Goal: Transaction & Acquisition: Purchase product/service

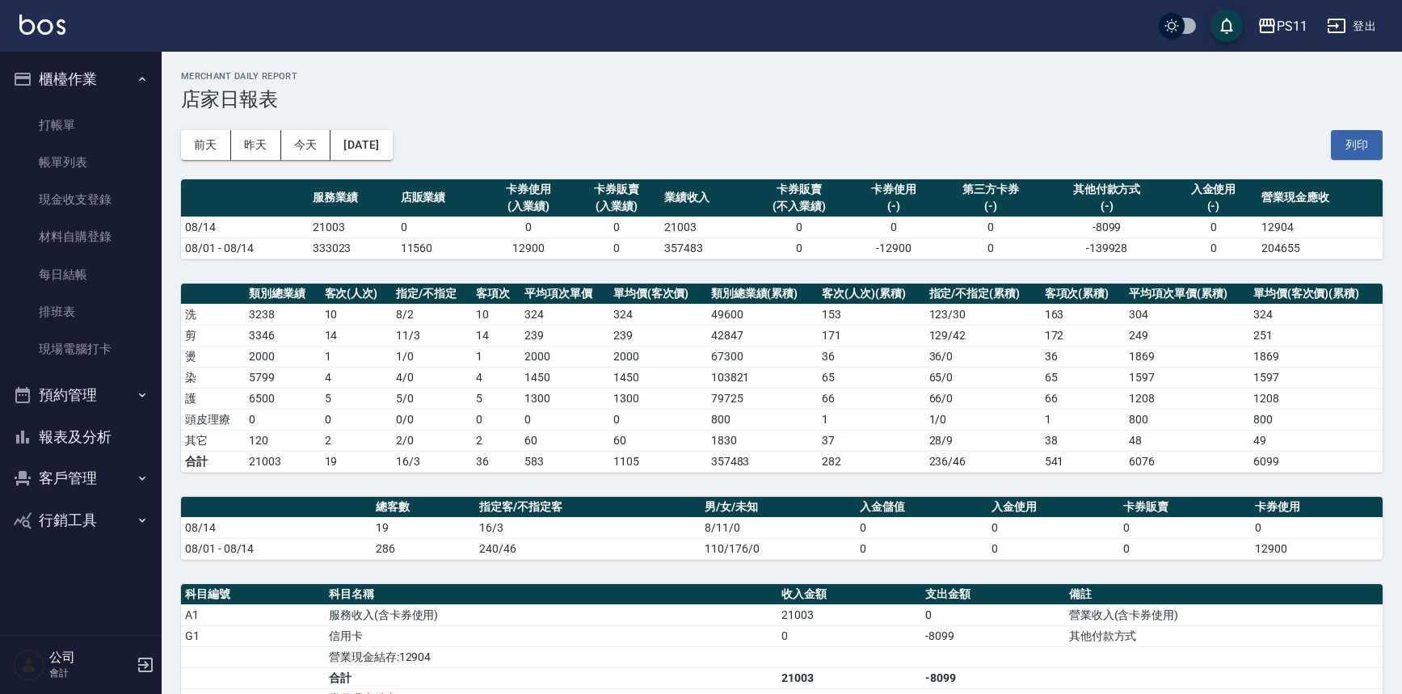
scroll to position [146, 0]
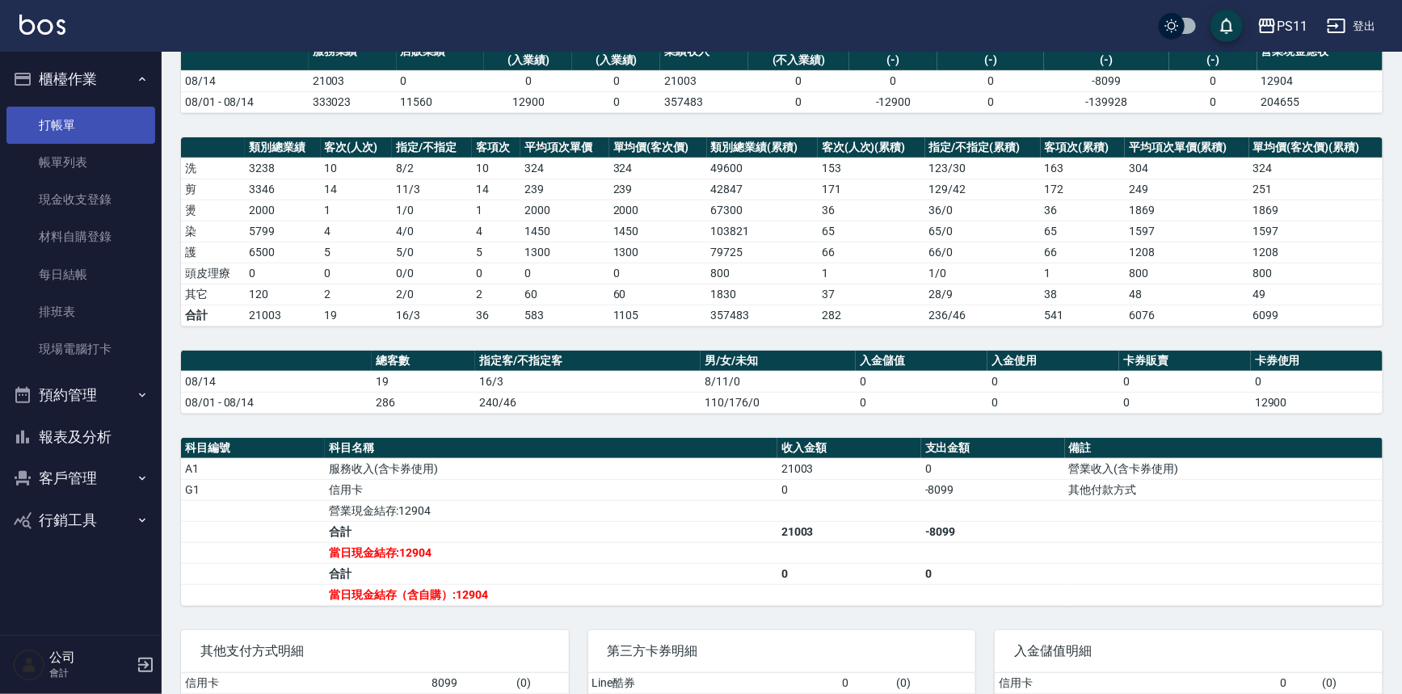
click at [73, 133] on link "打帳單" at bounding box center [80, 125] width 149 height 37
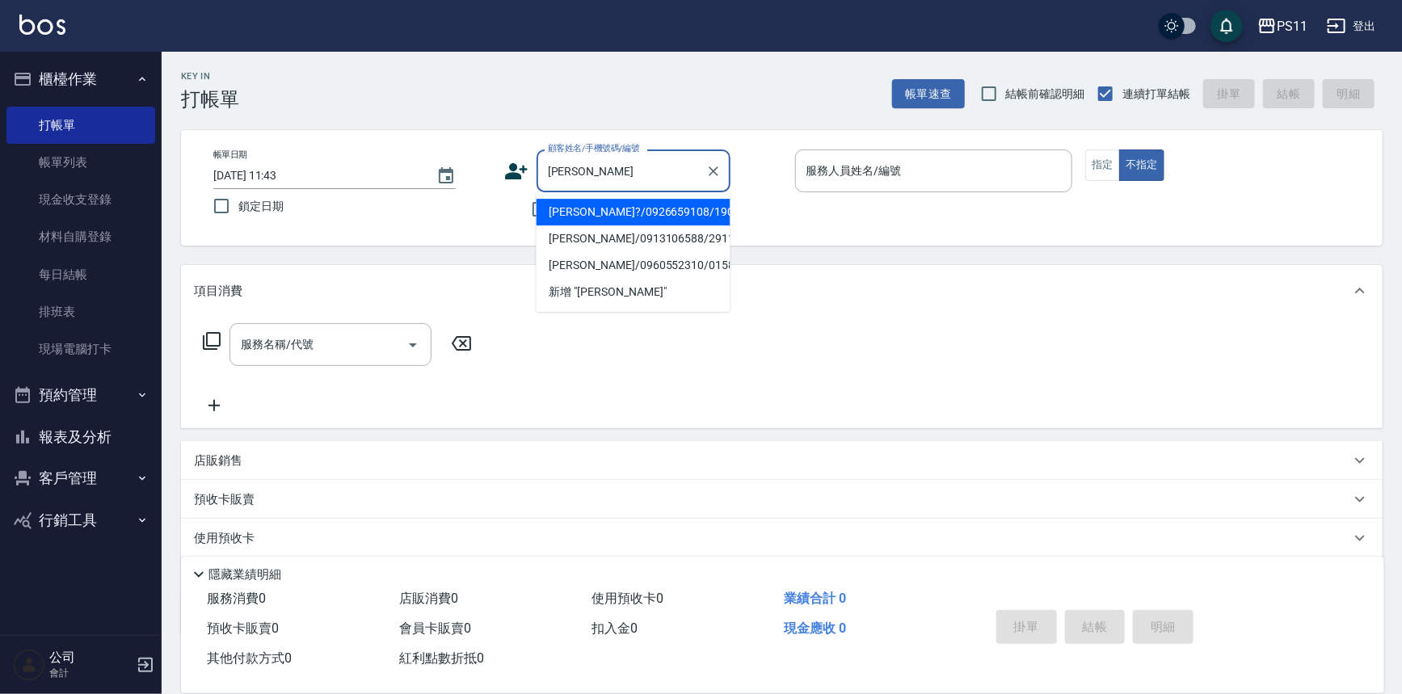
click at [693, 193] on ul "[PERSON_NAME]?/0926659108/1900 [PERSON_NAME]/0913106588/2911 [PERSON_NAME]/0960…" at bounding box center [634, 252] width 194 height 120
click at [651, 204] on li "[PERSON_NAME]?/0926659108/1900" at bounding box center [634, 212] width 194 height 27
type input "[PERSON_NAME]?/0926659108/1900"
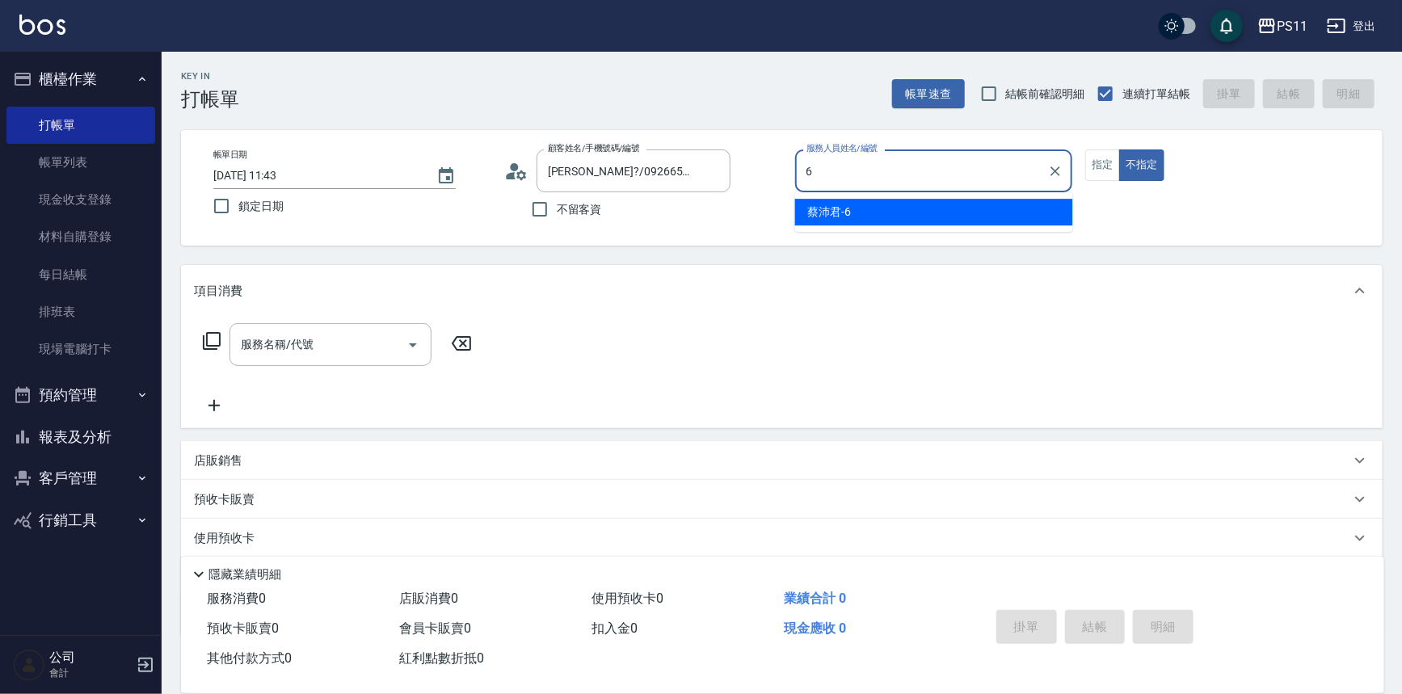
type input "[PERSON_NAME]6"
type button "false"
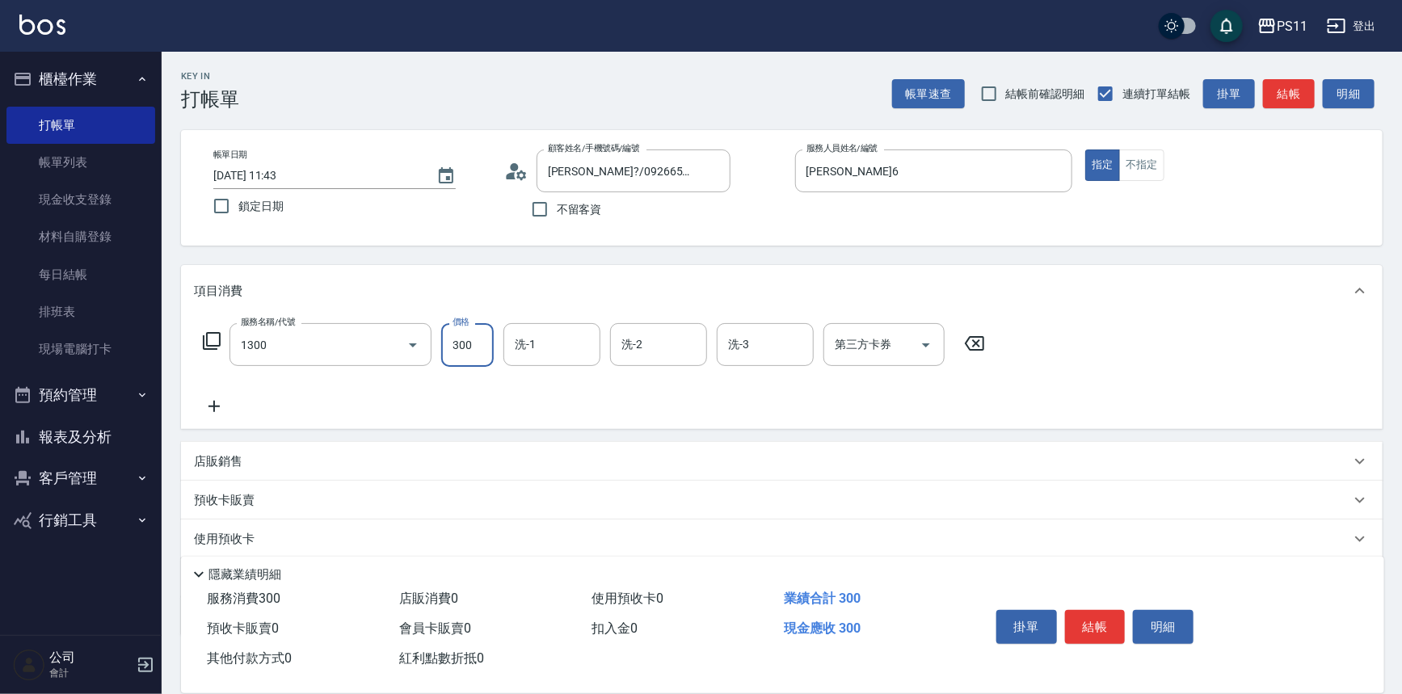
type input "洗髮300(1300)"
type input "[PERSON_NAME]-31"
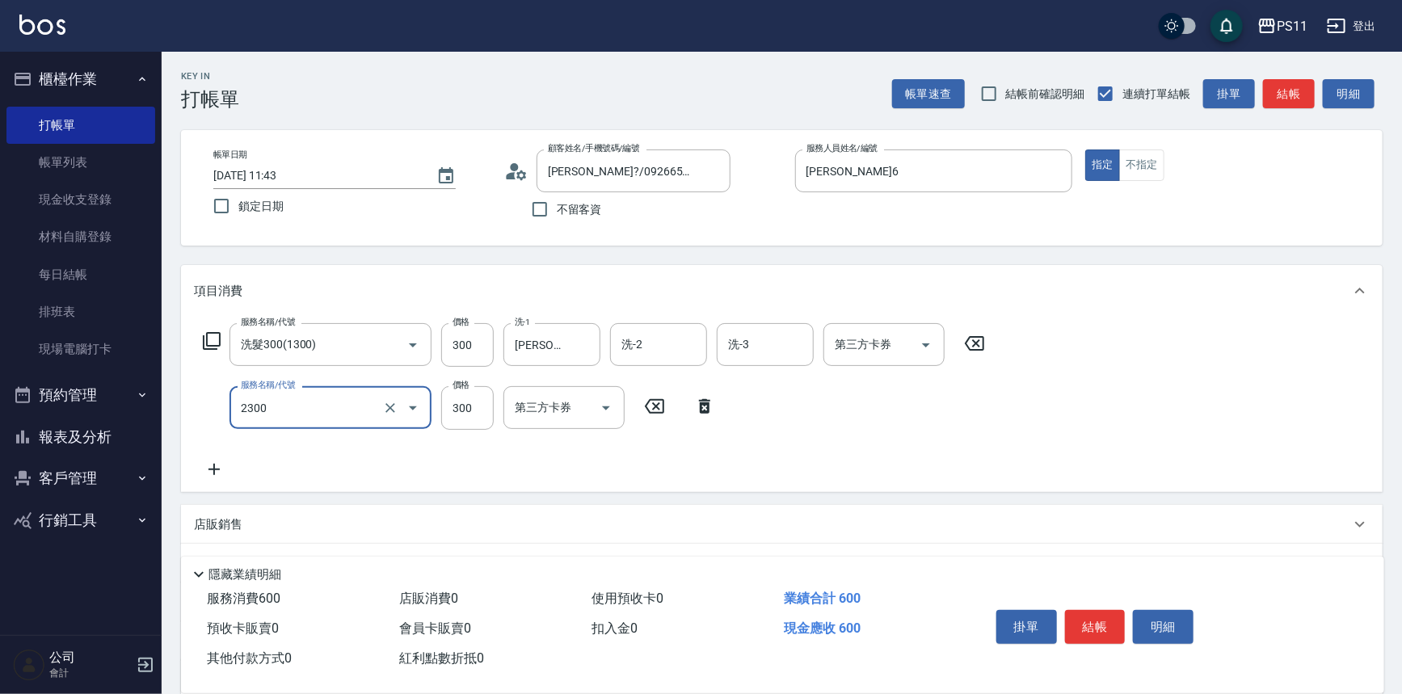
type input "剪髮(2300)"
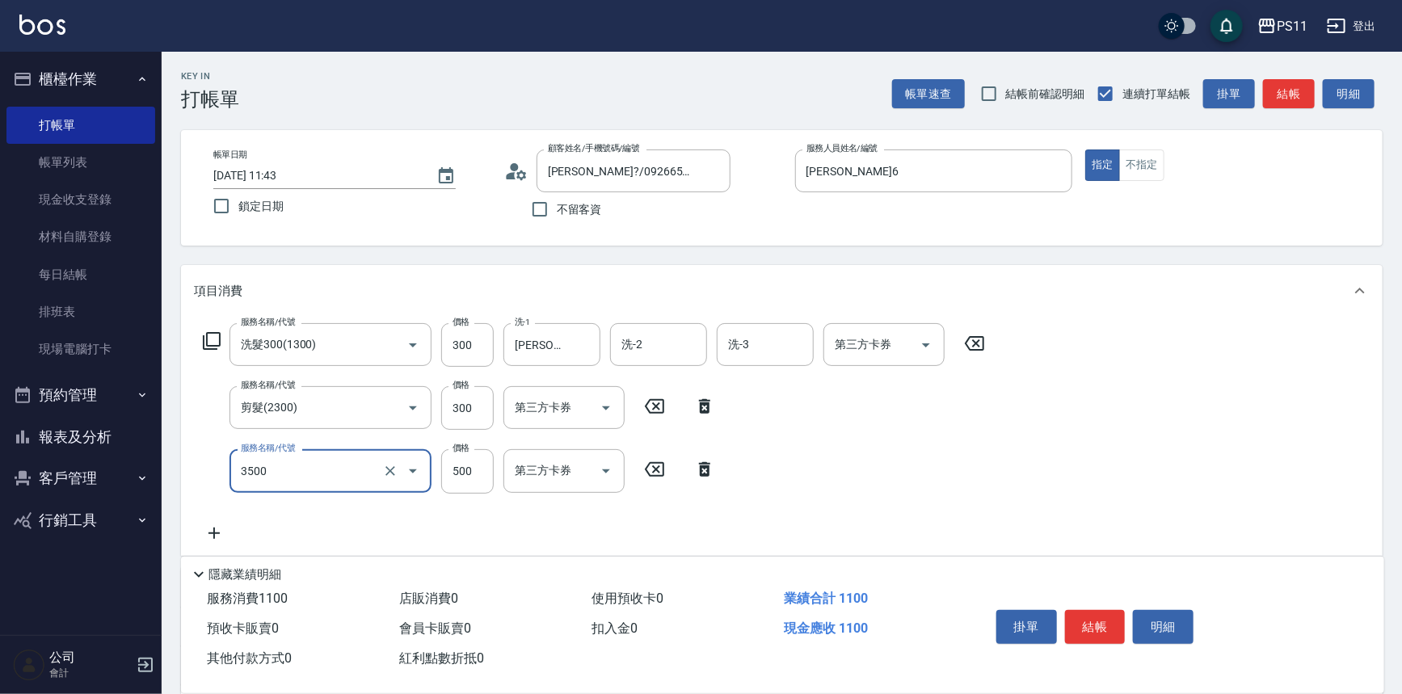
type input "補燙(3500)"
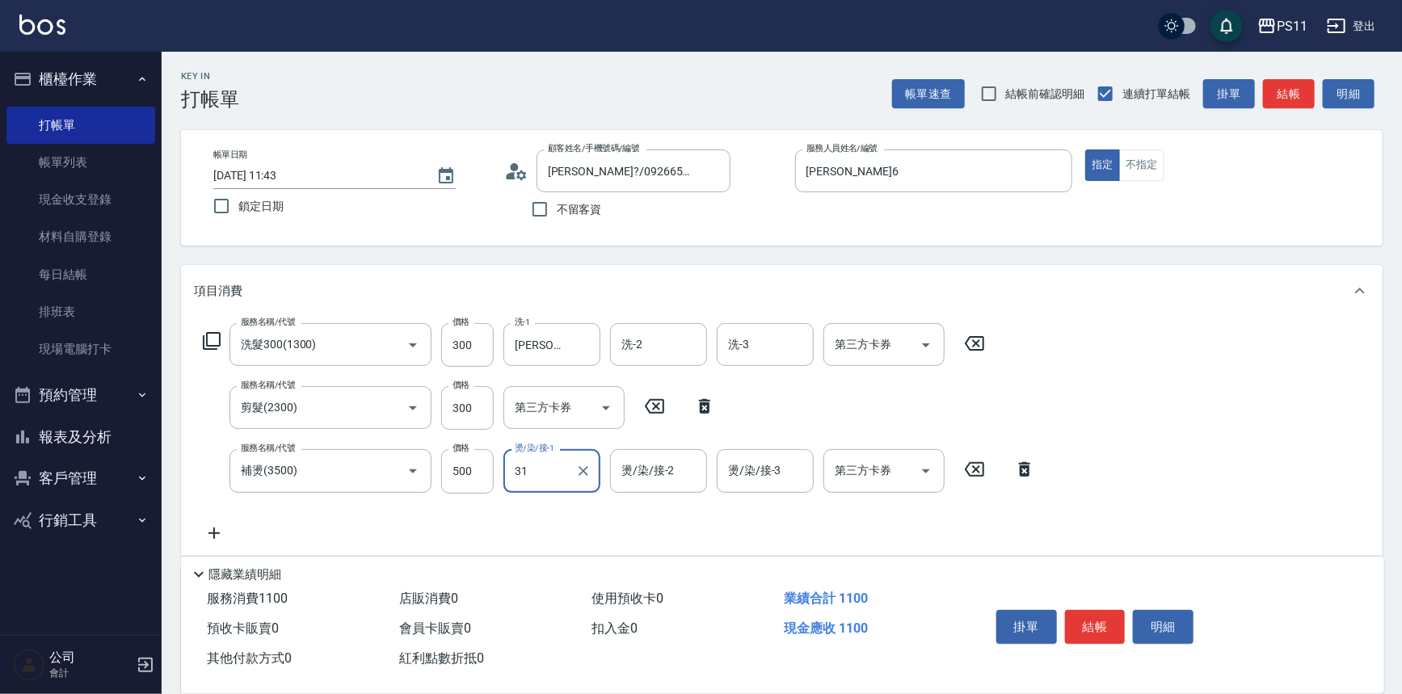
type input "[PERSON_NAME]-31"
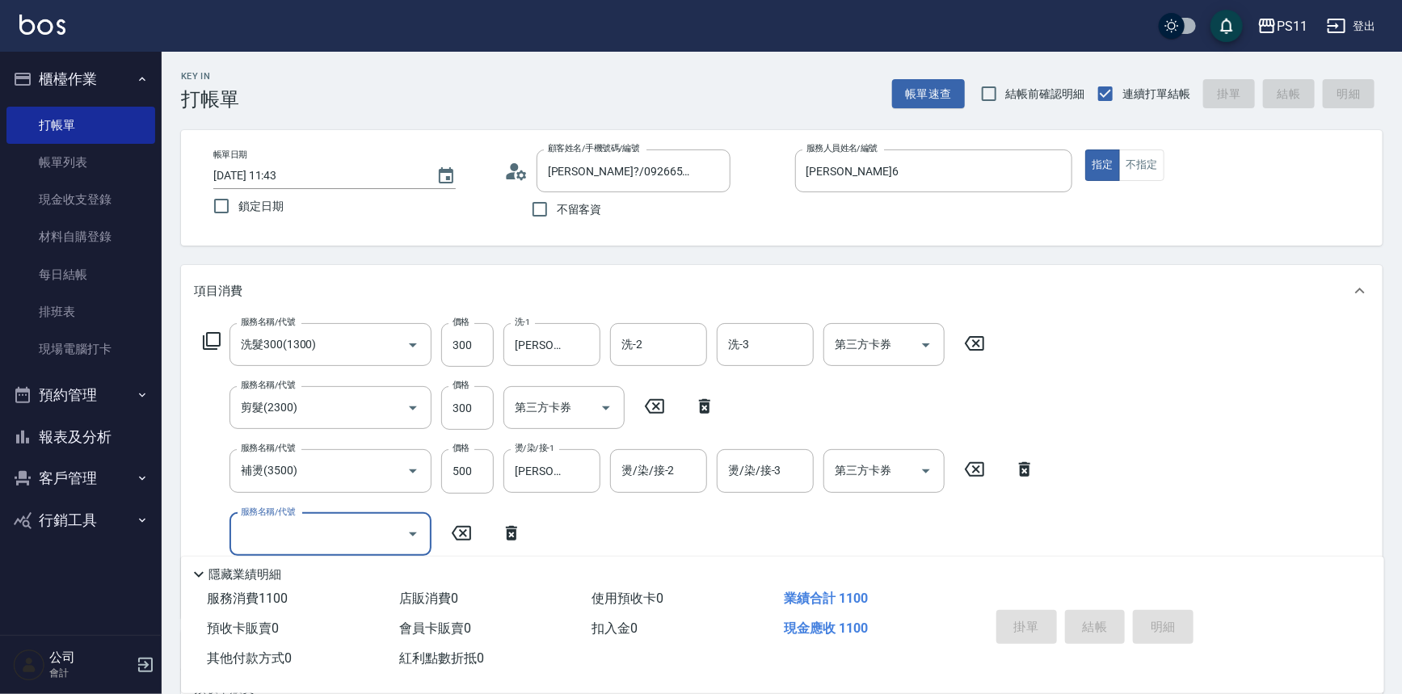
type input "[DATE] 11:44"
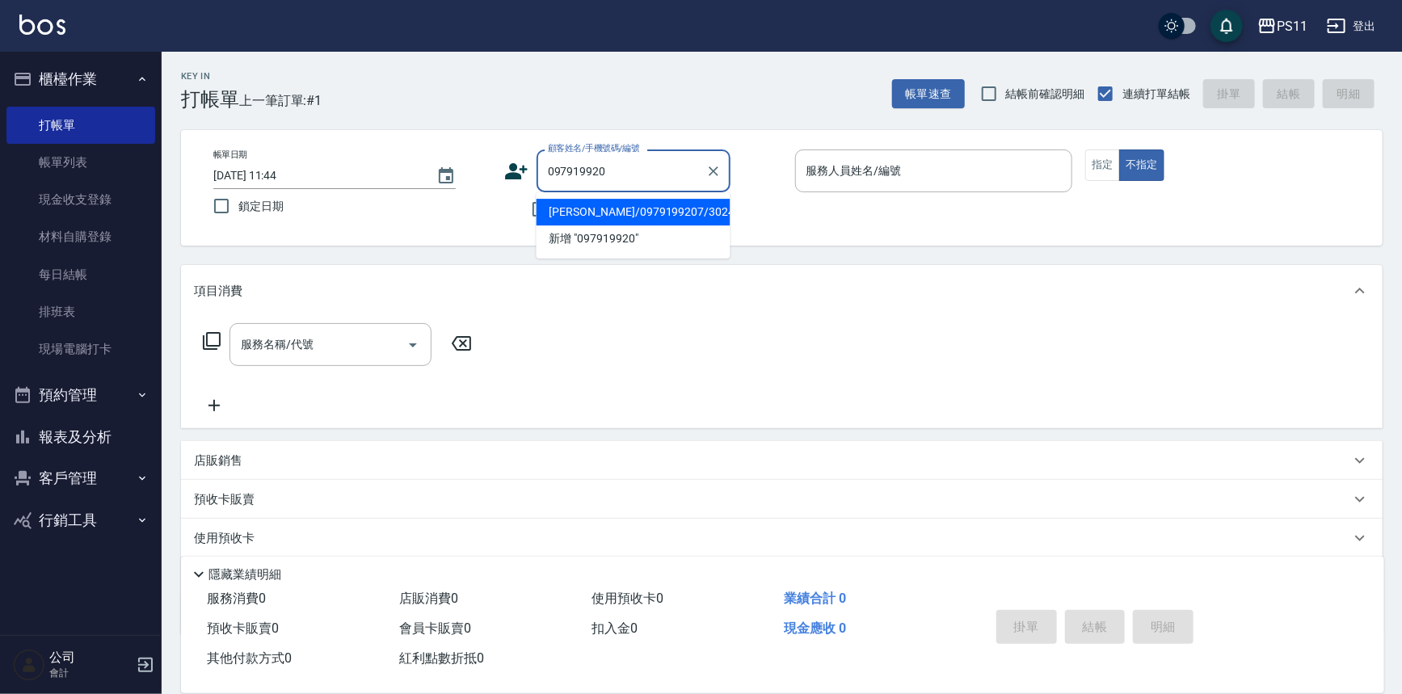
type input "0979199207"
click at [712, 171] on icon "Clear" at bounding box center [714, 171] width 10 height 10
type input "1897"
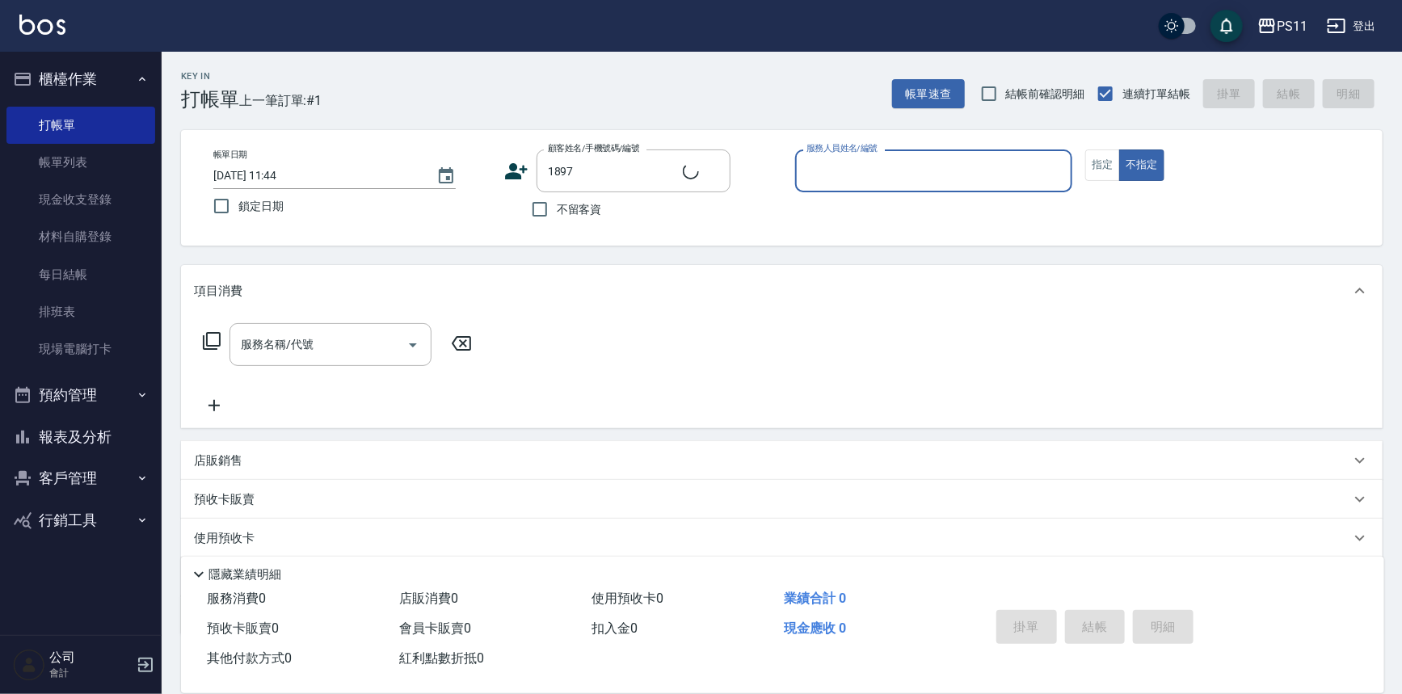
type input "7"
type input "[PERSON_NAME]/0971575042/1897"
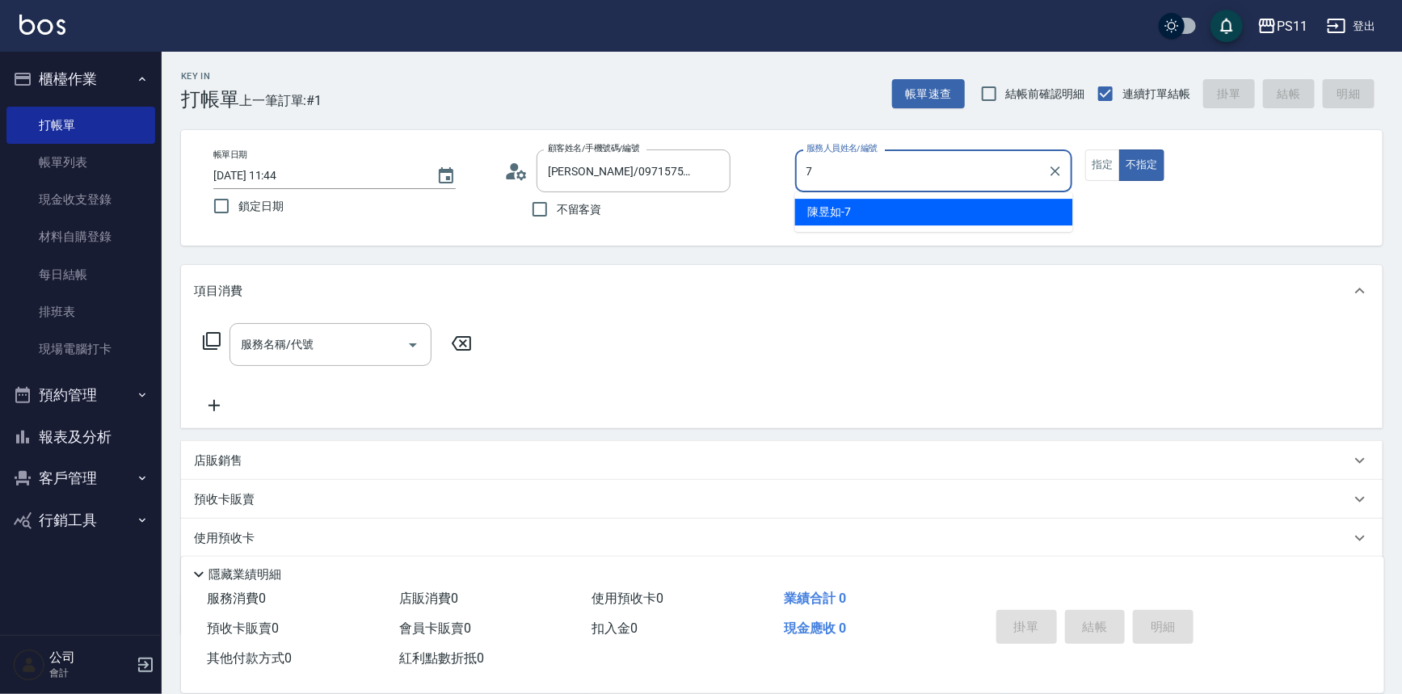
type input "[PERSON_NAME]-7"
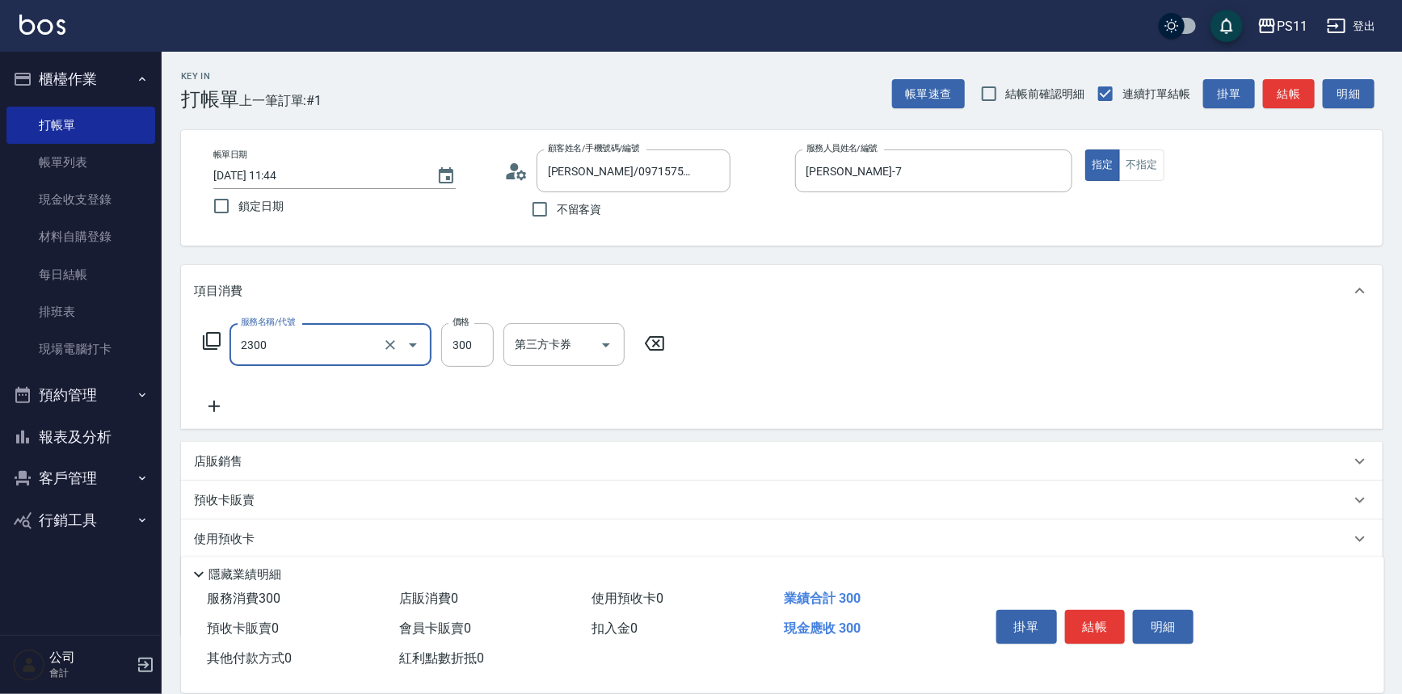
type input "剪髮(2300)"
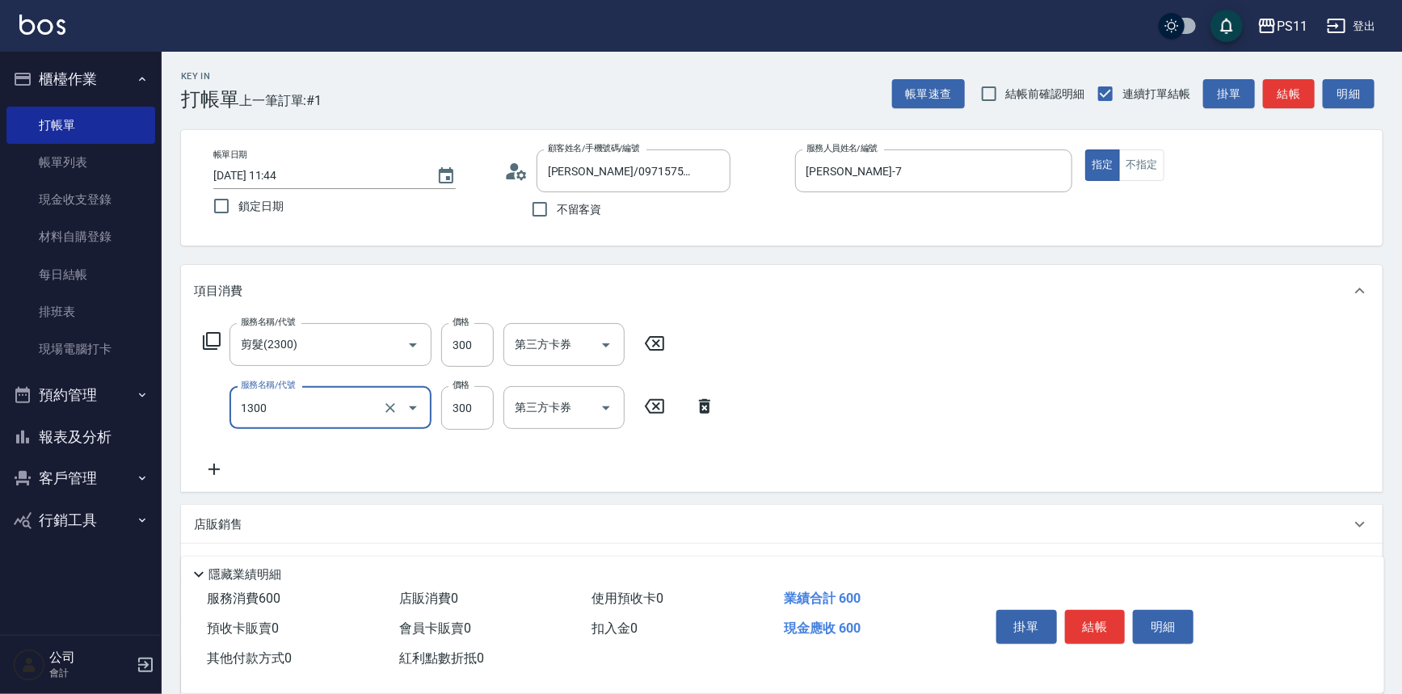
type input "洗髮300(1300)"
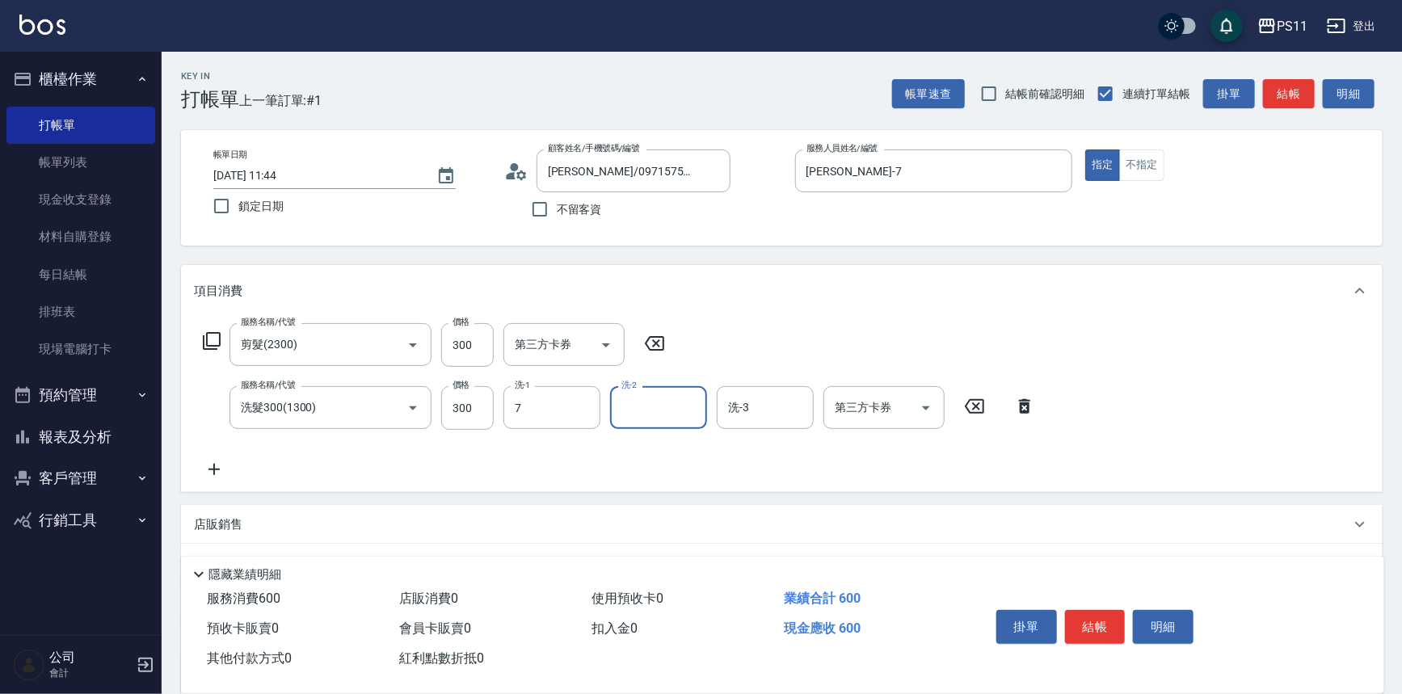
type input "[PERSON_NAME]-7"
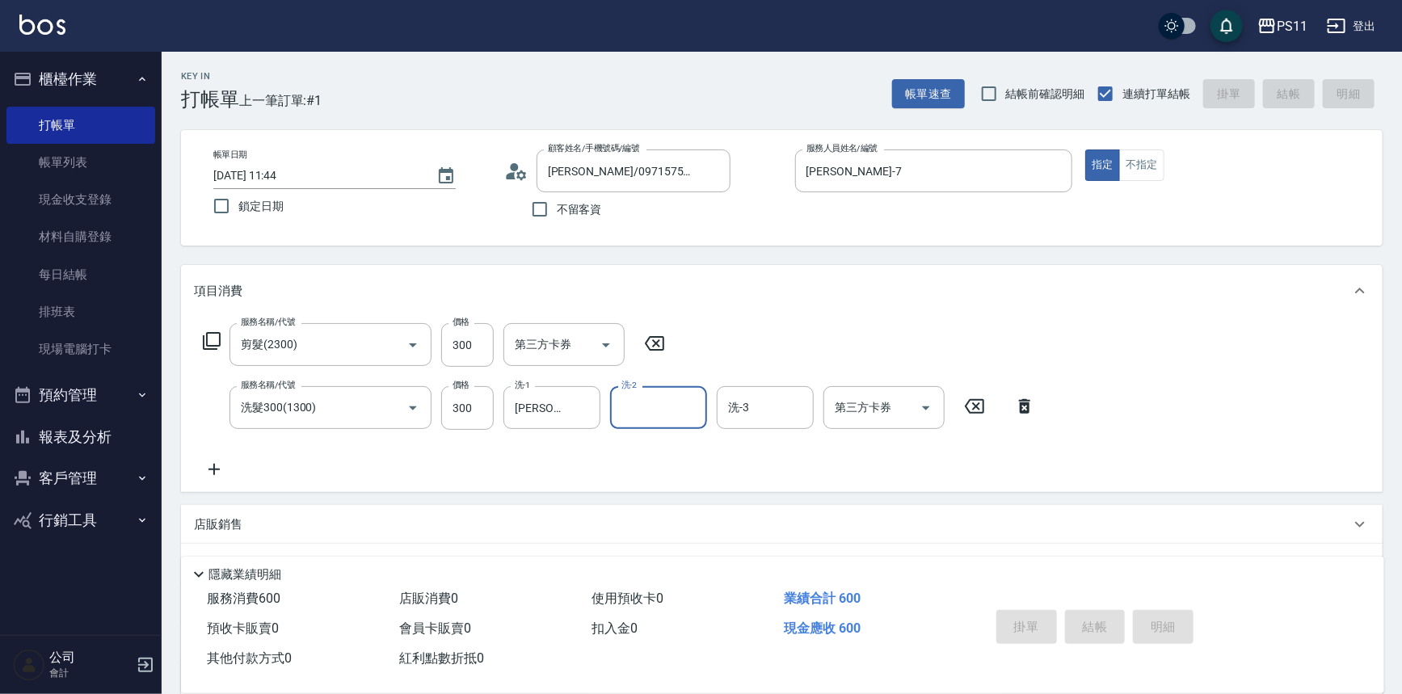
type input "[DATE] 11:56"
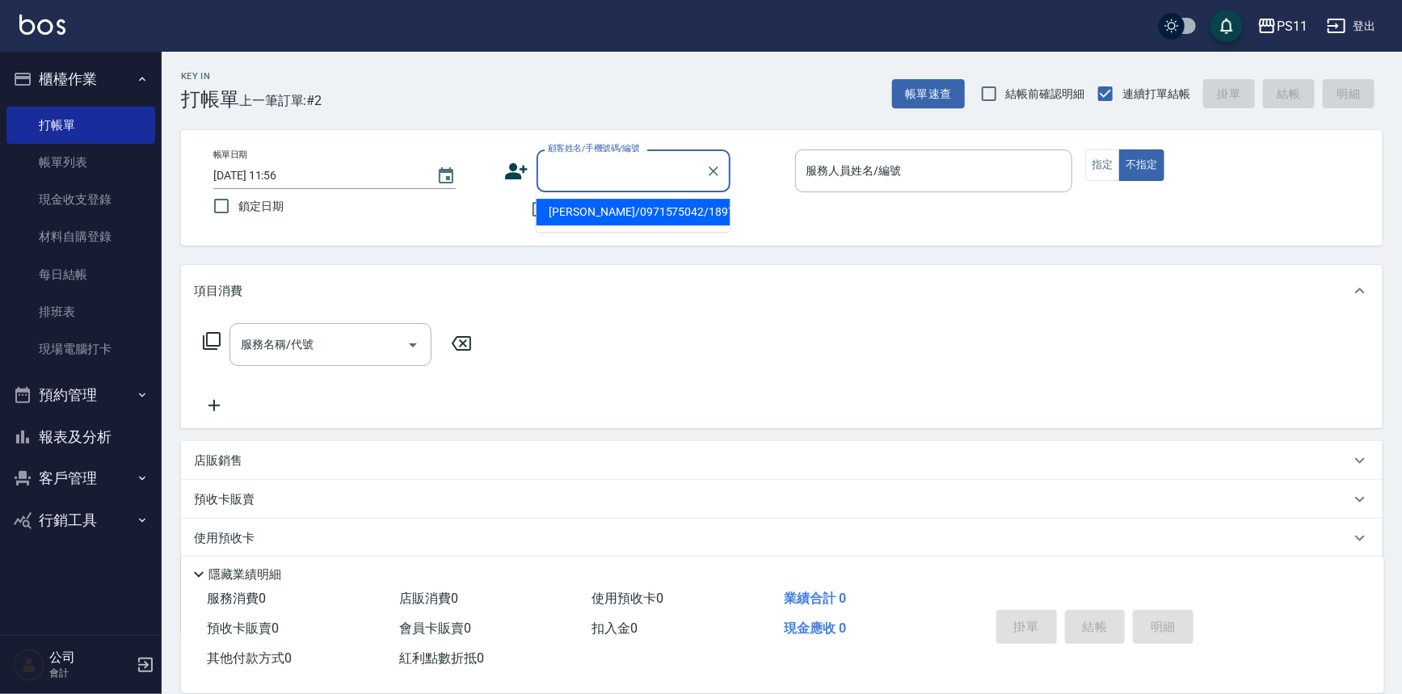
click at [635, 176] on input "顧客姓名/手機號碼/編號" at bounding box center [621, 171] width 155 height 28
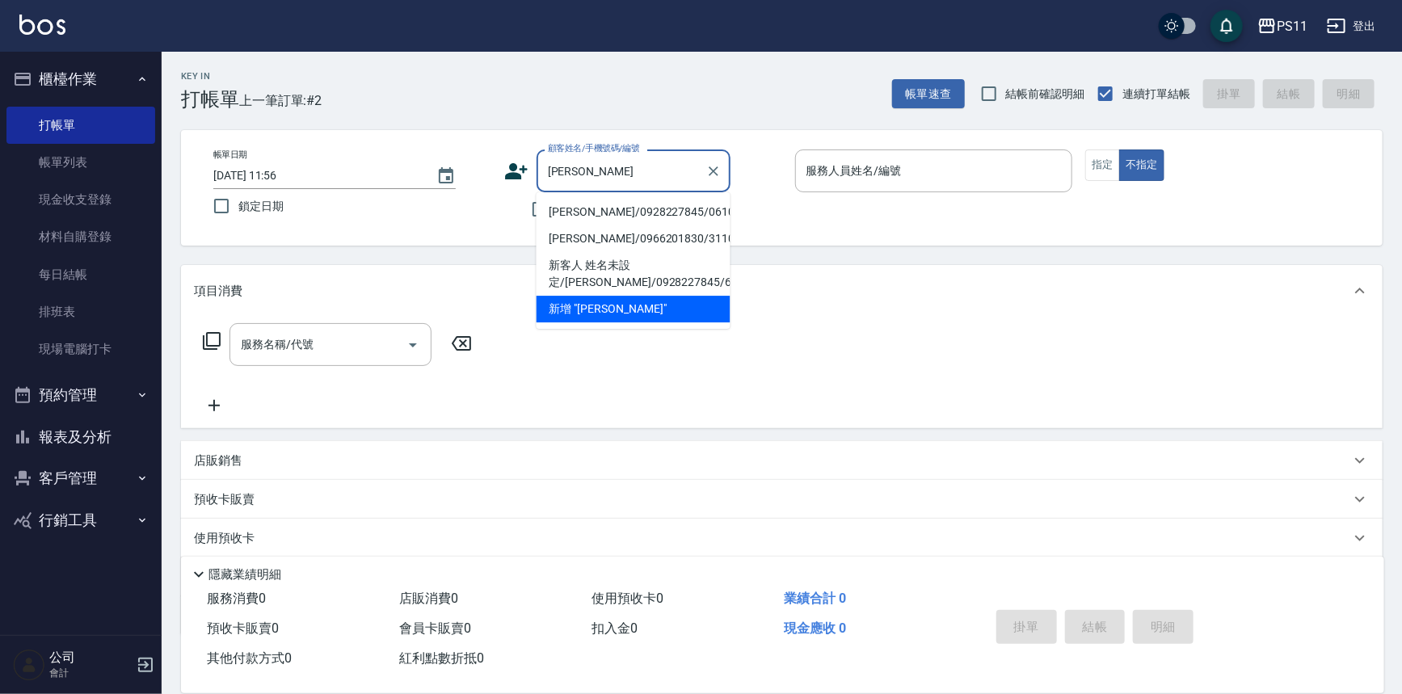
click at [653, 210] on li "[PERSON_NAME]/0928227845/0610" at bounding box center [634, 212] width 194 height 27
type input "[PERSON_NAME]/0928227845/0610"
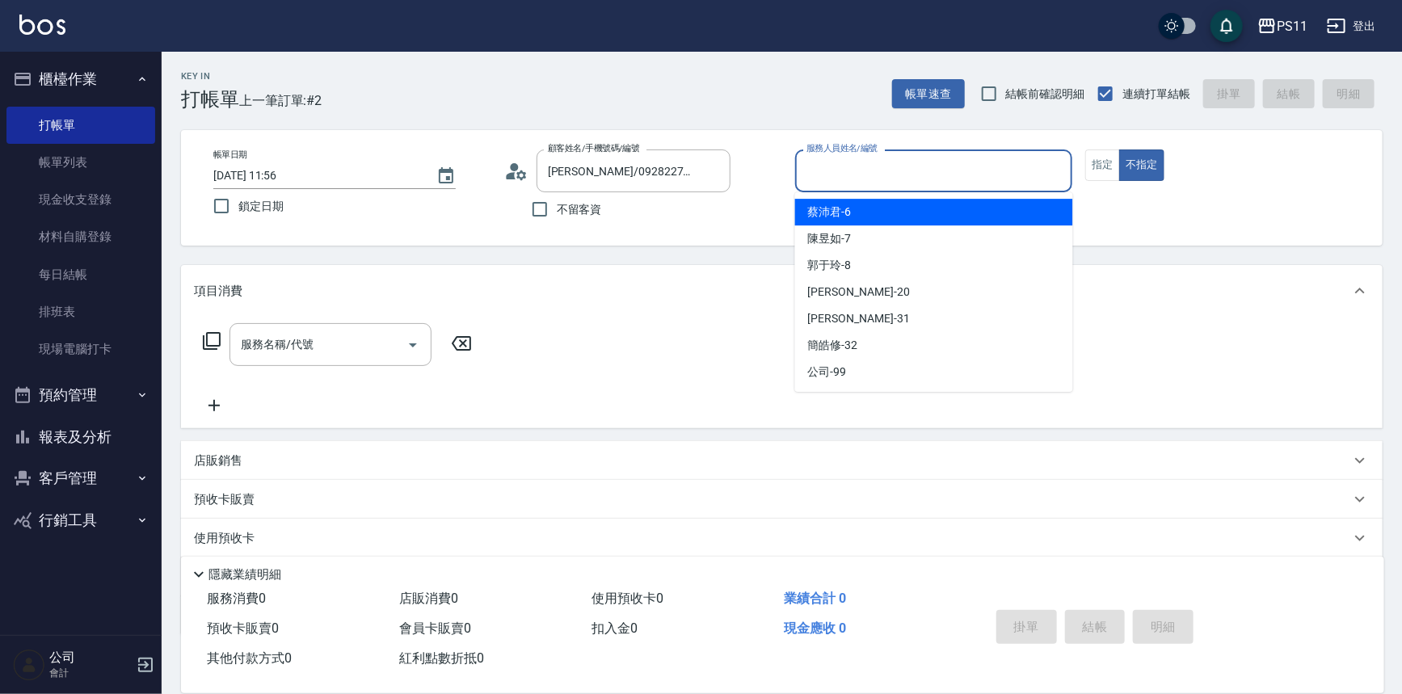
click at [880, 179] on input "服務人員姓名/編號" at bounding box center [933, 171] width 263 height 28
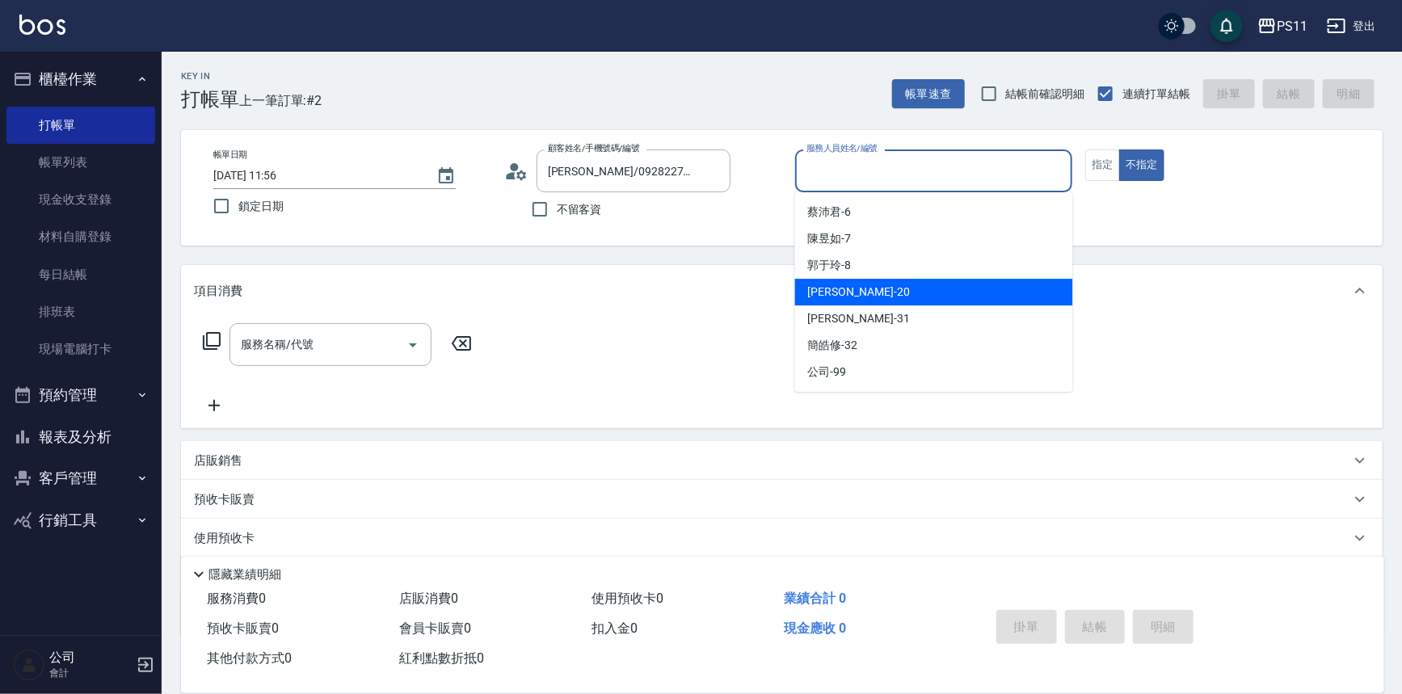
drag, startPoint x: 920, startPoint y: 279, endPoint x: 928, endPoint y: 279, distance: 8.9
click at [920, 280] on div "[PERSON_NAME] -20" at bounding box center [934, 292] width 278 height 27
type input "[PERSON_NAME]-20"
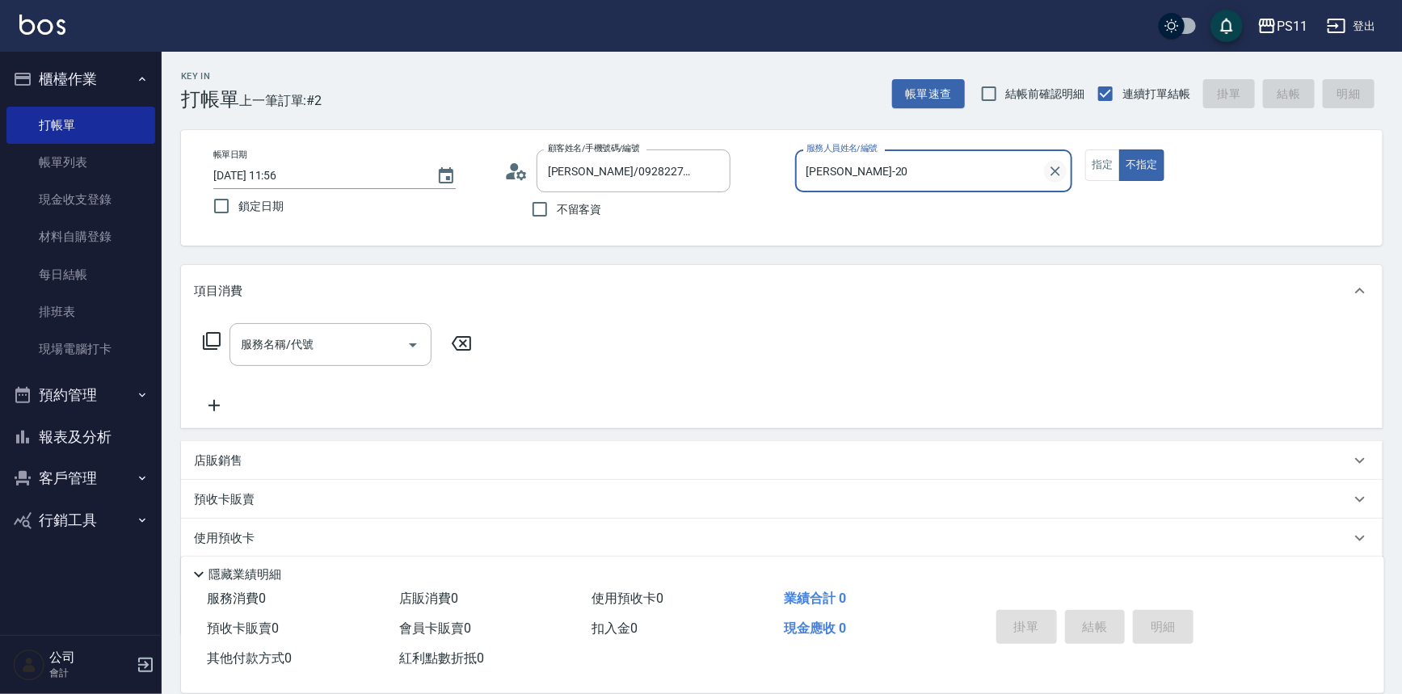
click at [1053, 175] on icon "Clear" at bounding box center [1055, 171] width 16 height 16
click at [979, 175] on input "服務人員姓名/編號" at bounding box center [933, 171] width 263 height 28
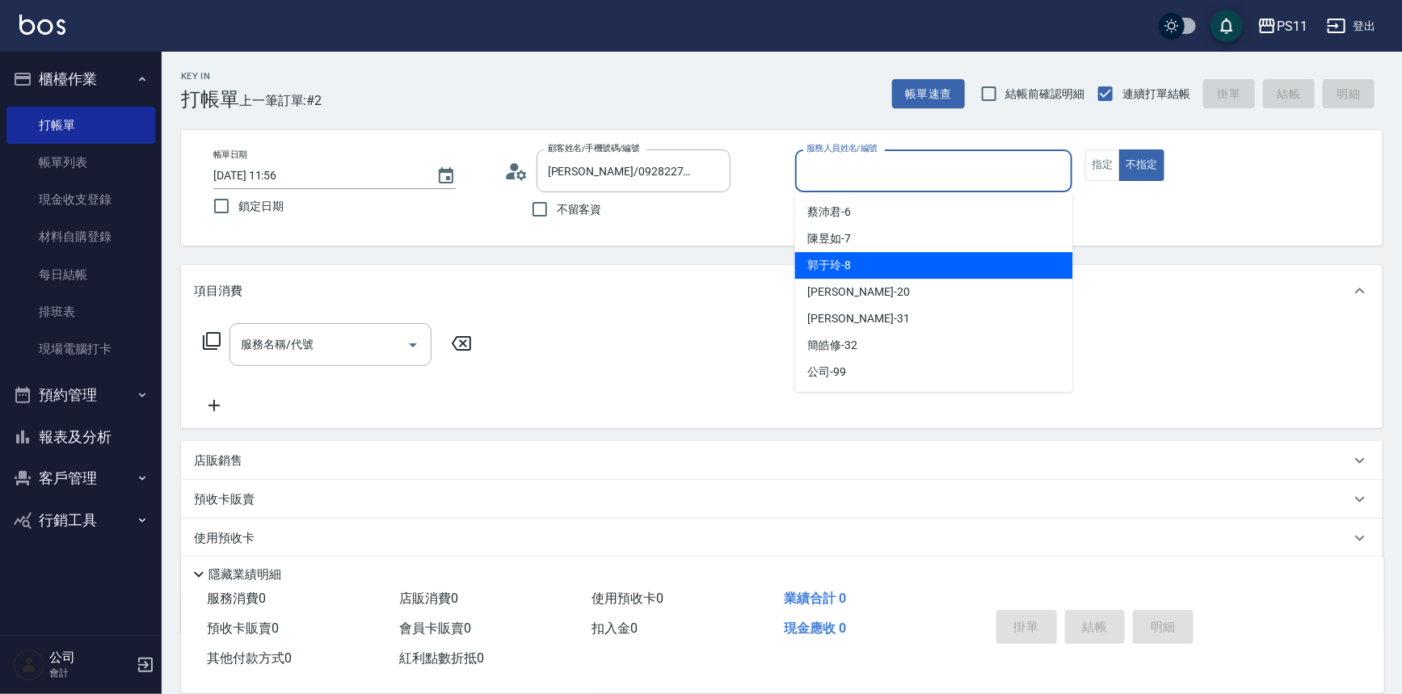
drag, startPoint x: 930, startPoint y: 259, endPoint x: 1164, endPoint y: 177, distance: 247.4
click at [931, 259] on div "[PERSON_NAME]-8" at bounding box center [934, 265] width 278 height 27
type input "[PERSON_NAME]-8"
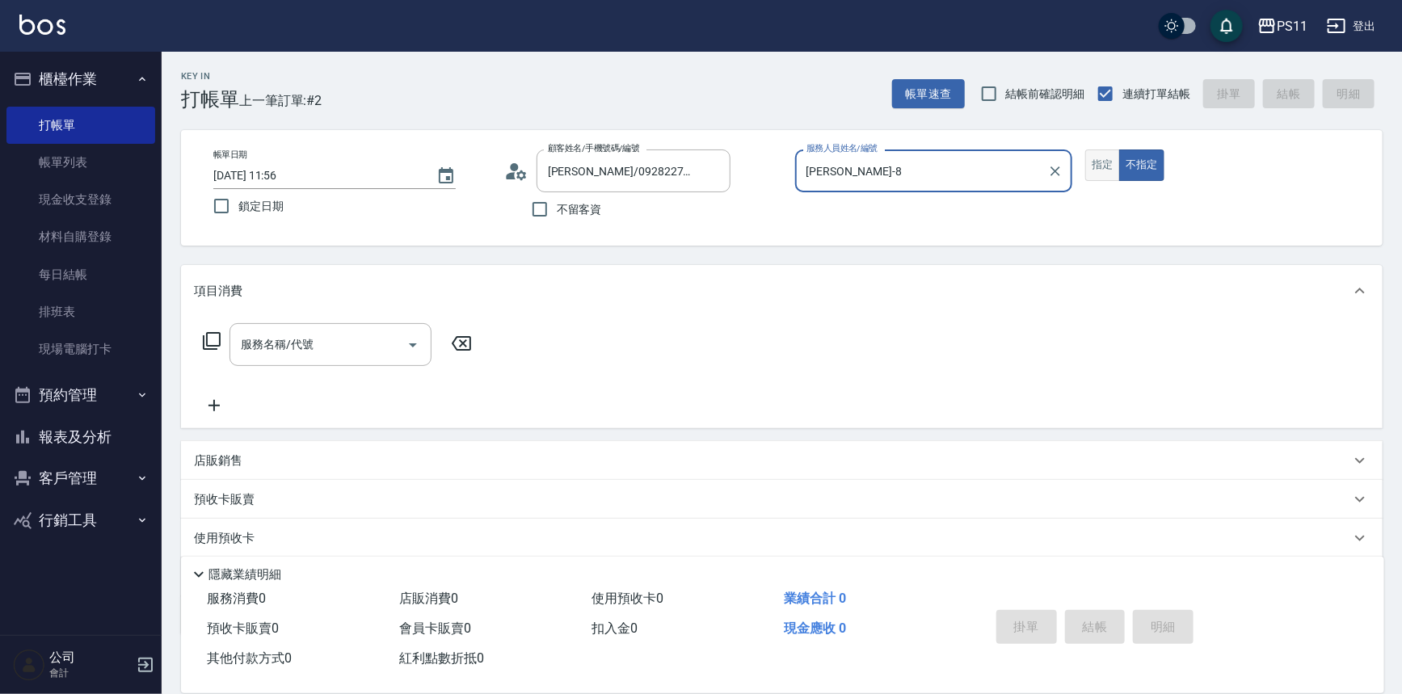
click at [1105, 162] on button "指定" at bounding box center [1102, 165] width 35 height 32
click at [216, 339] on icon at bounding box center [211, 340] width 19 height 19
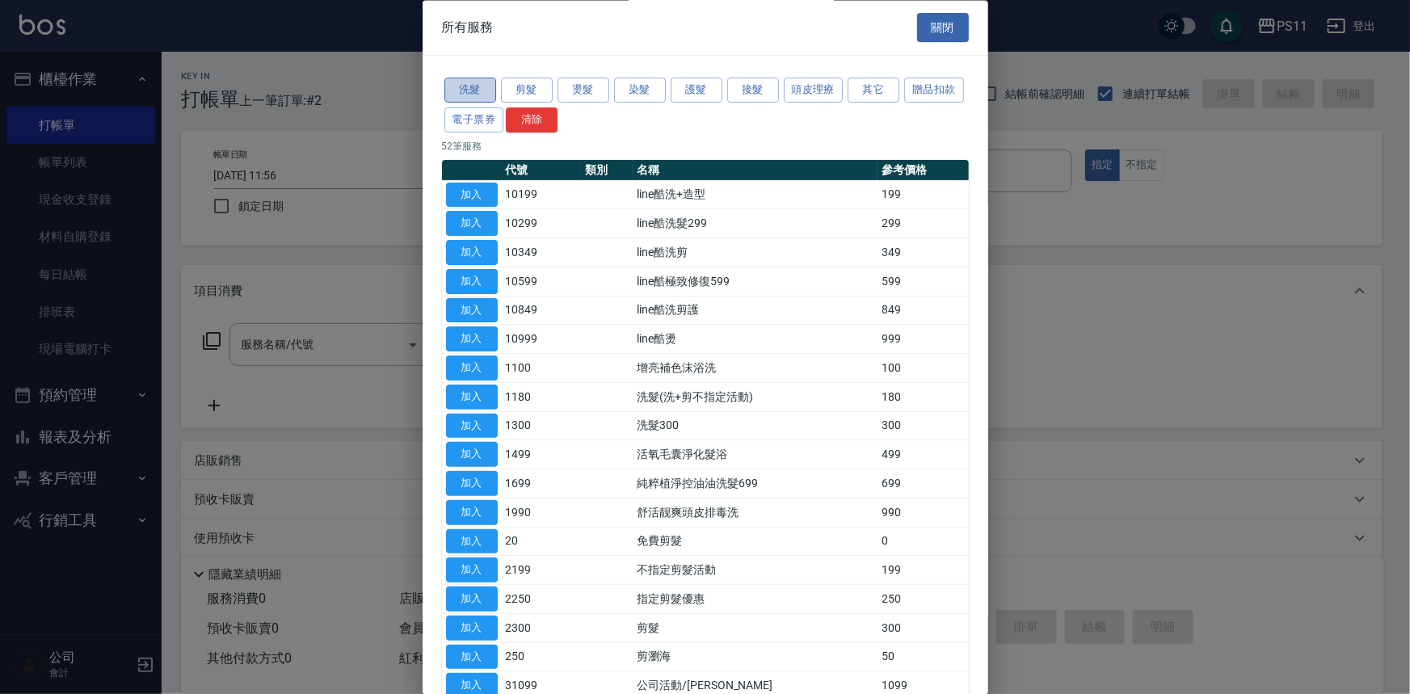
click at [485, 95] on button "洗髮" at bounding box center [470, 90] width 52 height 25
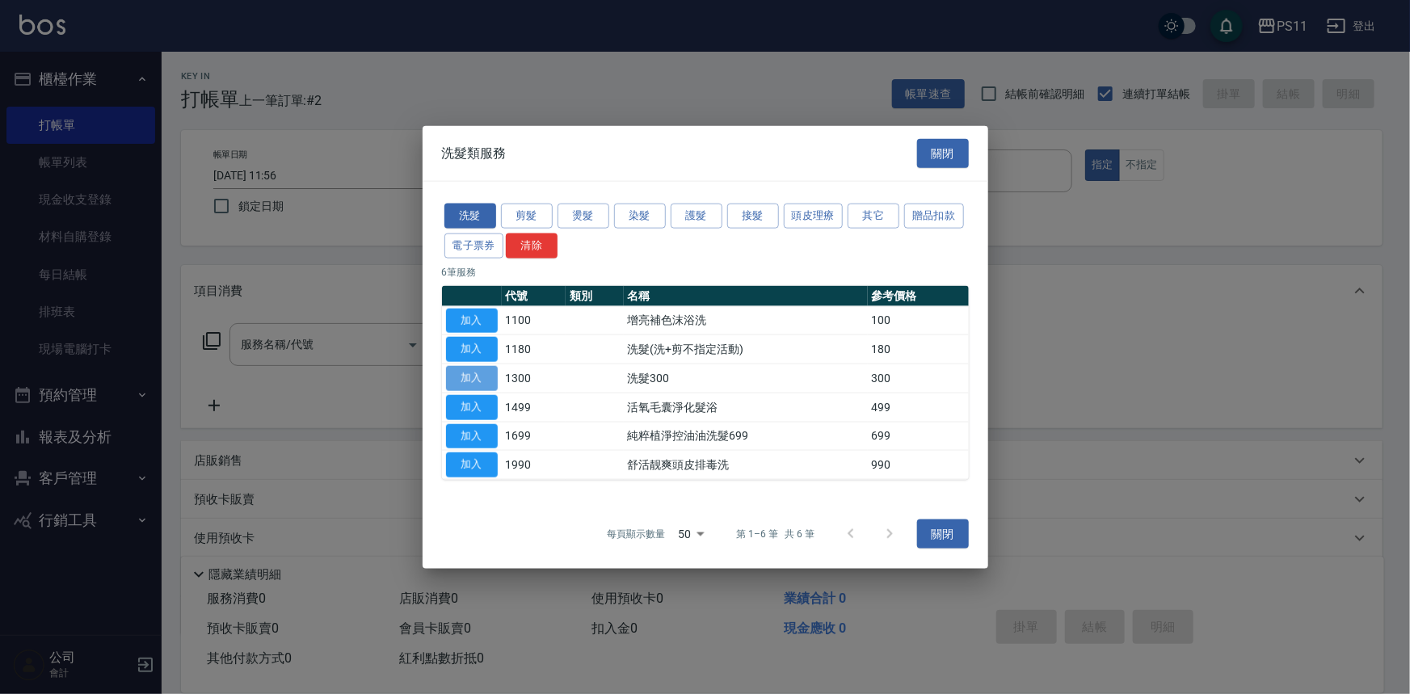
click at [461, 377] on button "加入" at bounding box center [472, 378] width 52 height 25
type input "洗髮300(1300)"
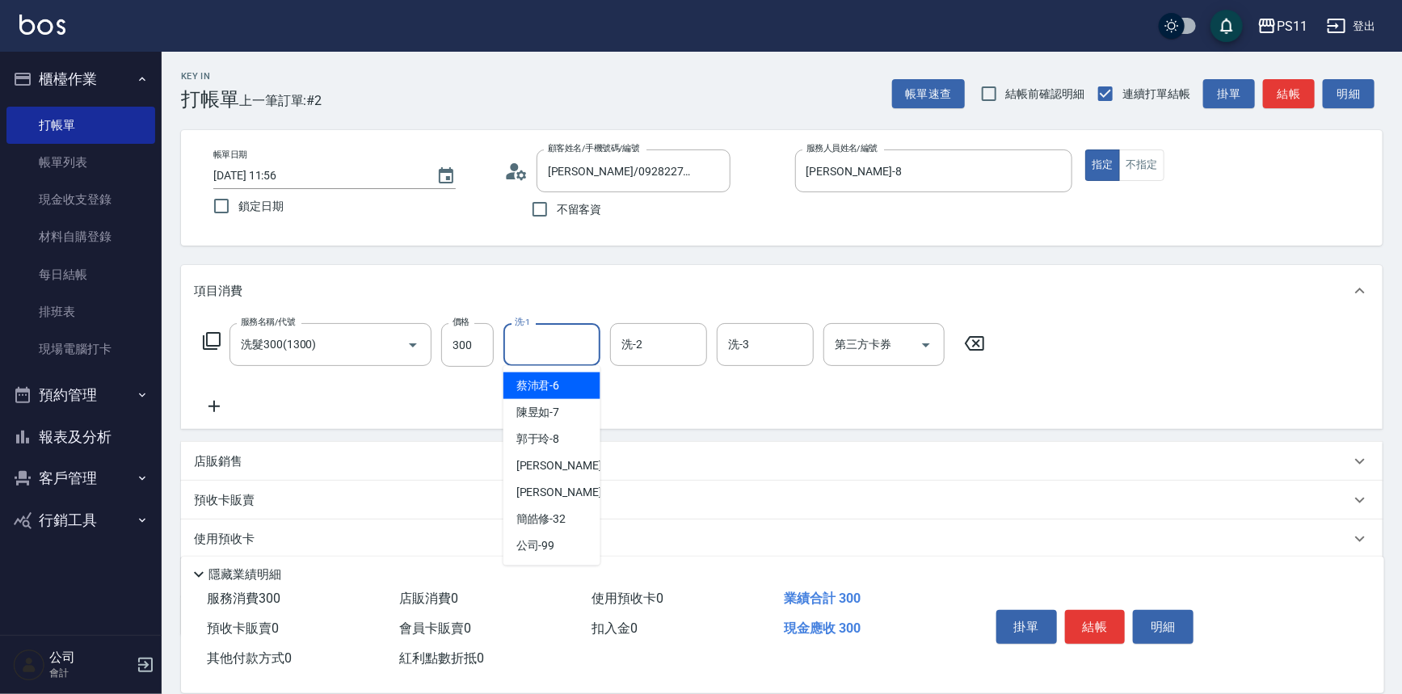
click at [546, 340] on input "洗-1" at bounding box center [552, 344] width 82 height 28
type input "[PERSON_NAME]-20"
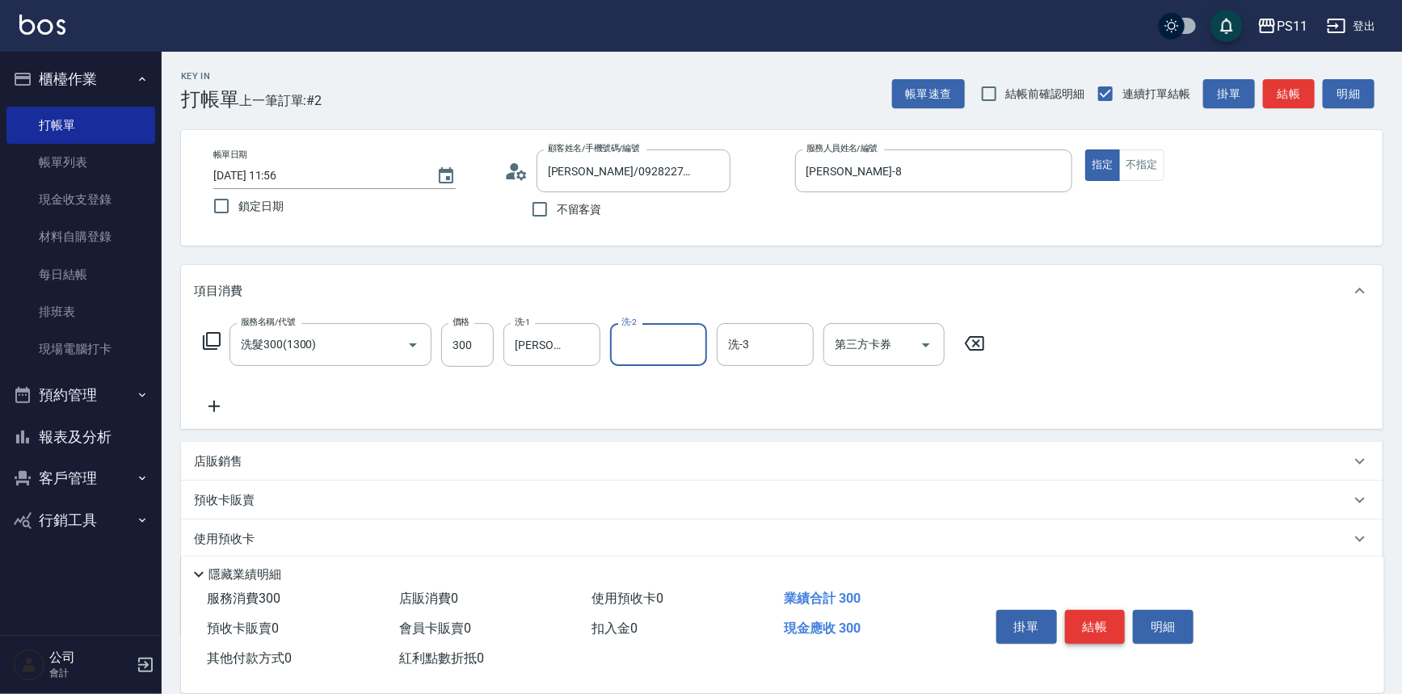
click at [1105, 629] on button "結帳" at bounding box center [1095, 627] width 61 height 34
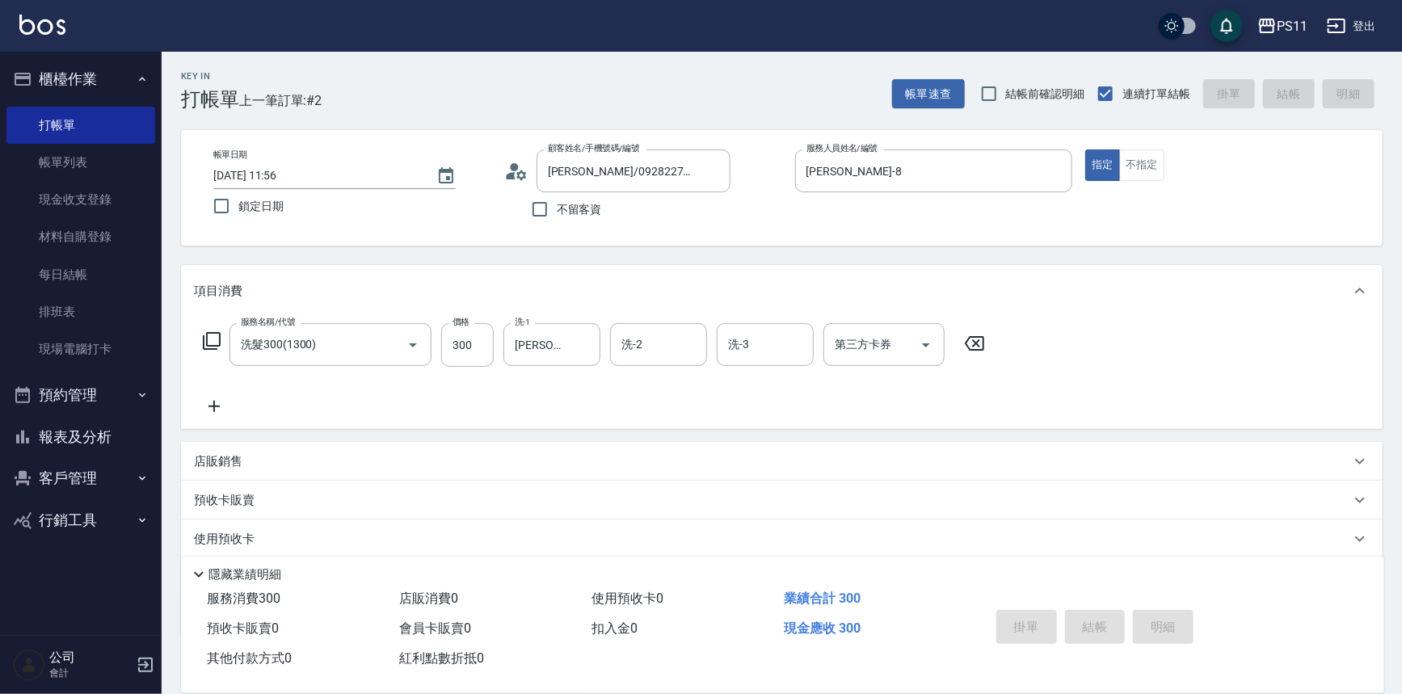
type input "[DATE] 12:00"
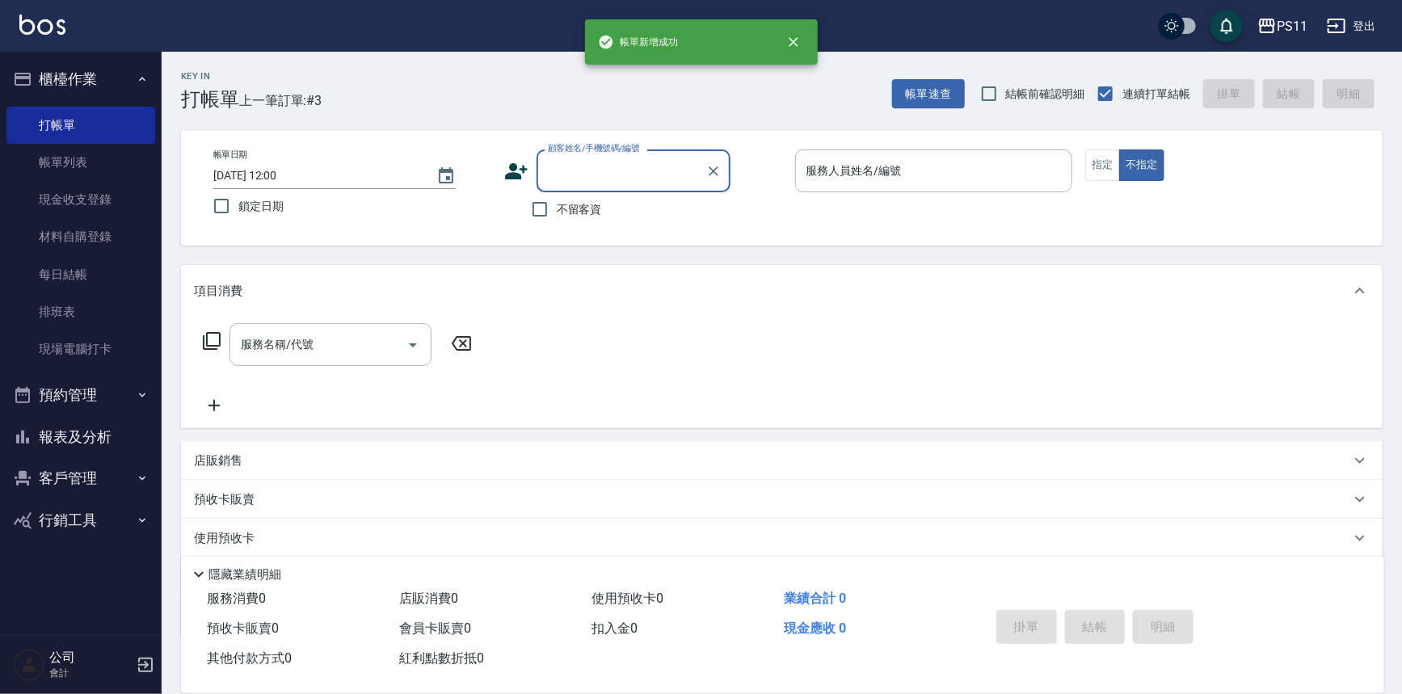
click at [108, 447] on button "報表及分析" at bounding box center [80, 437] width 149 height 42
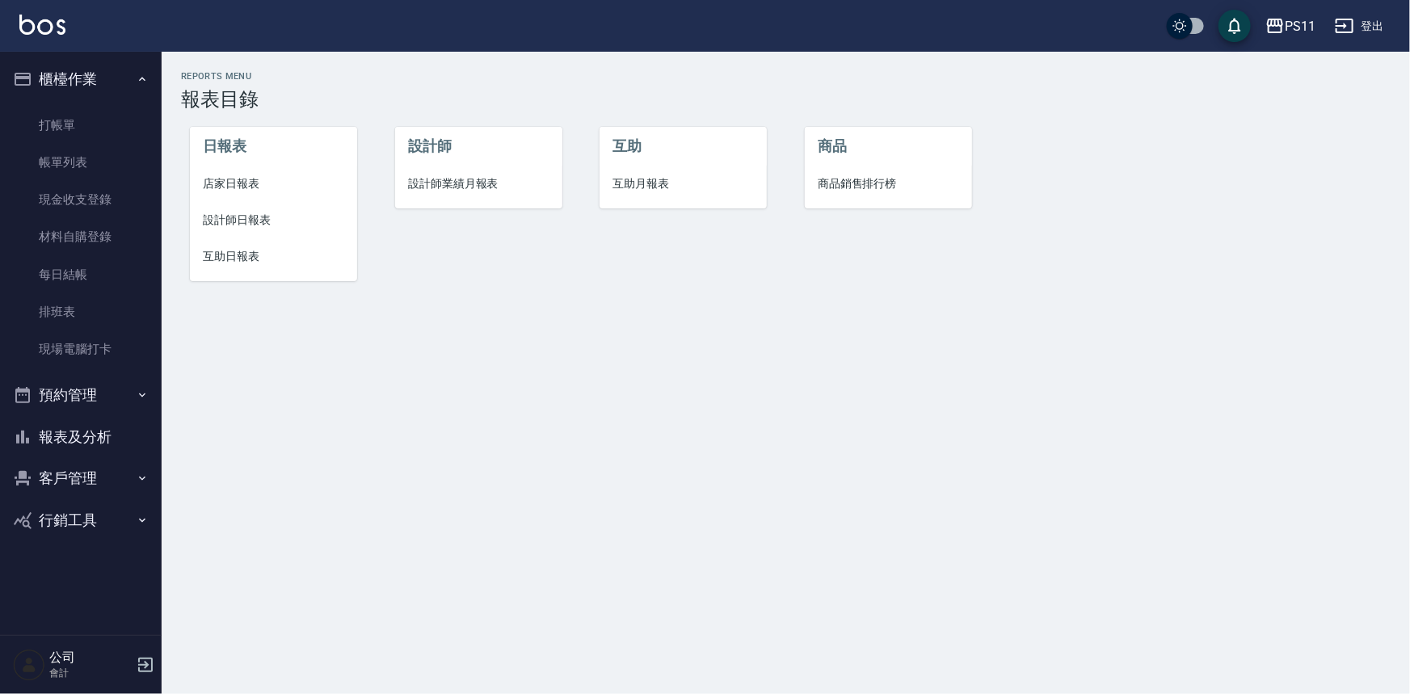
click at [256, 214] on span "設計師日報表" at bounding box center [273, 220] width 141 height 17
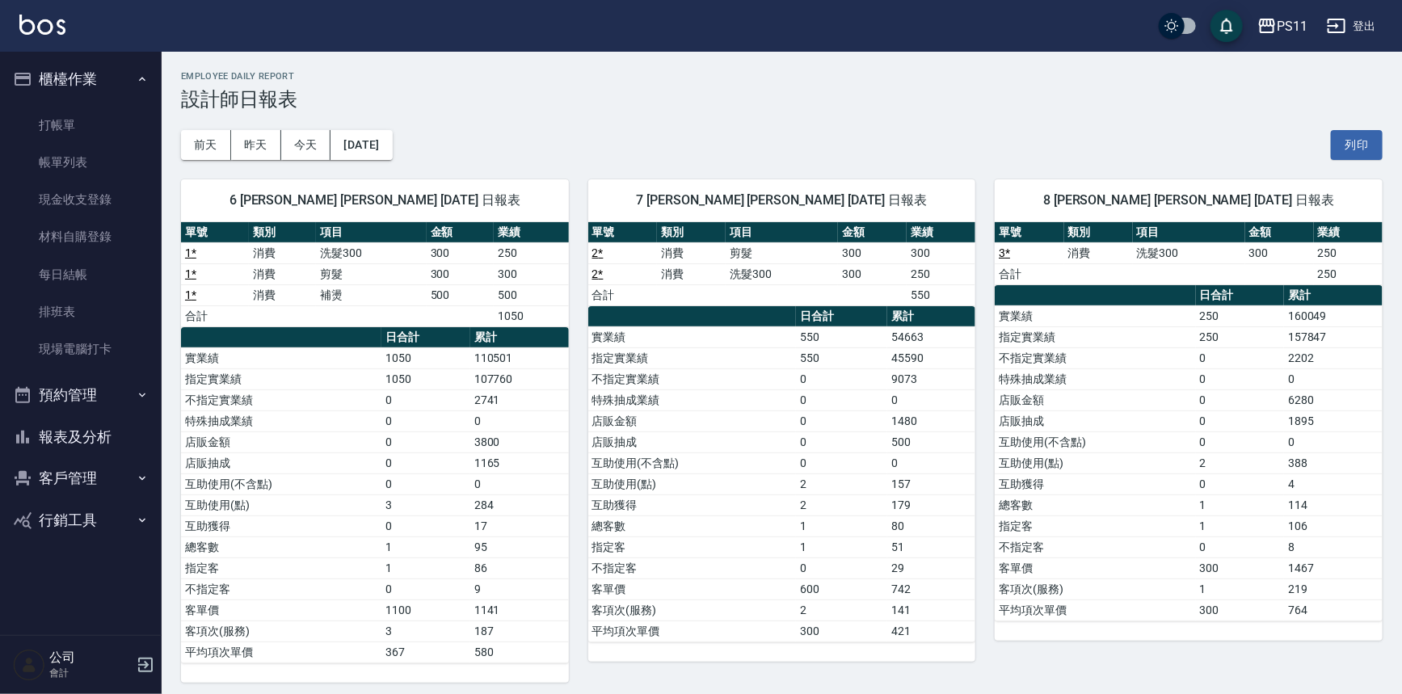
click at [1044, 538] on td "不指定客" at bounding box center [1095, 547] width 200 height 21
click at [796, 402] on td "0" at bounding box center [841, 399] width 91 height 21
click at [392, 141] on button "[DATE]" at bounding box center [360, 145] width 61 height 30
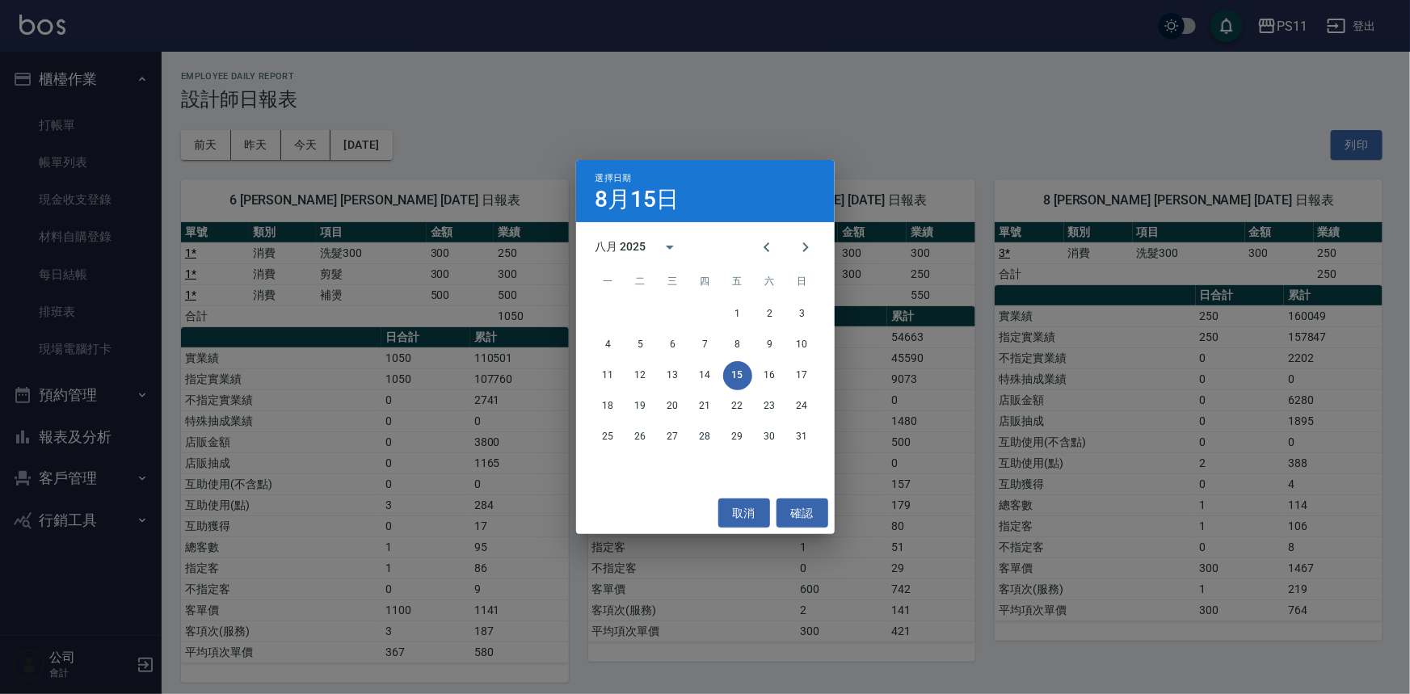
click at [945, 368] on div "選擇日期 8月15日 八月 2025 一 二 三 四 五 六 日 1 2 3 4 5 6 7 8 9 10 11 12 13 14 15 16 17 18 1…" at bounding box center [705, 347] width 1410 height 694
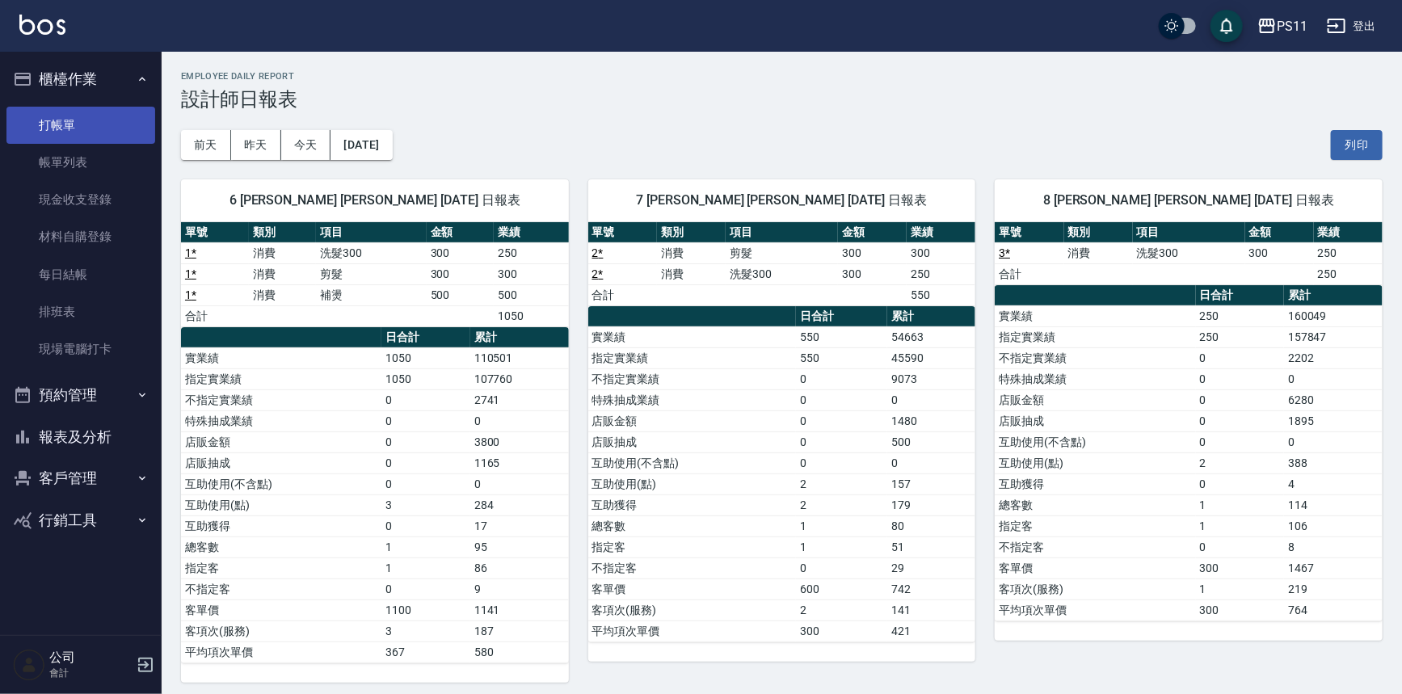
click at [72, 120] on link "打帳單" at bounding box center [80, 125] width 149 height 37
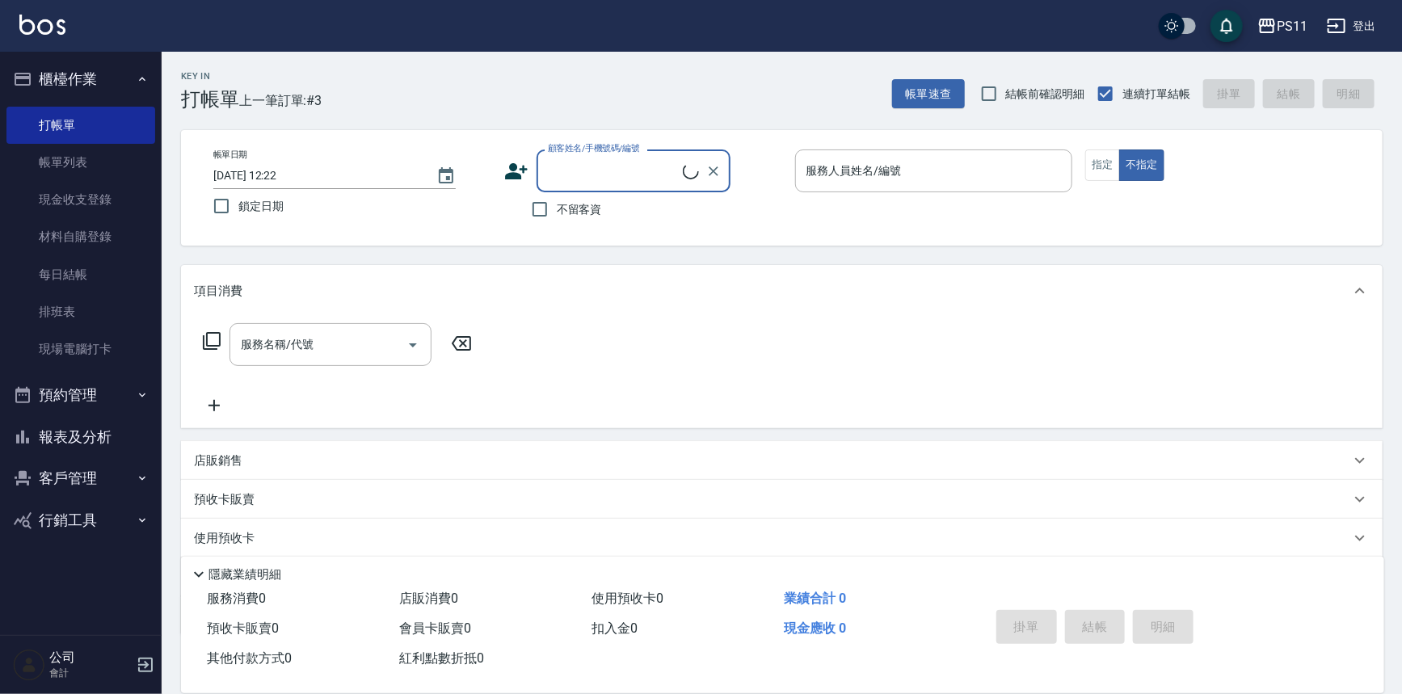
click at [75, 478] on button "客戶管理" at bounding box center [80, 478] width 149 height 42
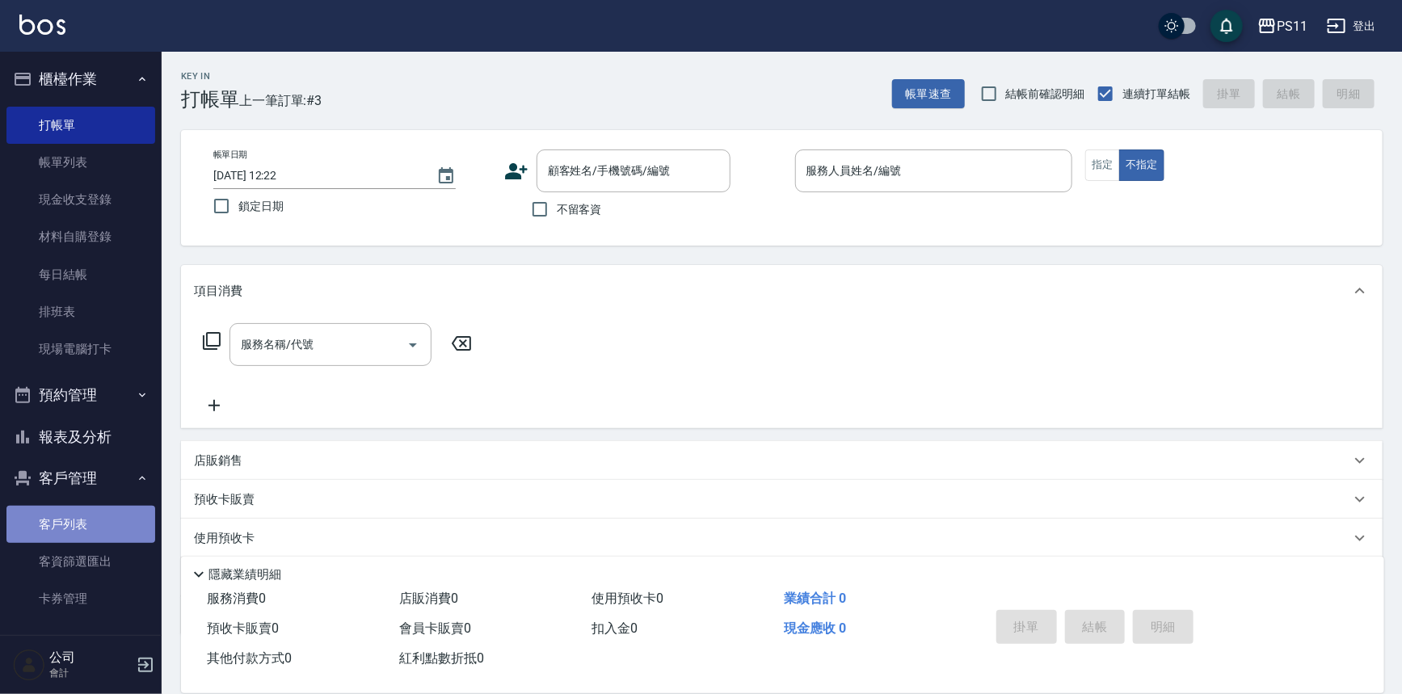
click at [99, 521] on link "客戶列表" at bounding box center [80, 524] width 149 height 37
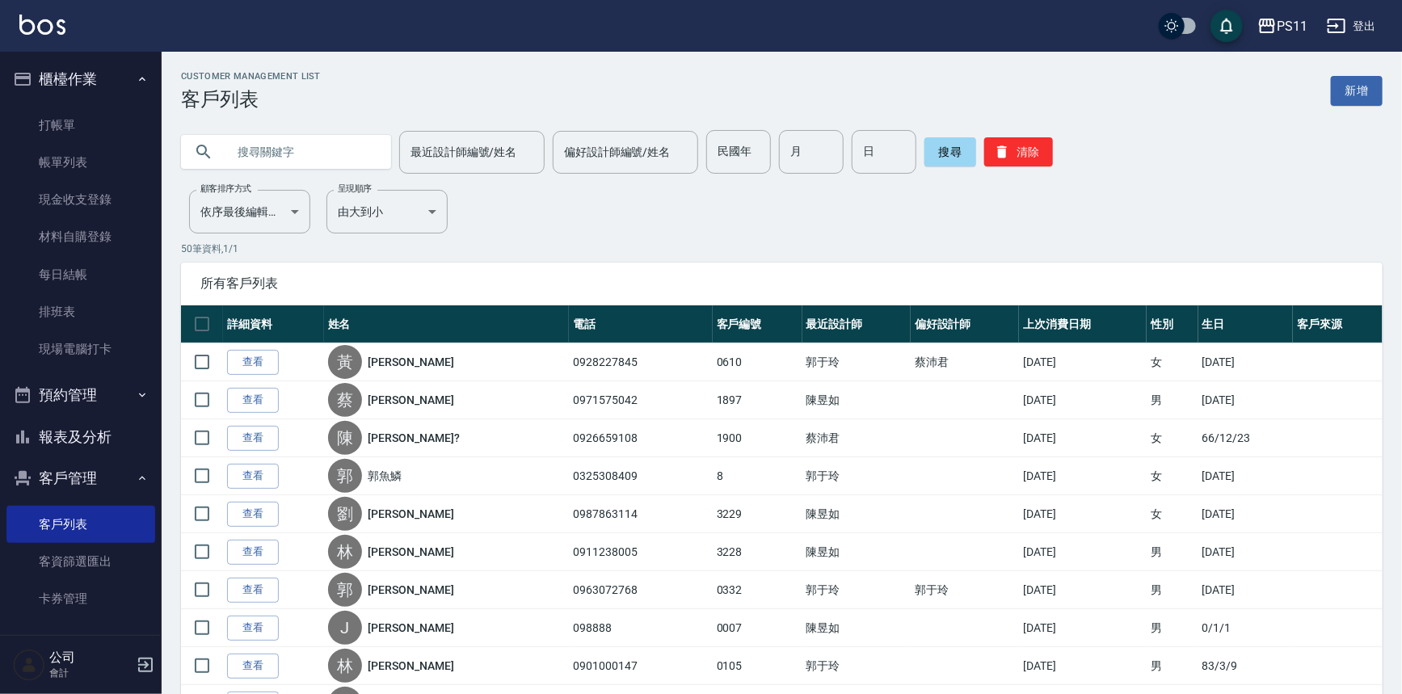
drag, startPoint x: 303, startPoint y: 159, endPoint x: 295, endPoint y: 162, distance: 8.4
click at [301, 161] on input "text" at bounding box center [302, 152] width 152 height 44
type input "[PERSON_NAME]"
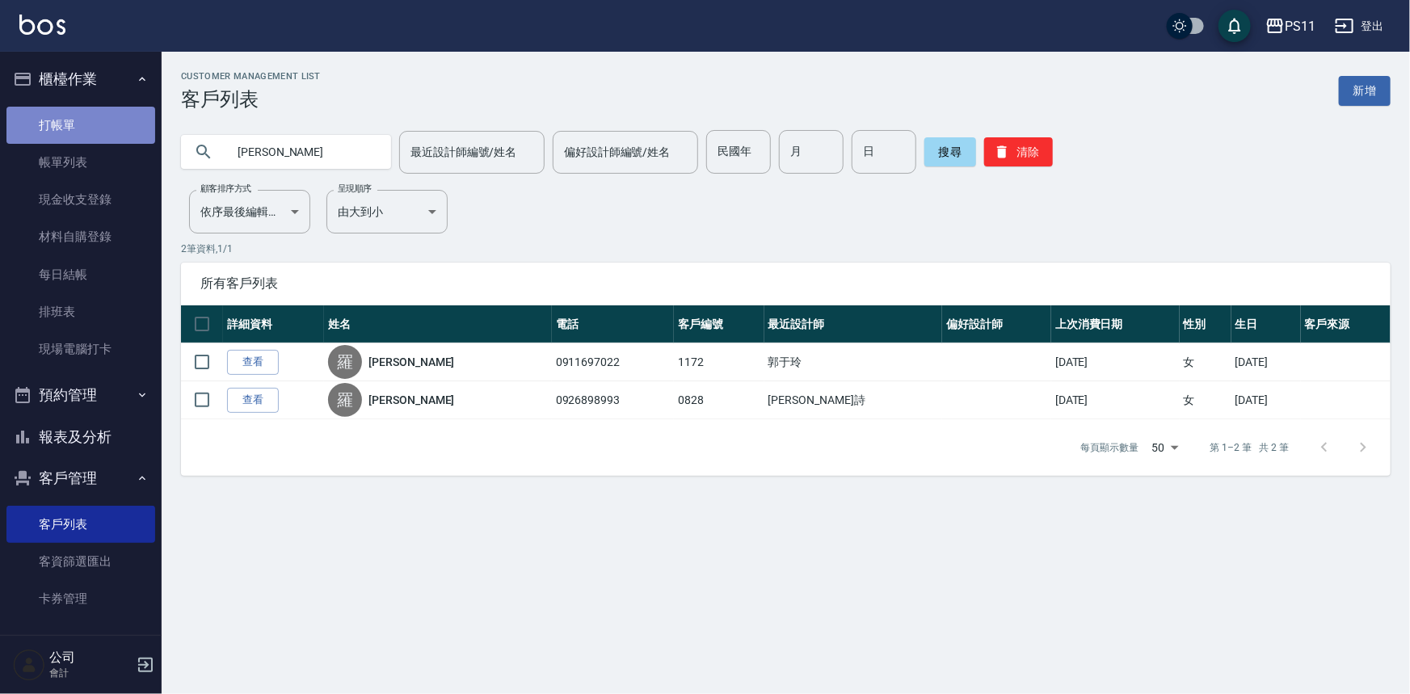
click at [98, 133] on link "打帳單" at bounding box center [80, 125] width 149 height 37
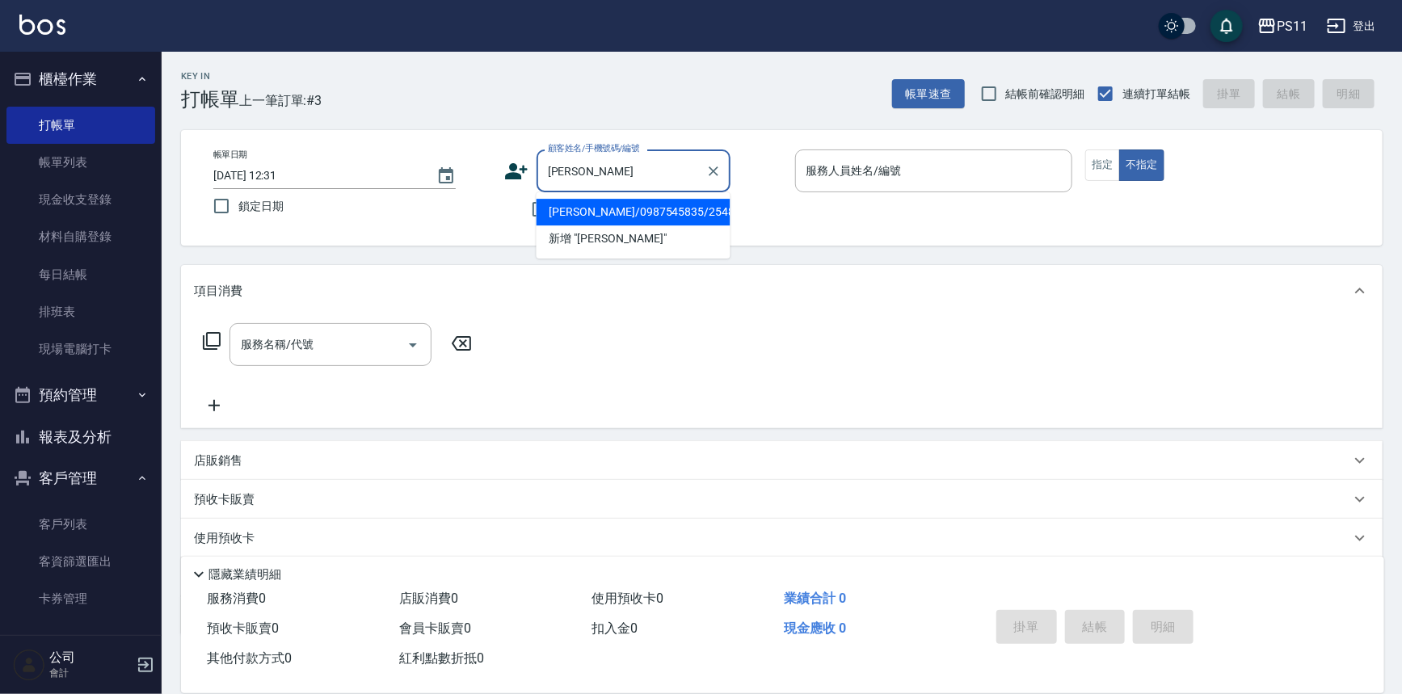
drag, startPoint x: 636, startPoint y: 209, endPoint x: 671, endPoint y: 175, distance: 48.6
click at [636, 210] on li "[PERSON_NAME]/0987545835/2548" at bounding box center [634, 212] width 194 height 27
type input "[PERSON_NAME]/0987545835/2548"
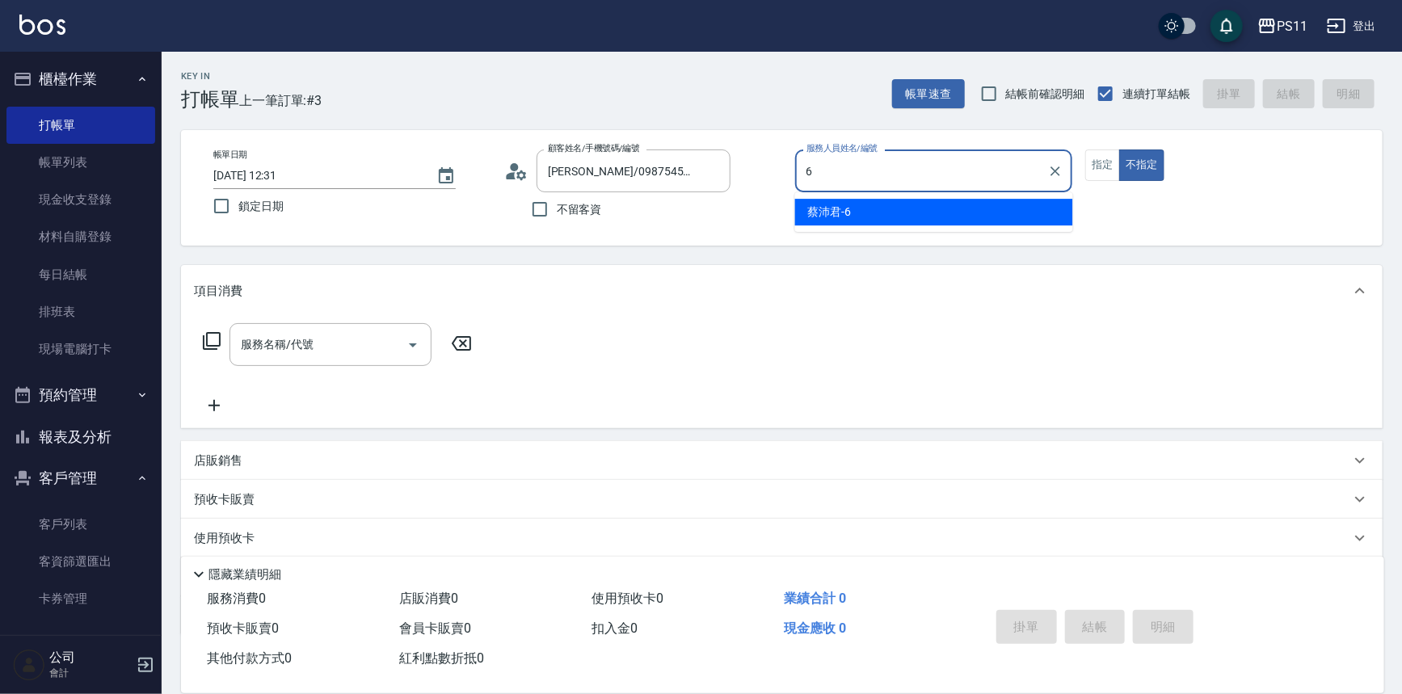
type input "[PERSON_NAME]6"
type button "false"
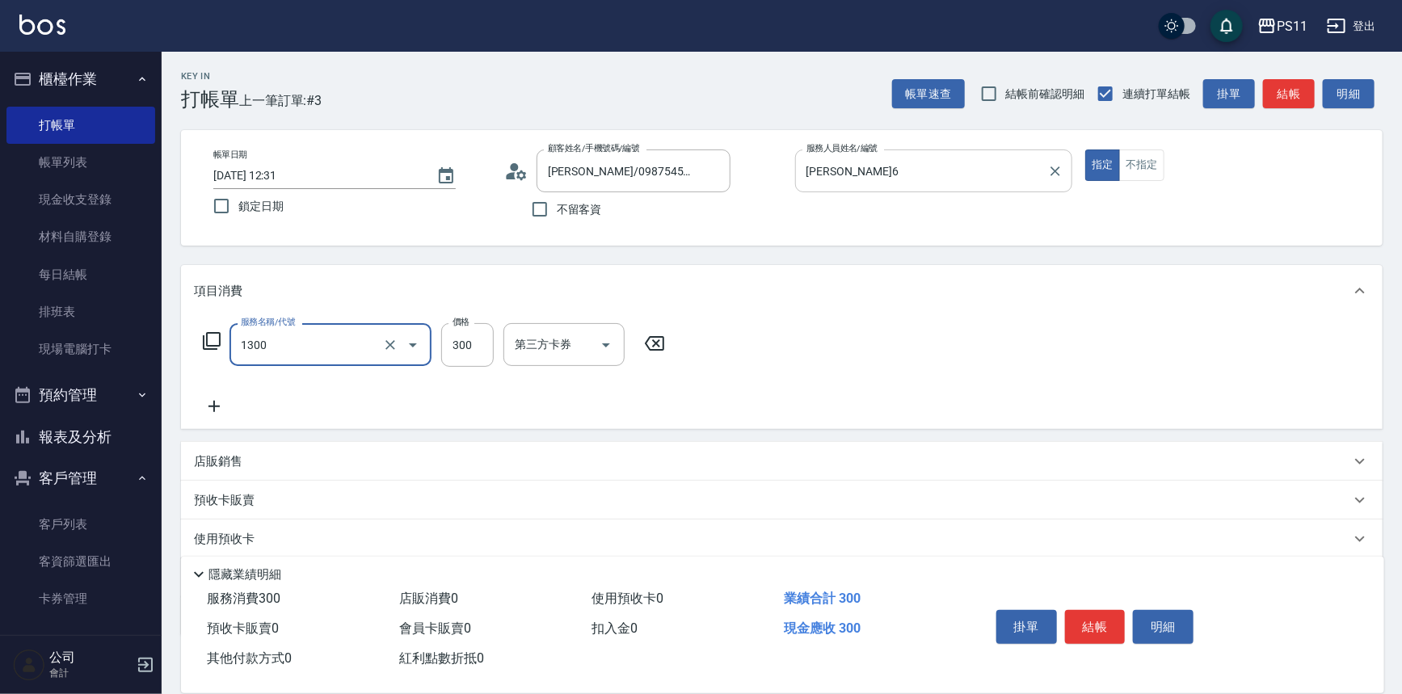
type input "洗髮300(1300)"
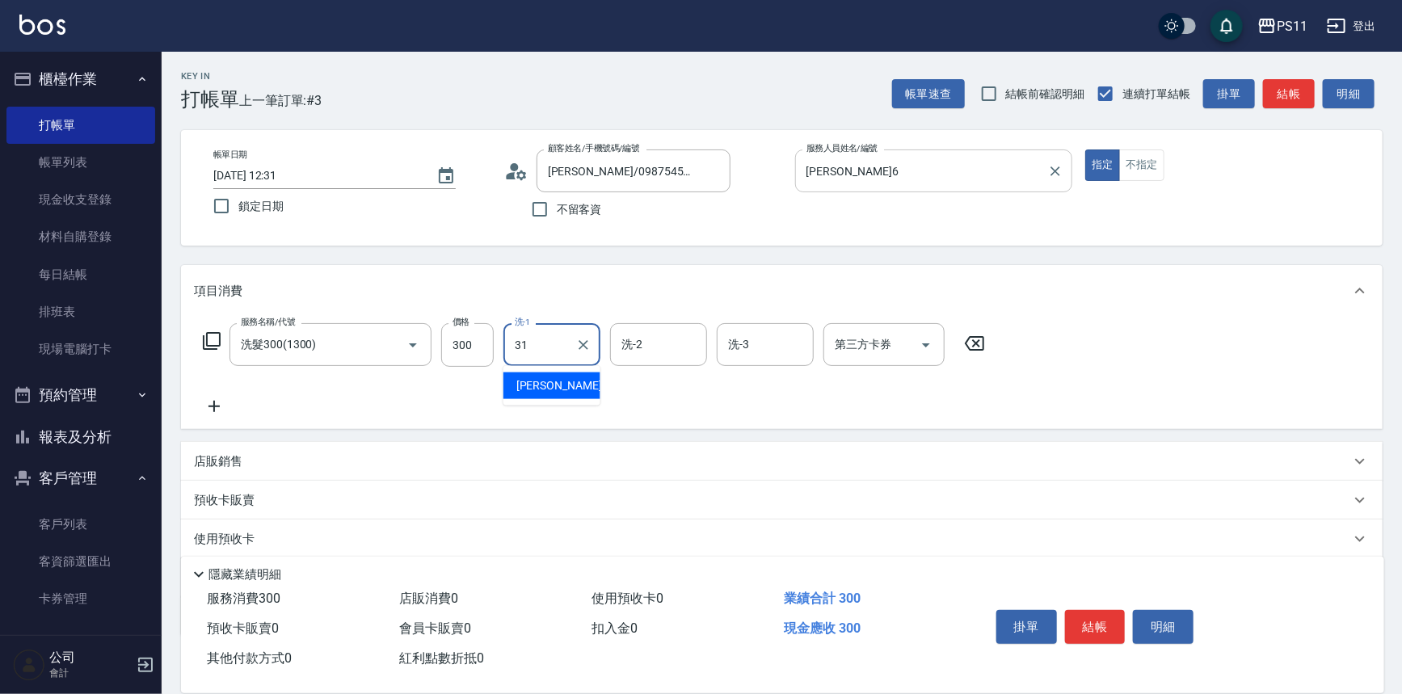
type input "[PERSON_NAME]-31"
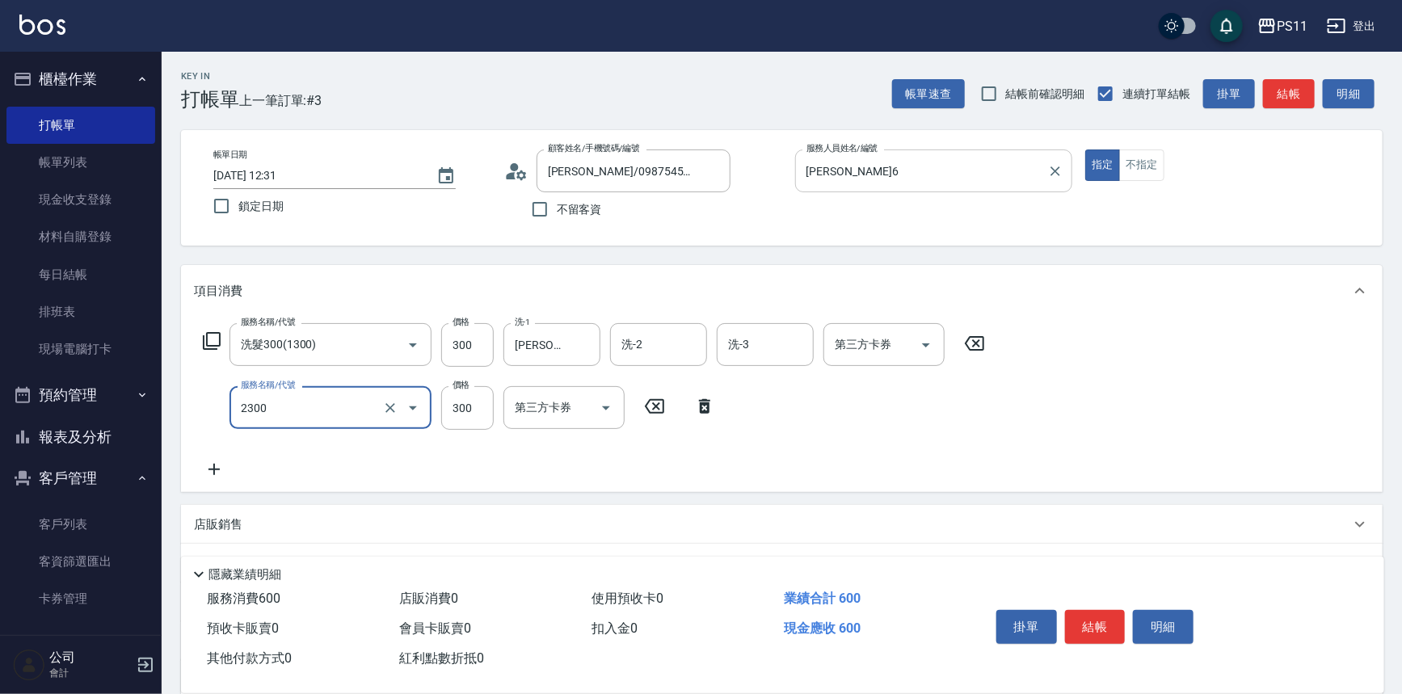
type input "剪髮(2300)"
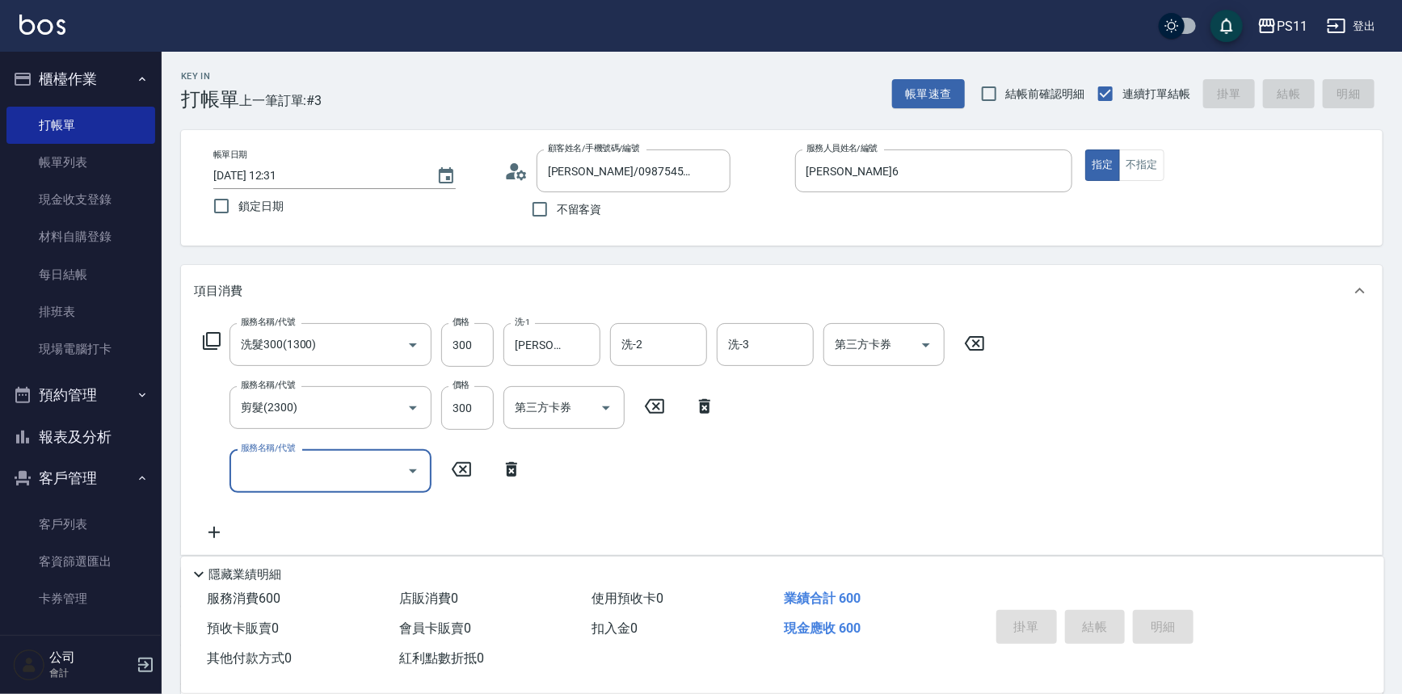
type input "[DATE] 12:32"
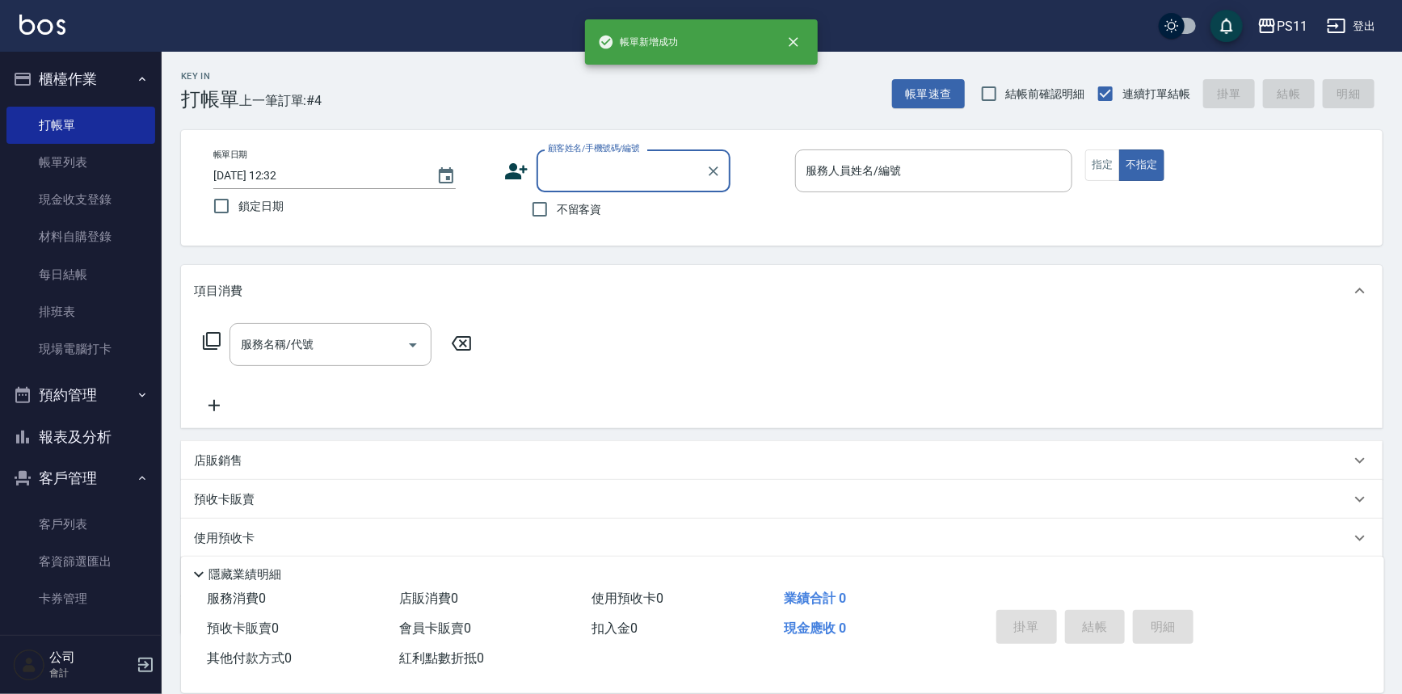
click at [73, 434] on button "報表及分析" at bounding box center [80, 437] width 149 height 42
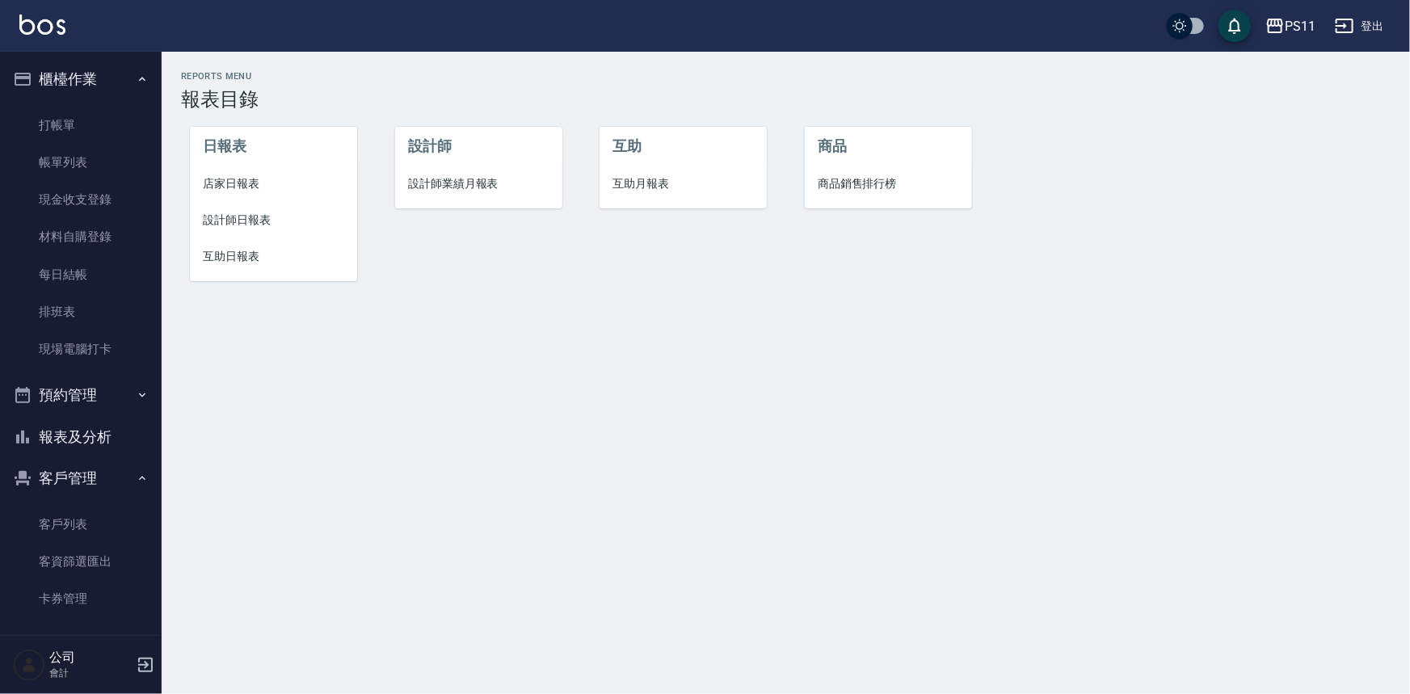
click at [238, 210] on li "設計師日報表" at bounding box center [273, 220] width 167 height 36
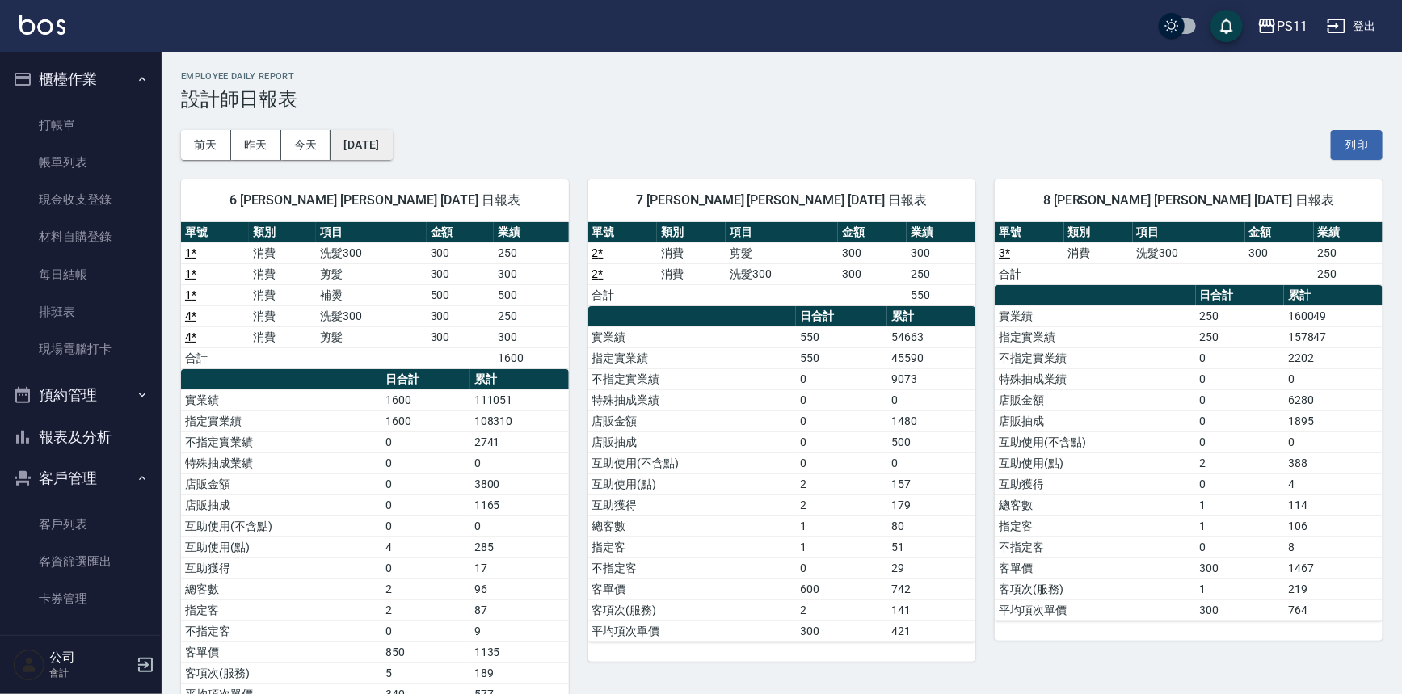
click at [389, 144] on button "[DATE]" at bounding box center [360, 145] width 61 height 30
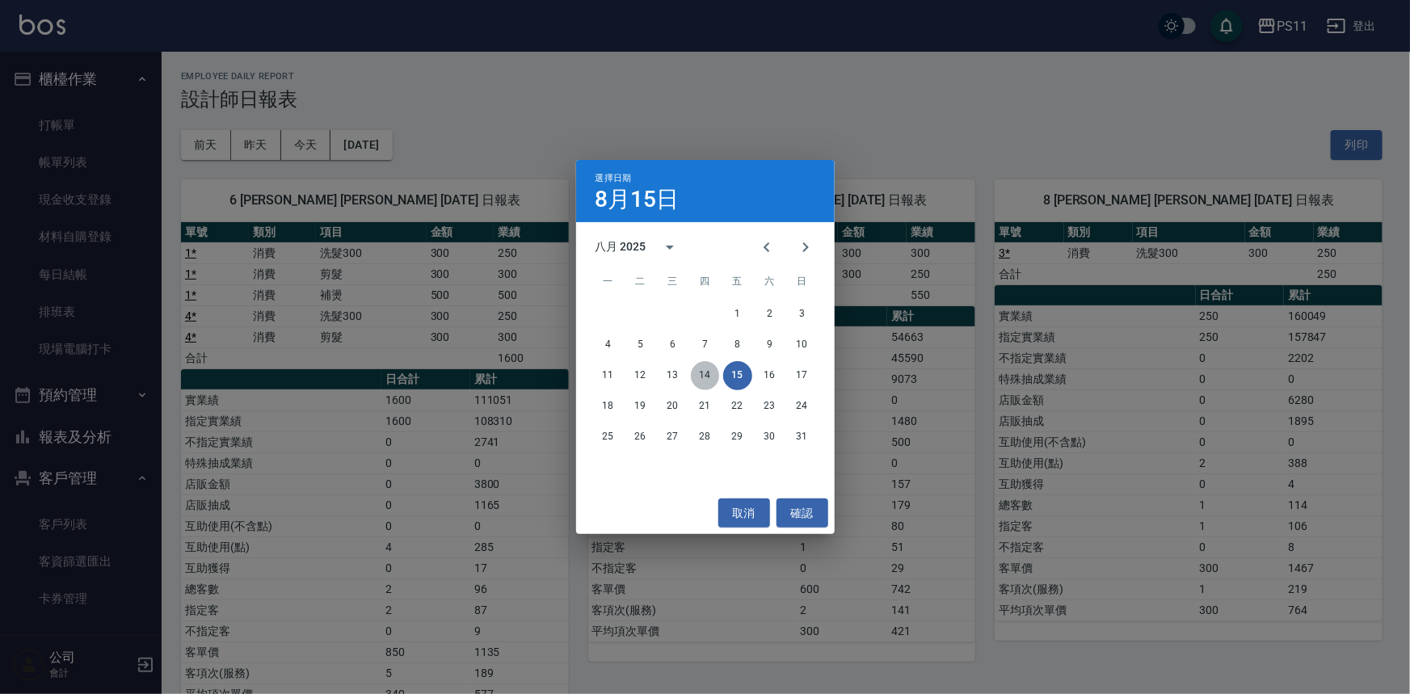
click at [702, 375] on button "14" at bounding box center [705, 375] width 29 height 29
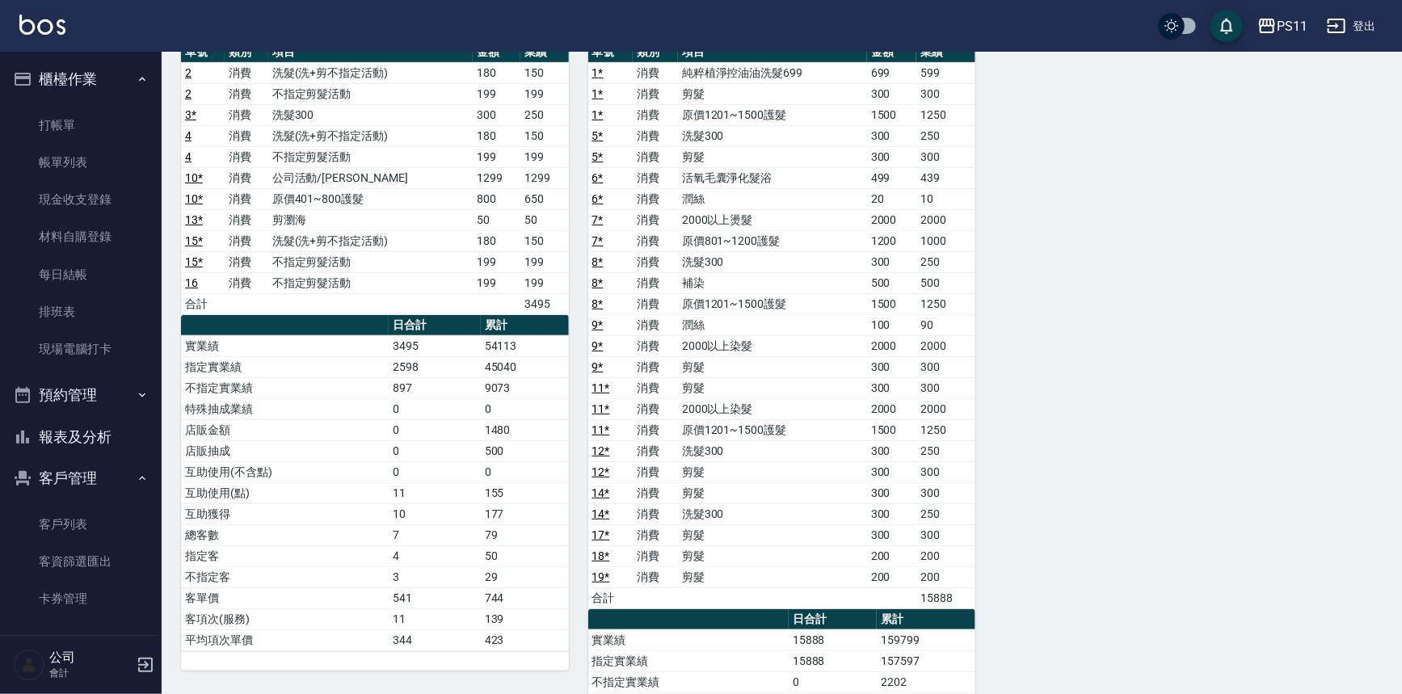
scroll to position [73, 0]
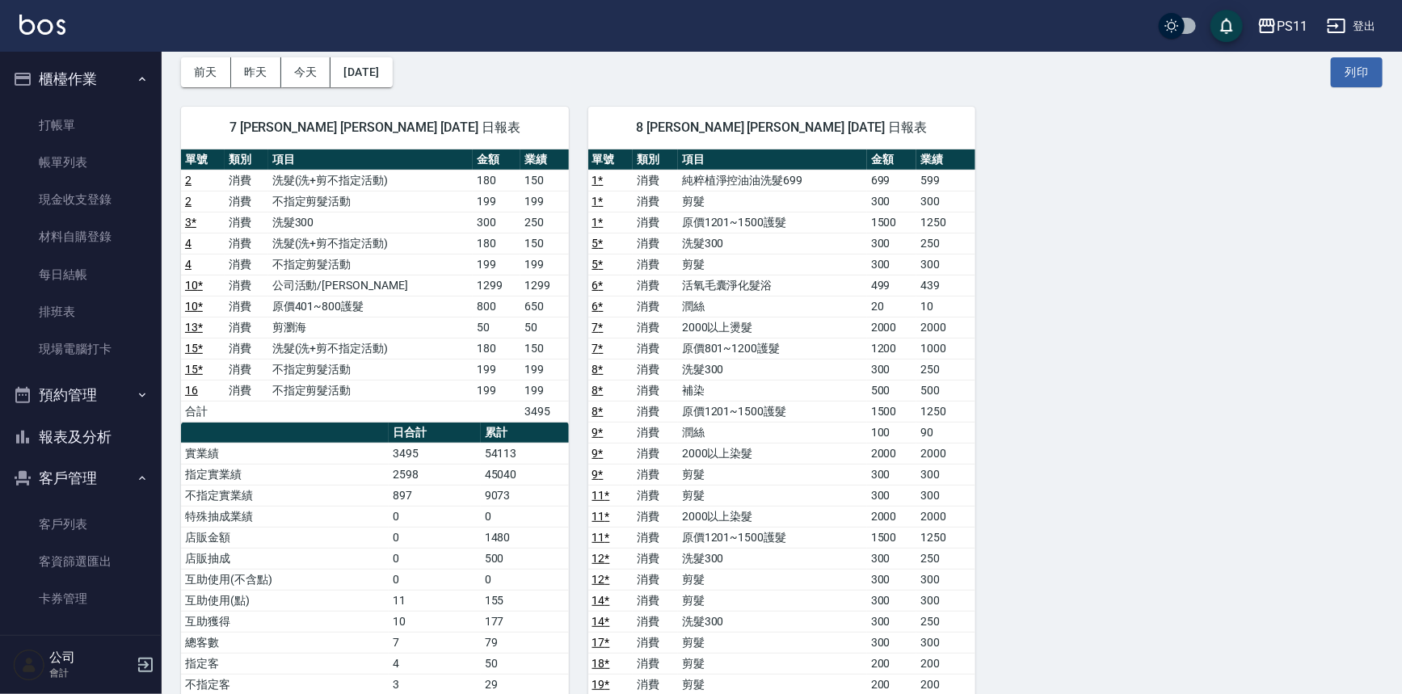
click at [74, 448] on button "報表及分析" at bounding box center [80, 437] width 149 height 42
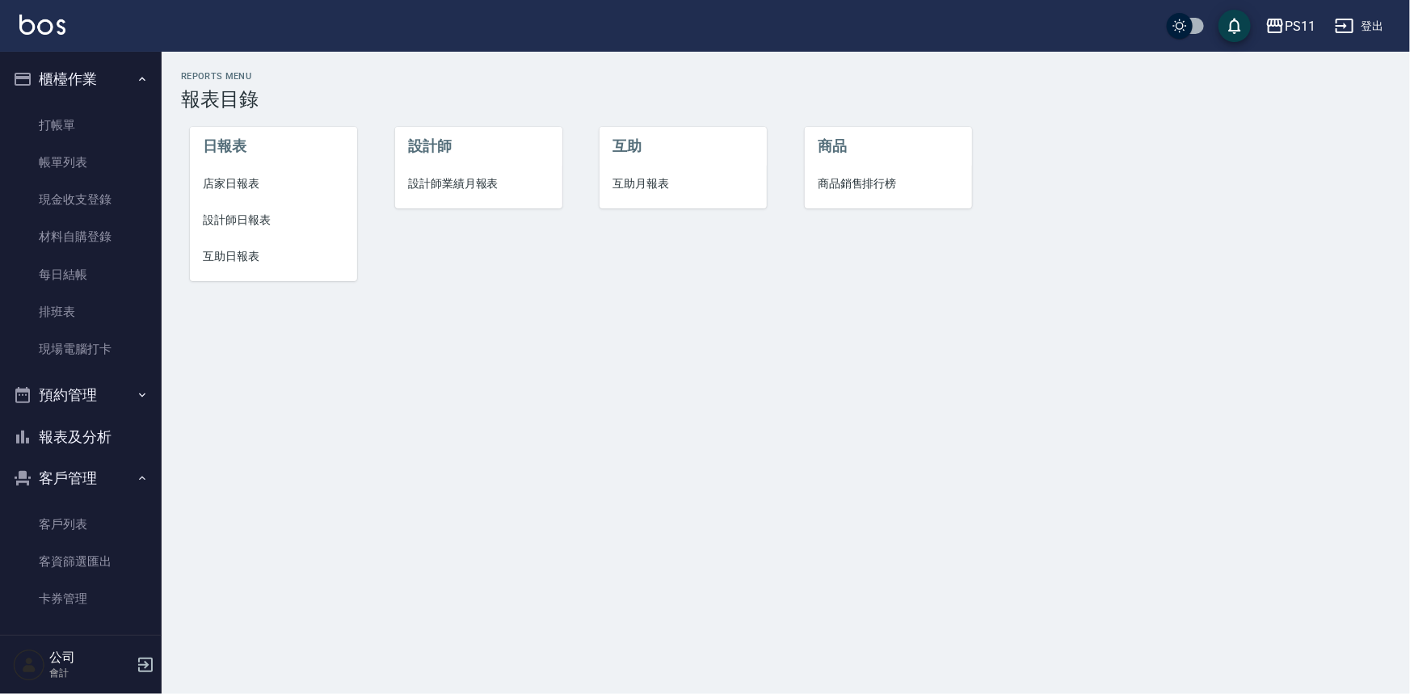
click at [246, 225] on span "設計師日報表" at bounding box center [273, 220] width 141 height 17
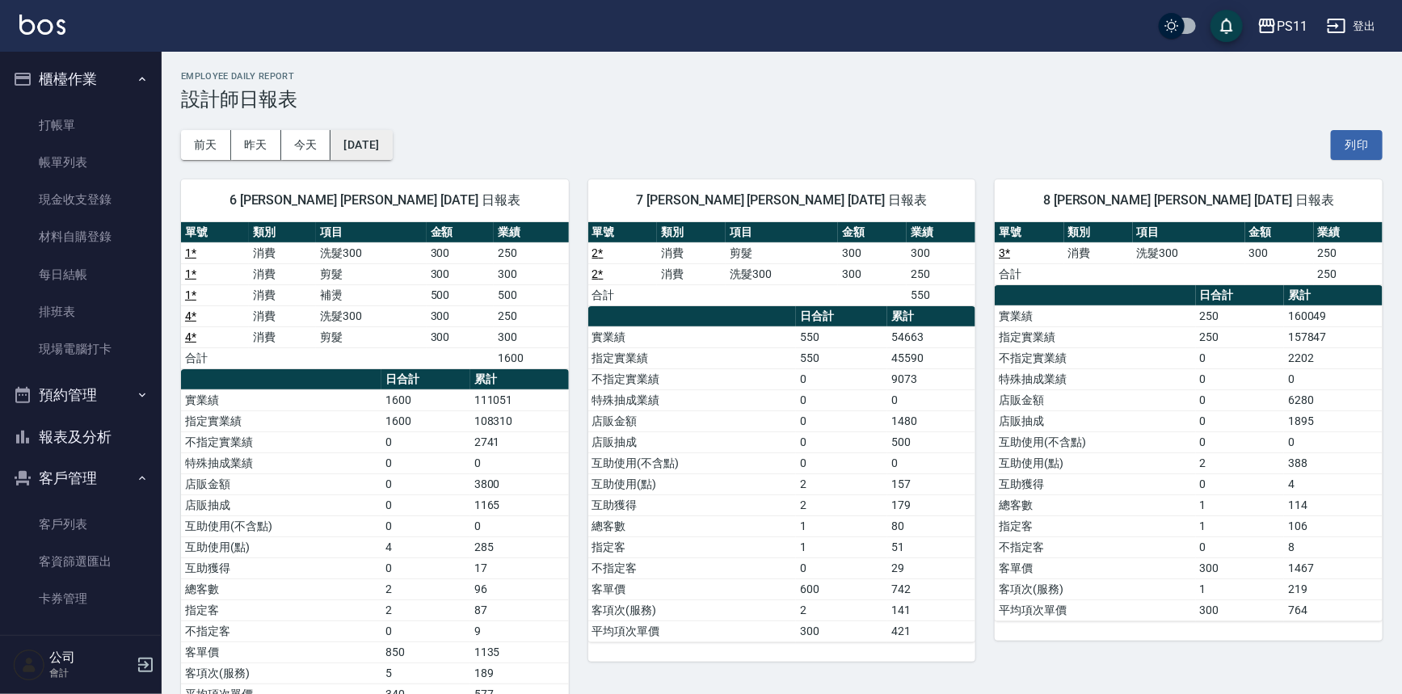
click at [392, 144] on button "[DATE]" at bounding box center [360, 145] width 61 height 30
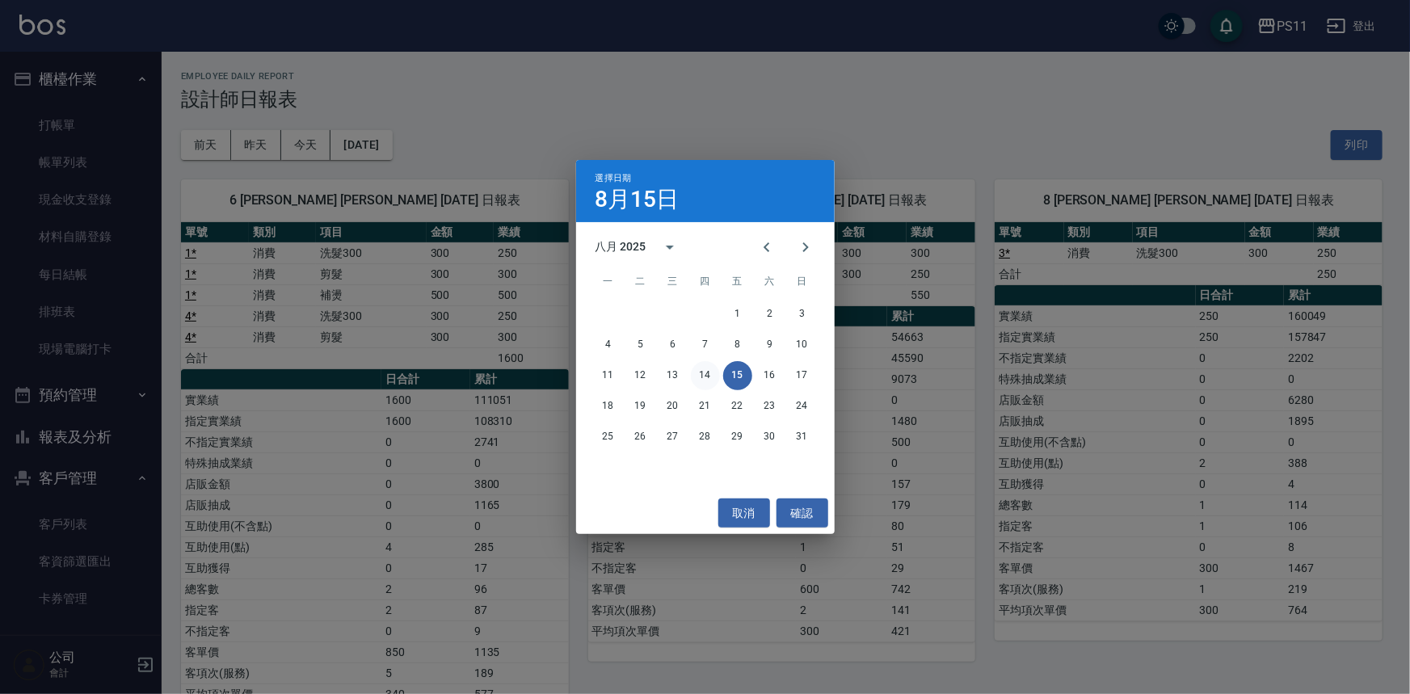
click at [708, 379] on button "14" at bounding box center [705, 375] width 29 height 29
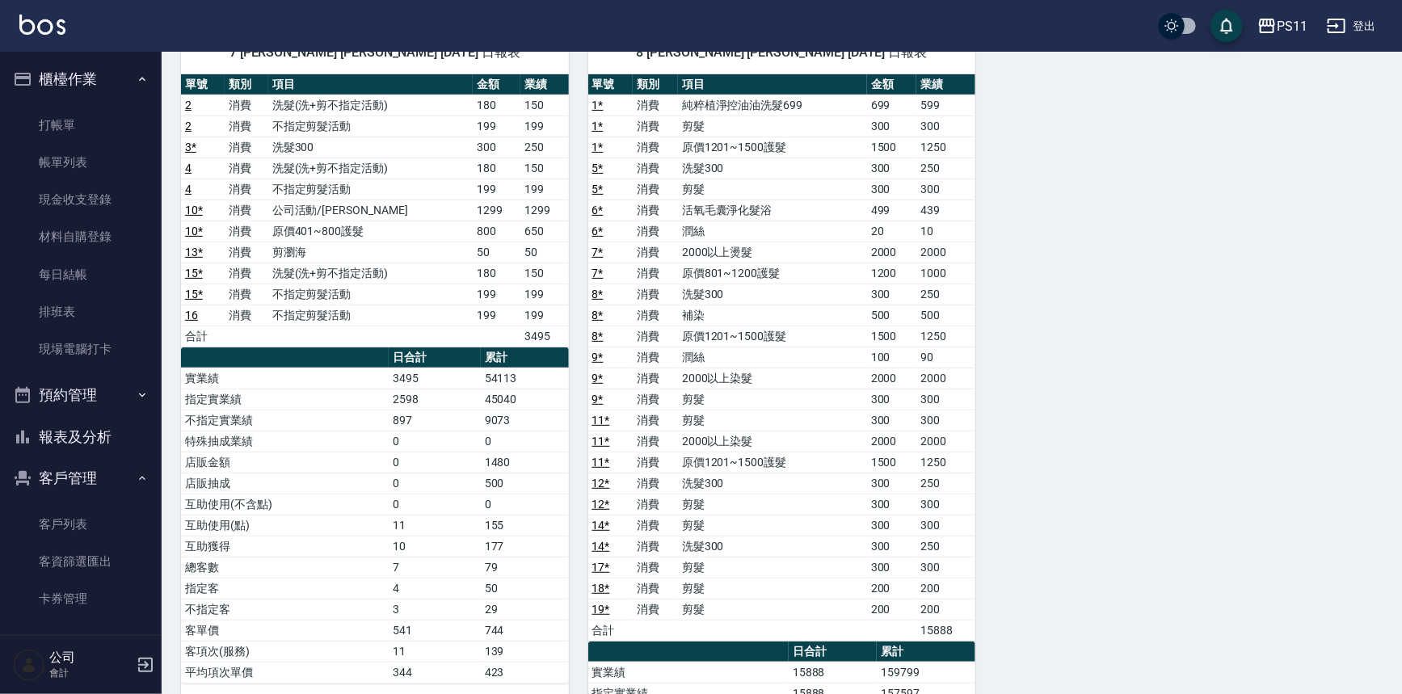
scroll to position [293, 0]
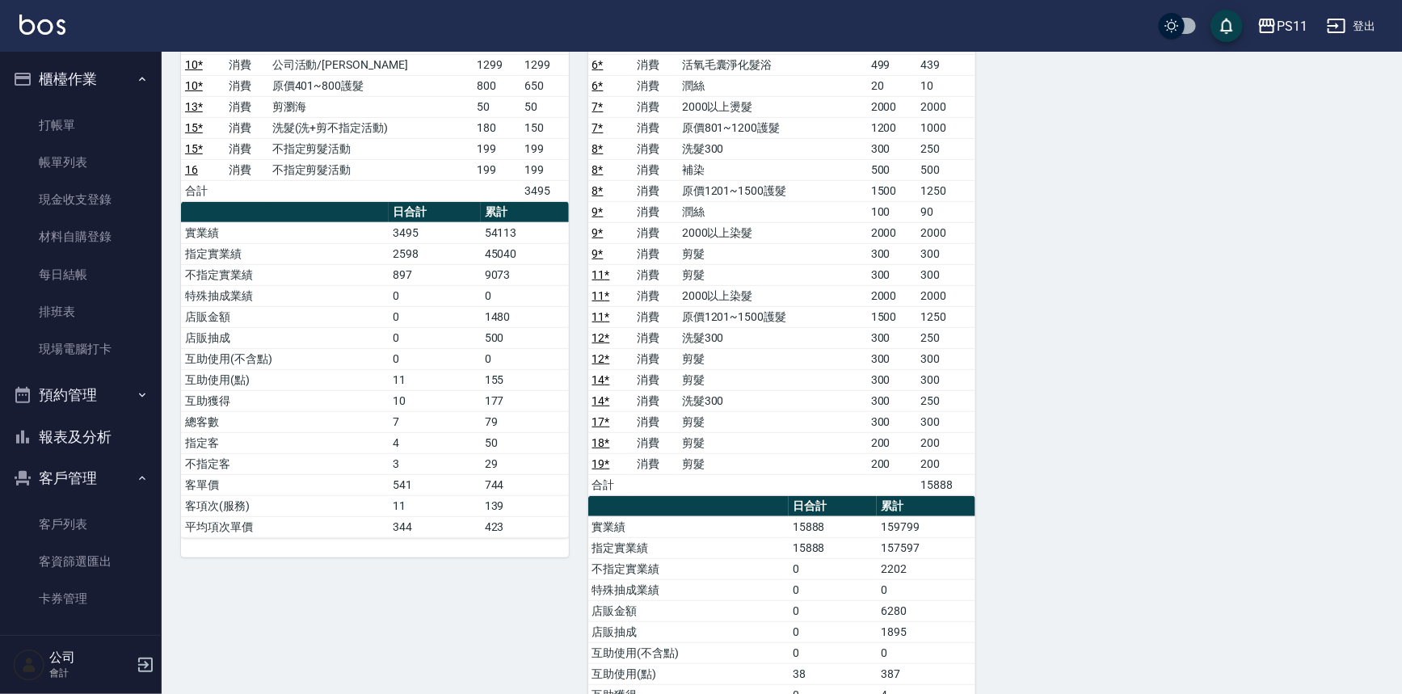
click at [107, 427] on button "報表及分析" at bounding box center [80, 437] width 149 height 42
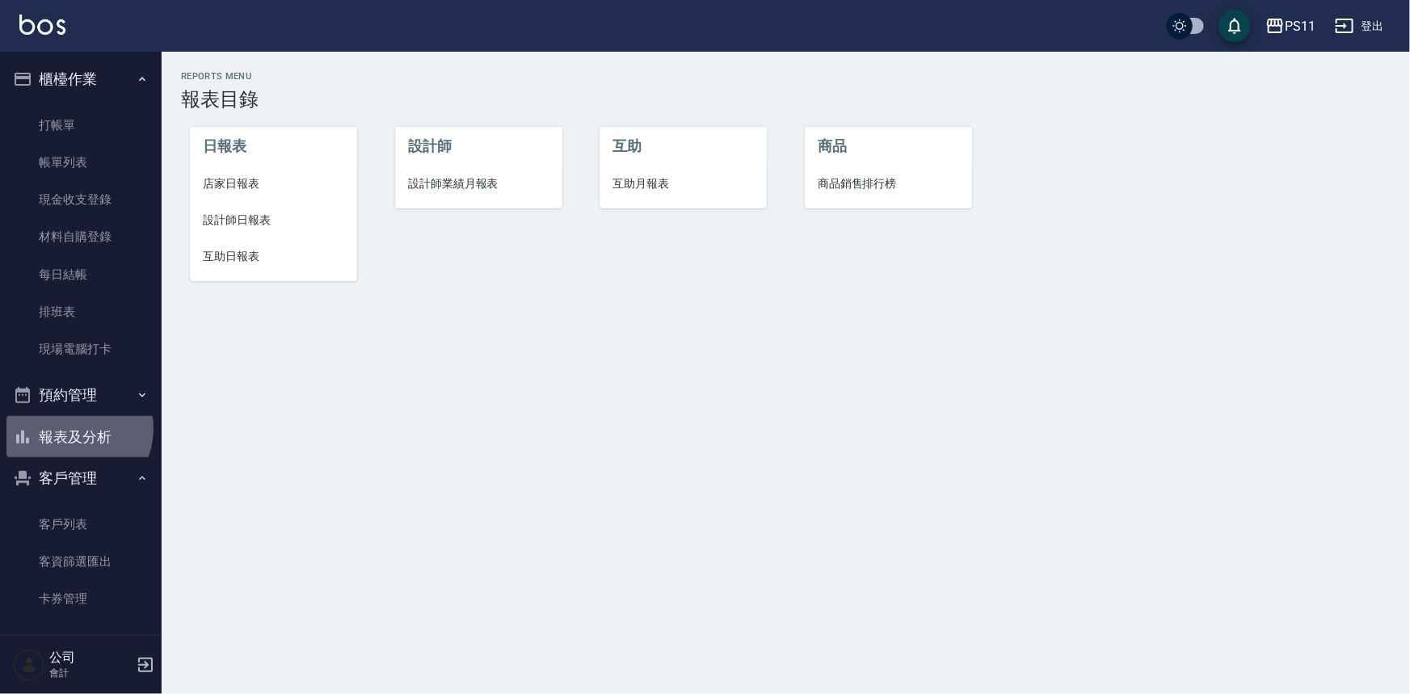
click at [69, 428] on button "報表及分析" at bounding box center [80, 437] width 149 height 42
click at [204, 267] on li "互助日報表" at bounding box center [273, 256] width 167 height 36
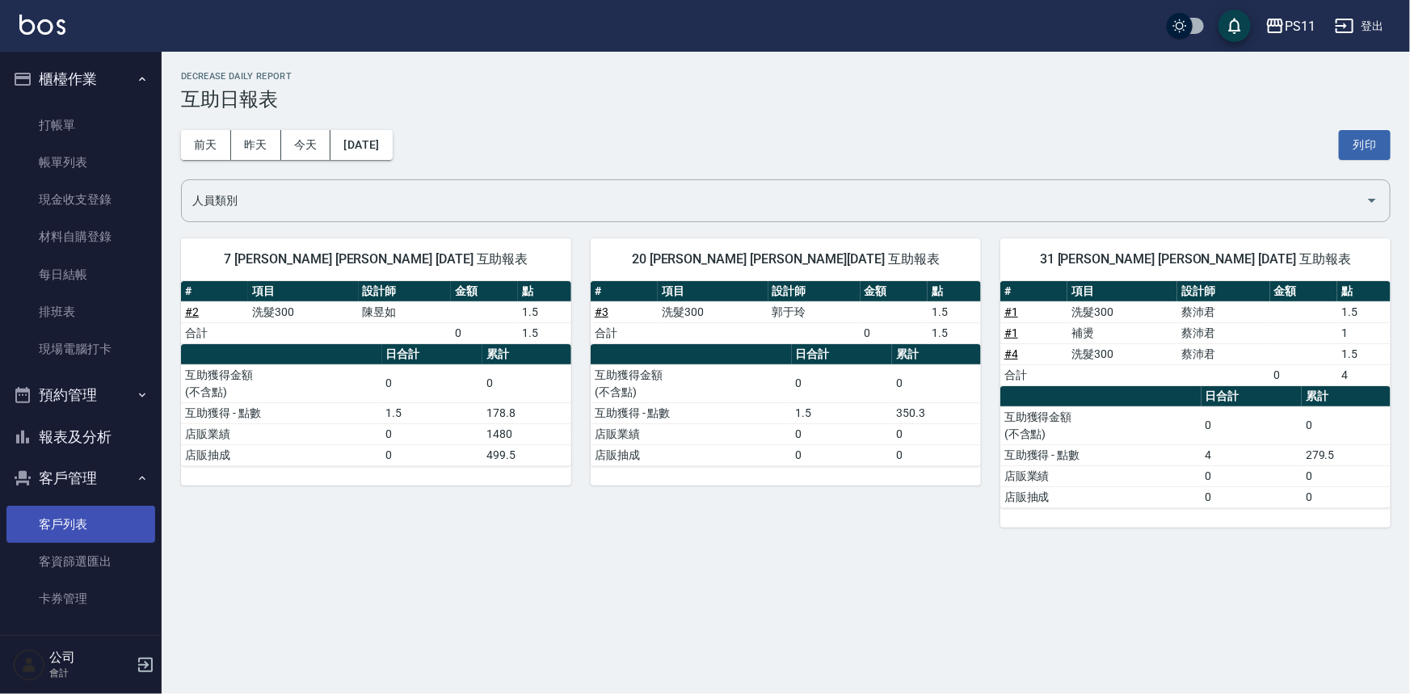
click at [104, 533] on link "客戶列表" at bounding box center [80, 524] width 149 height 37
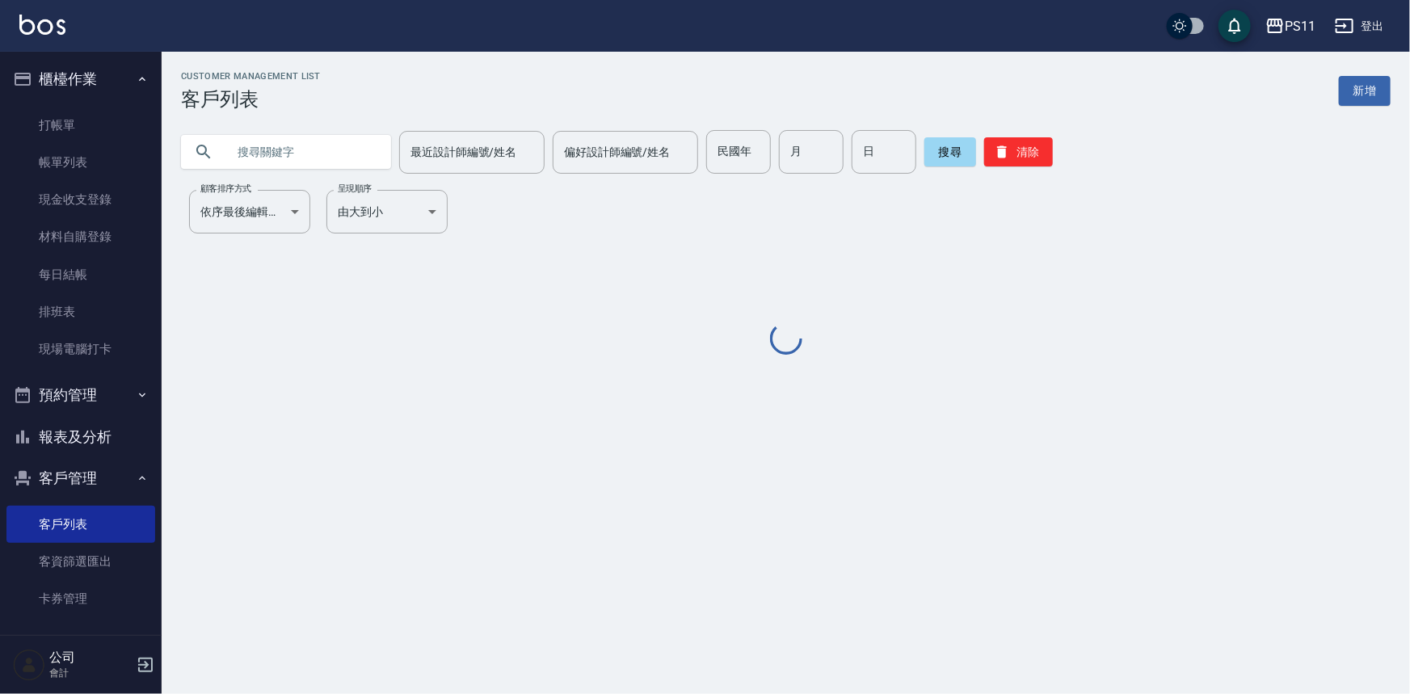
click at [319, 145] on input "text" at bounding box center [302, 152] width 152 height 44
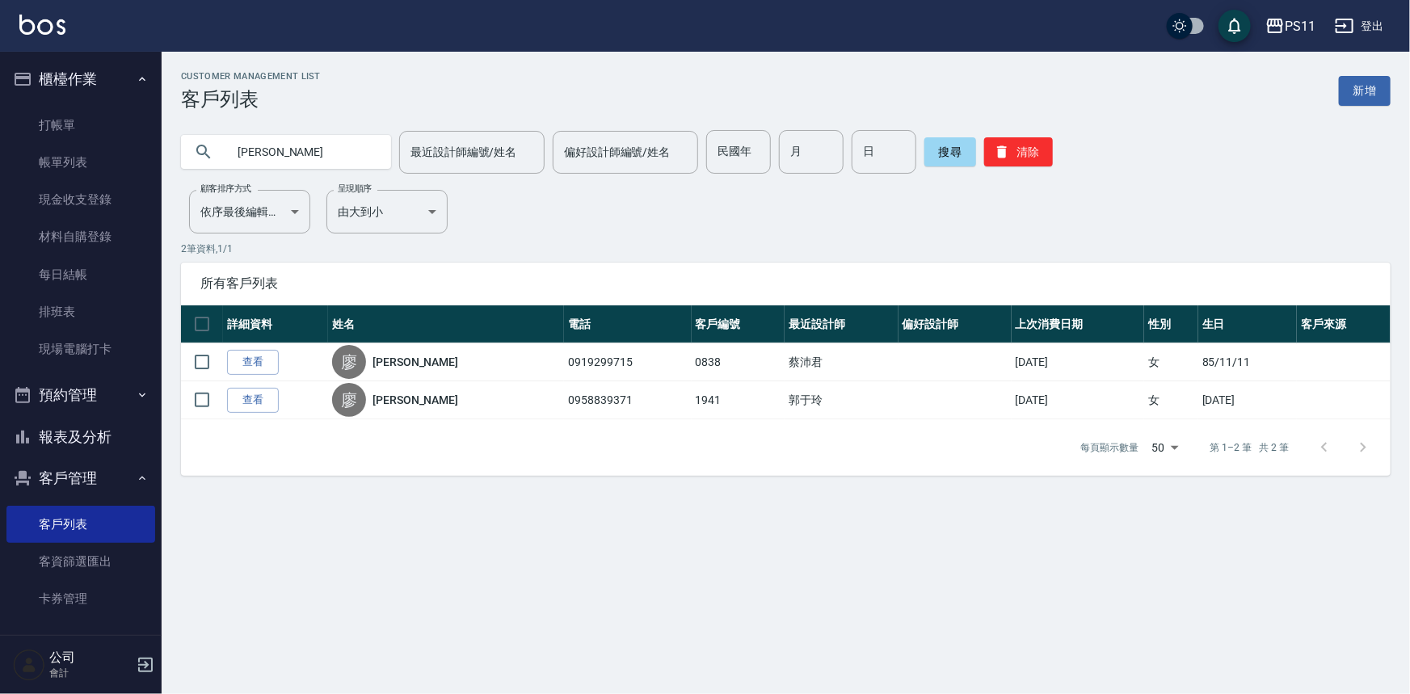
type input "廖"
type input "塗"
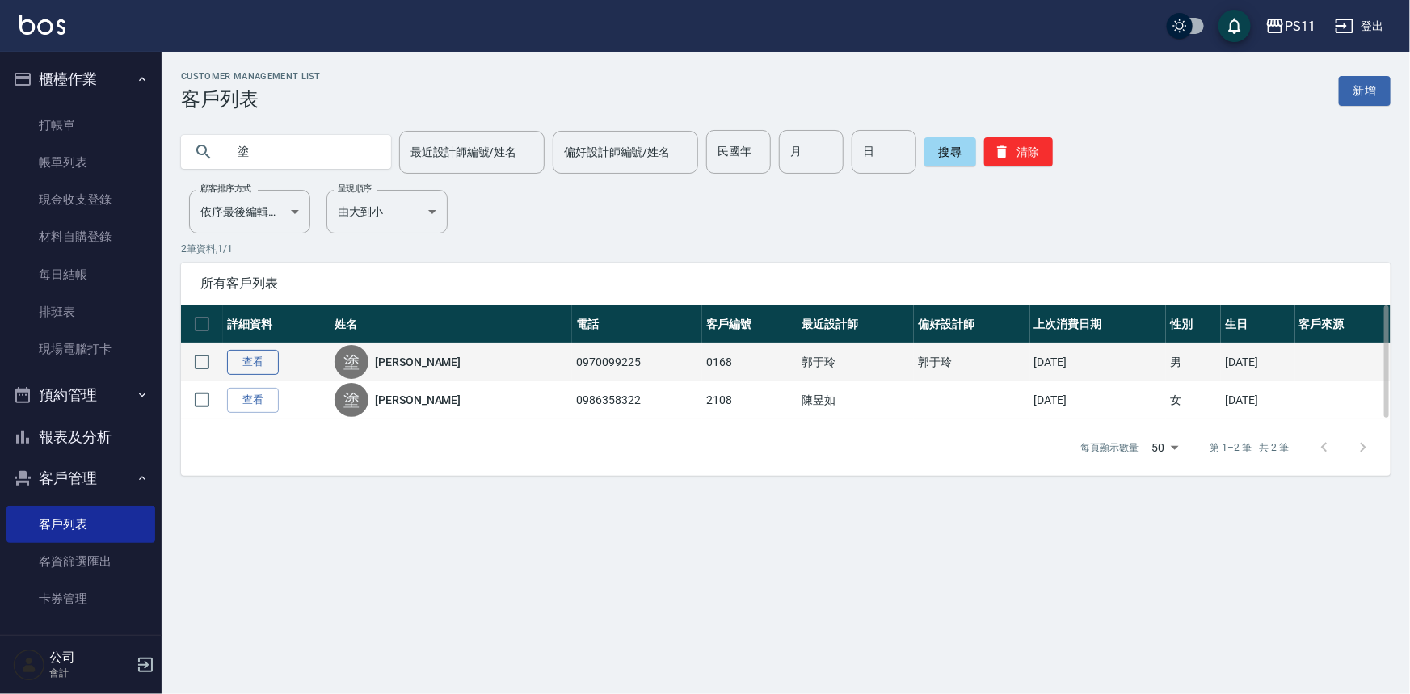
click at [259, 361] on link "查看" at bounding box center [253, 362] width 52 height 25
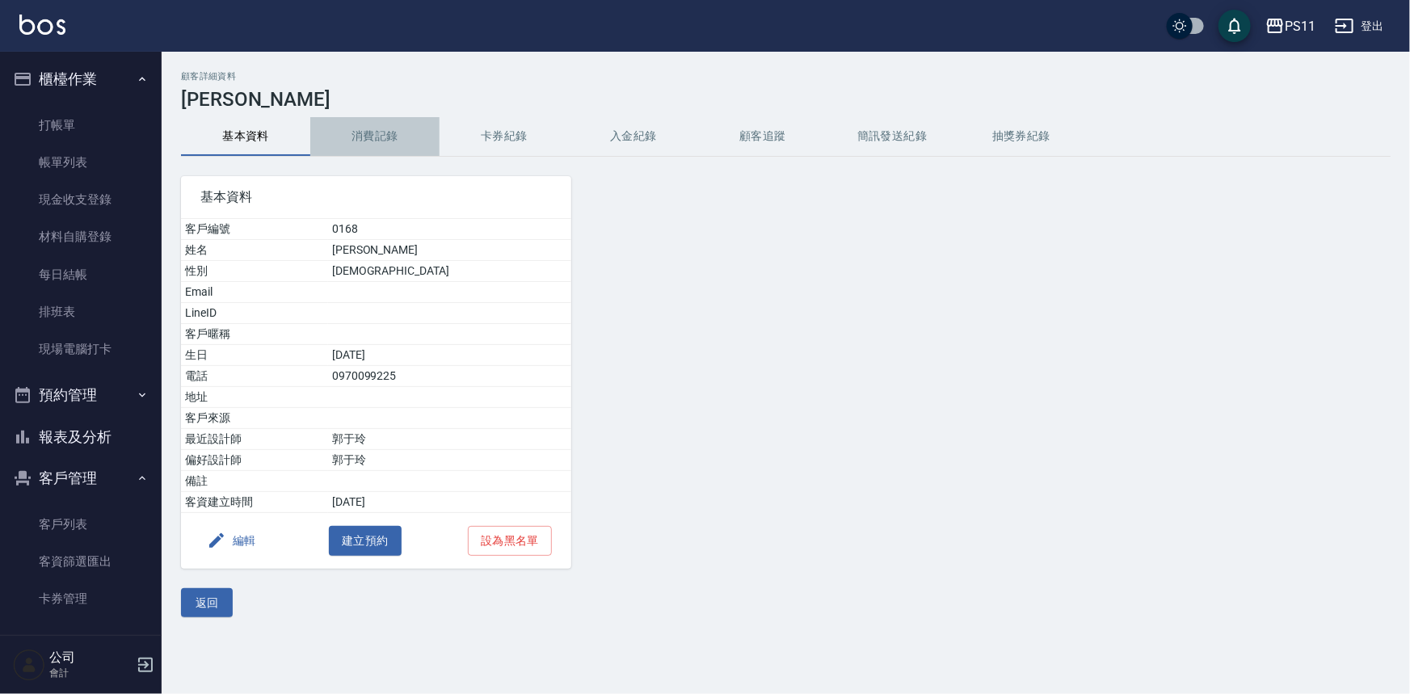
click at [377, 144] on button "消費記錄" at bounding box center [374, 136] width 129 height 39
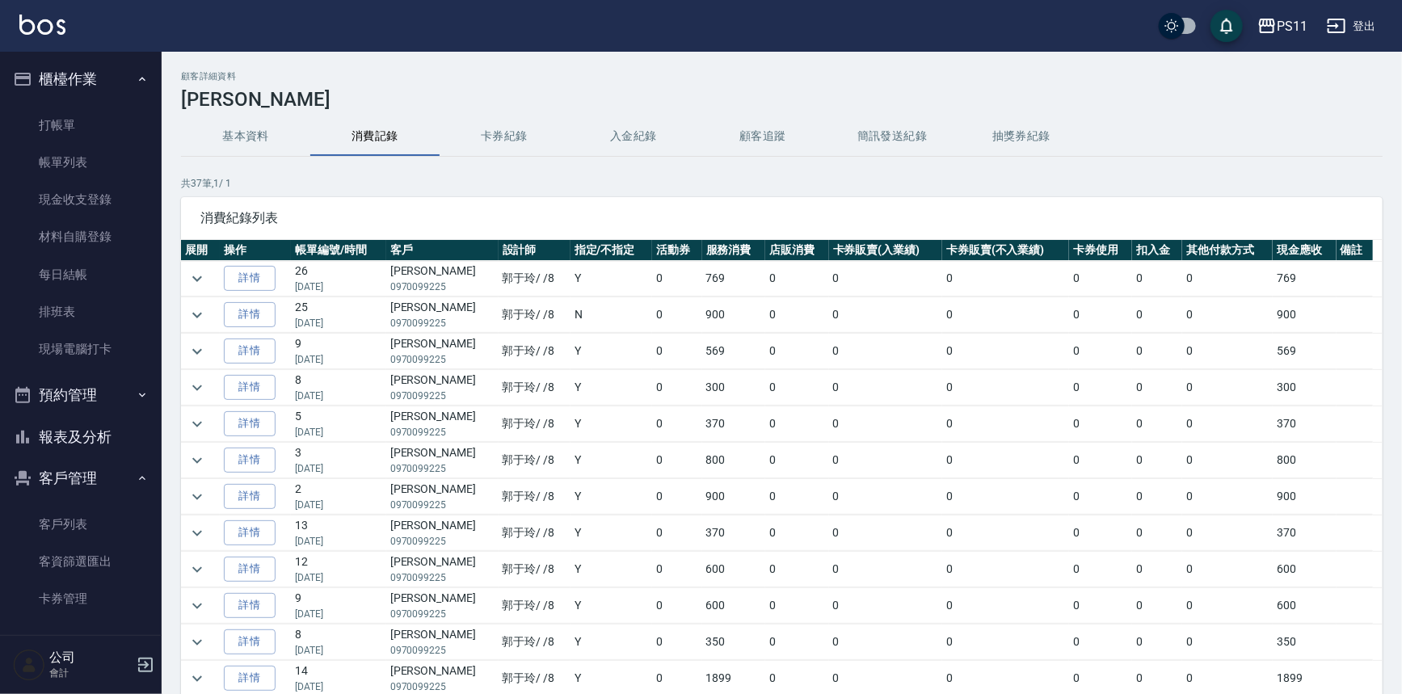
click at [239, 276] on link "詳情" at bounding box center [250, 278] width 52 height 25
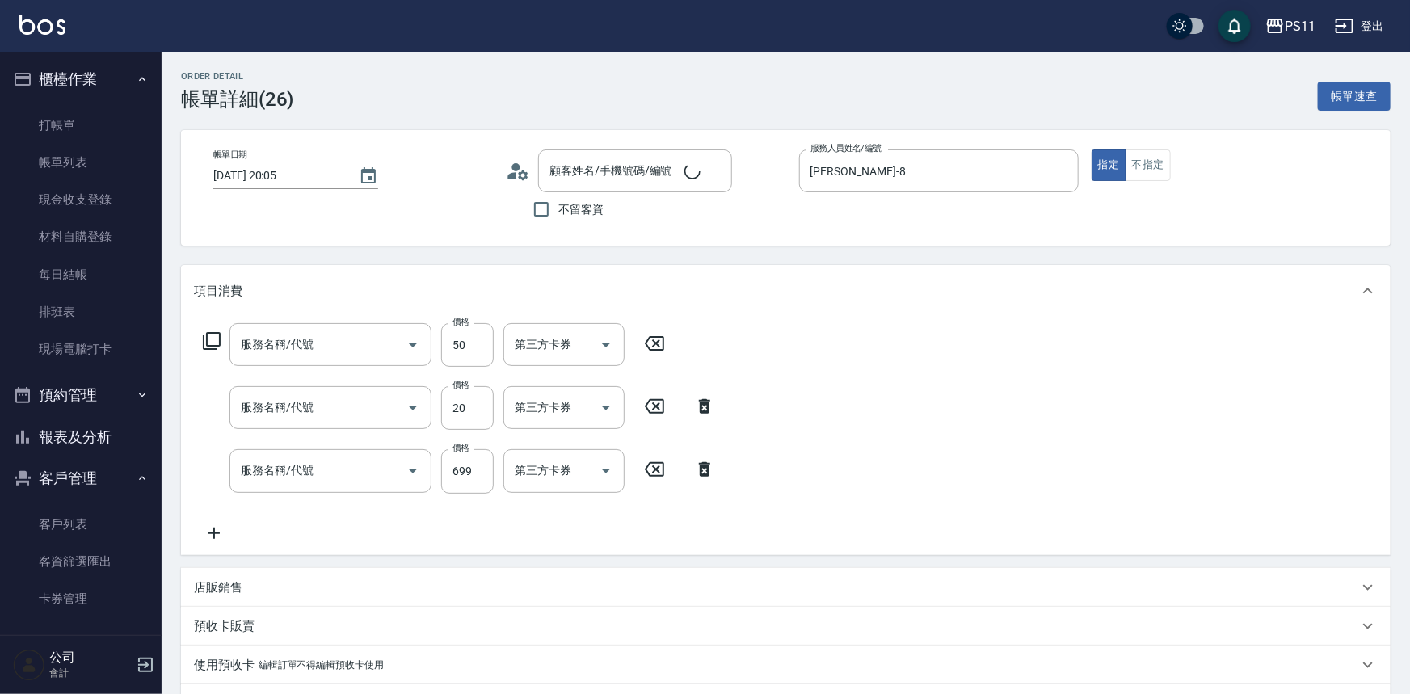
type input "[DATE] 20:05"
type input "[PERSON_NAME]-8"
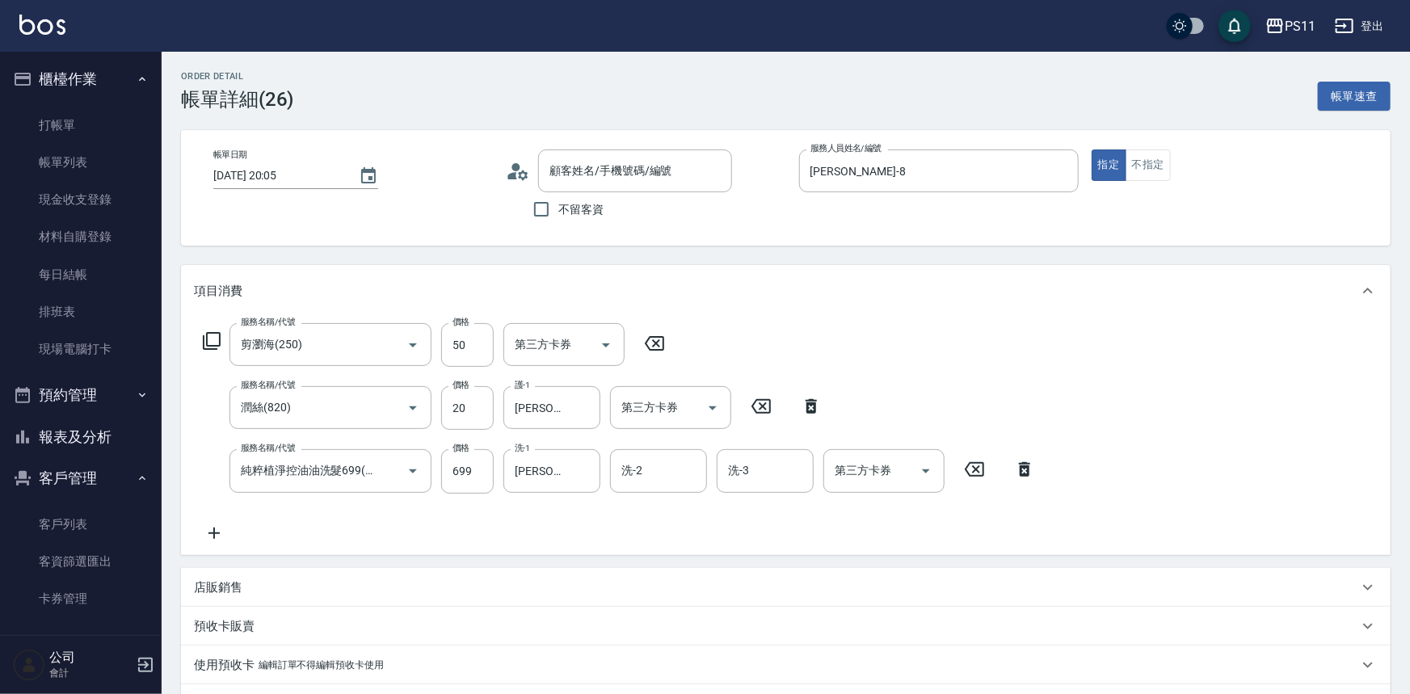
type input "剪瀏海(250)"
type input "潤絲(820)"
type input "純粹植淨控油油洗髮699(1699)"
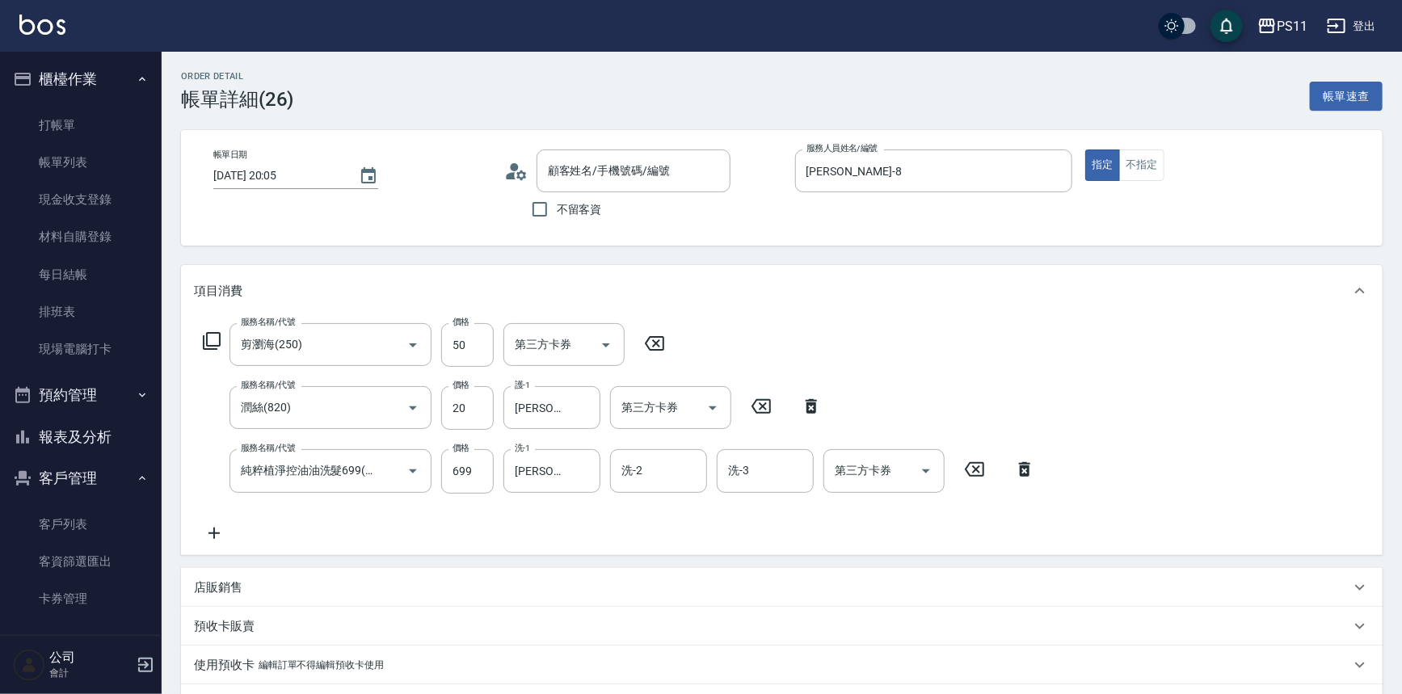
type input "[PERSON_NAME]/0970099225/0168"
click at [122, 517] on link "客戶列表" at bounding box center [80, 524] width 149 height 37
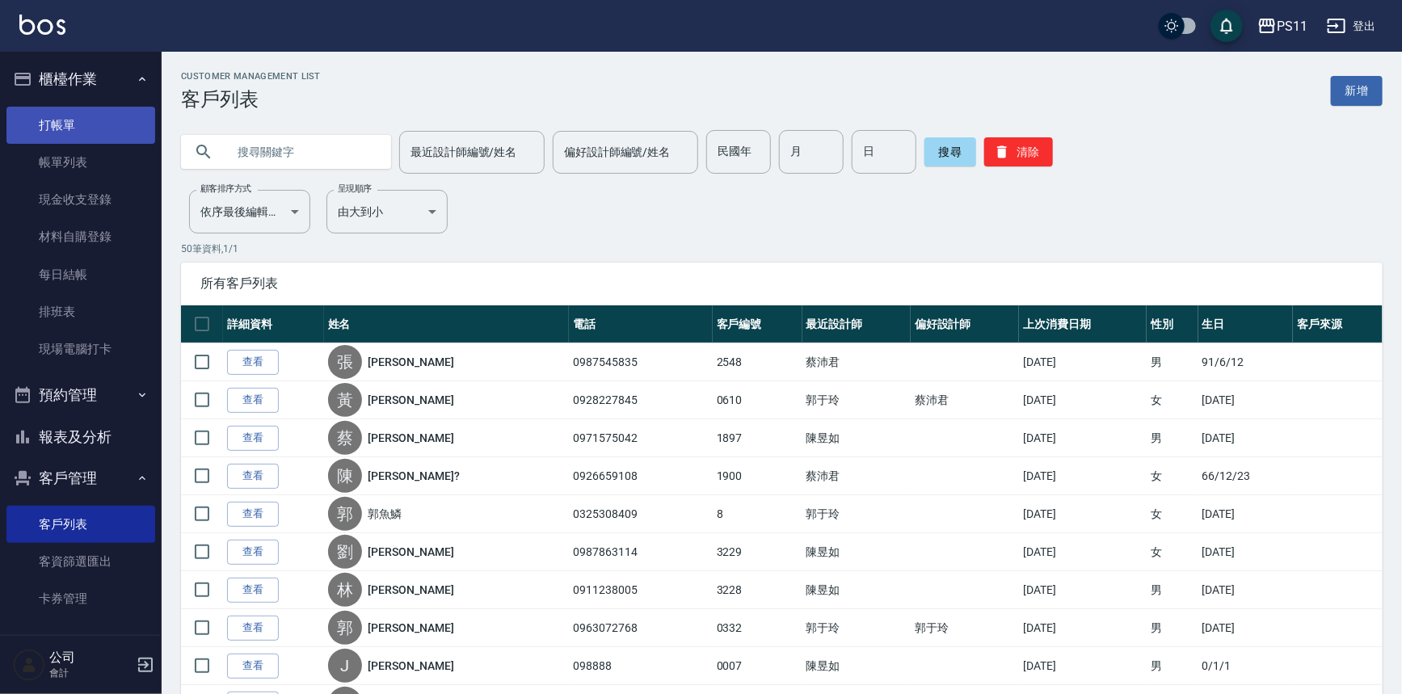
click at [49, 123] on link "打帳單" at bounding box center [80, 125] width 149 height 37
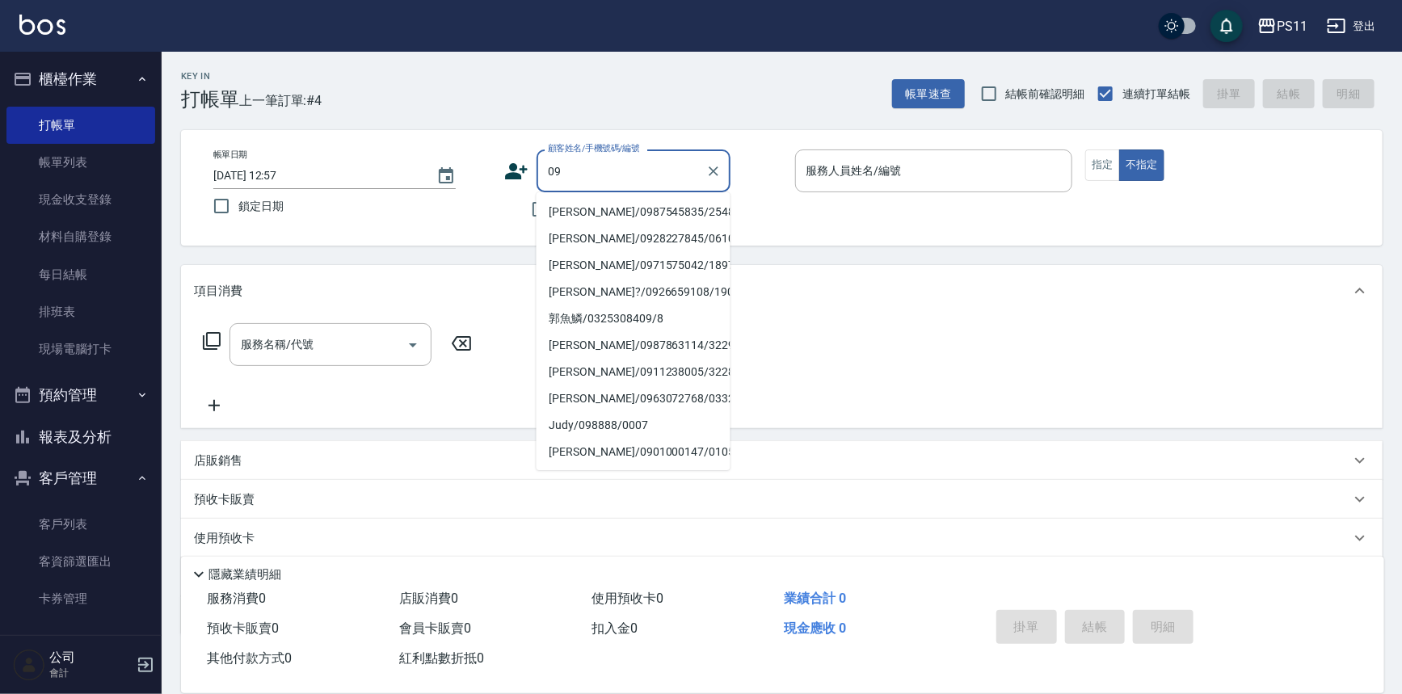
type input "0"
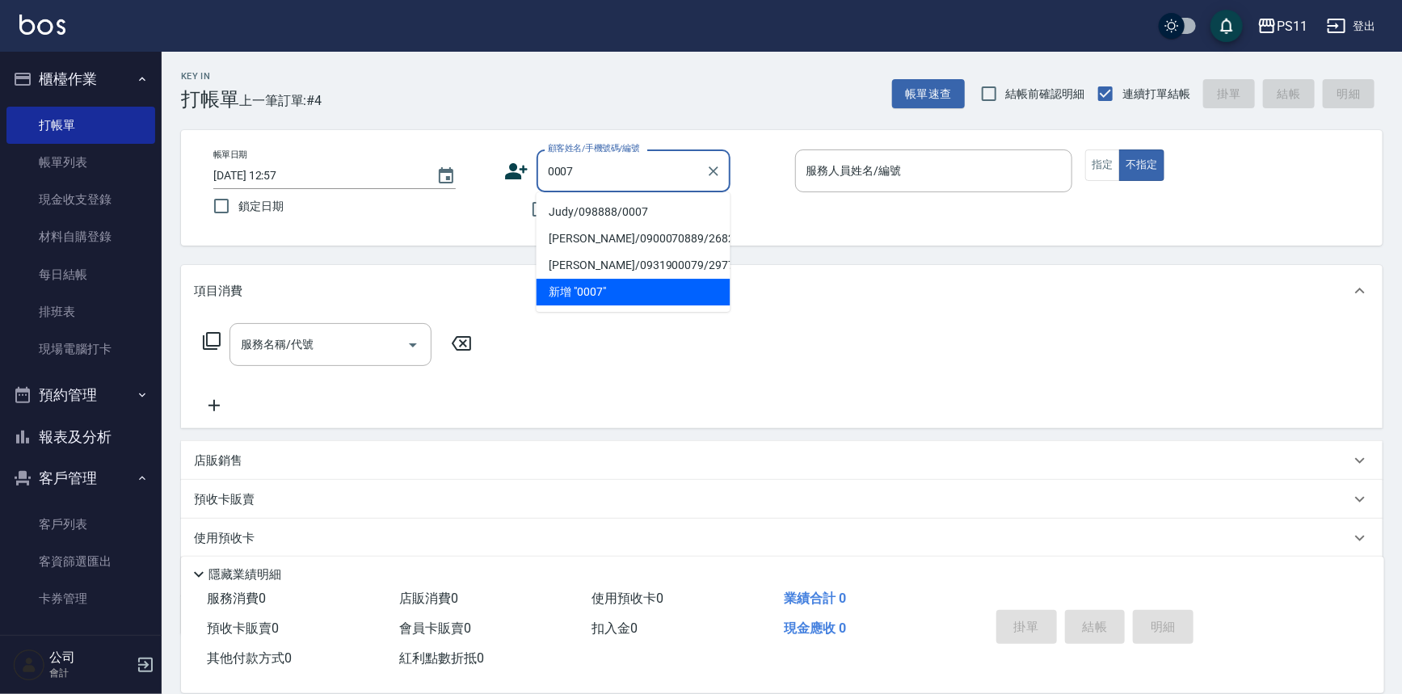
type input "Judy/098888/0007"
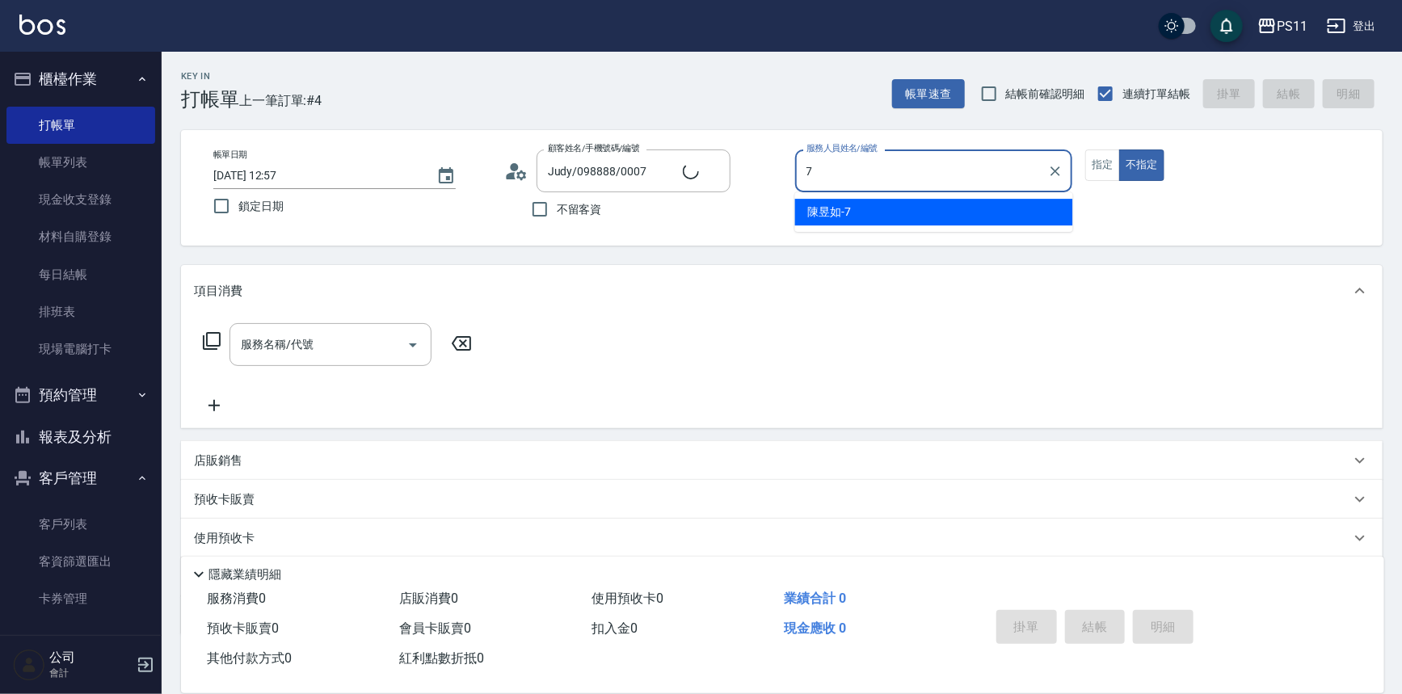
type input "[PERSON_NAME]-7"
type button "false"
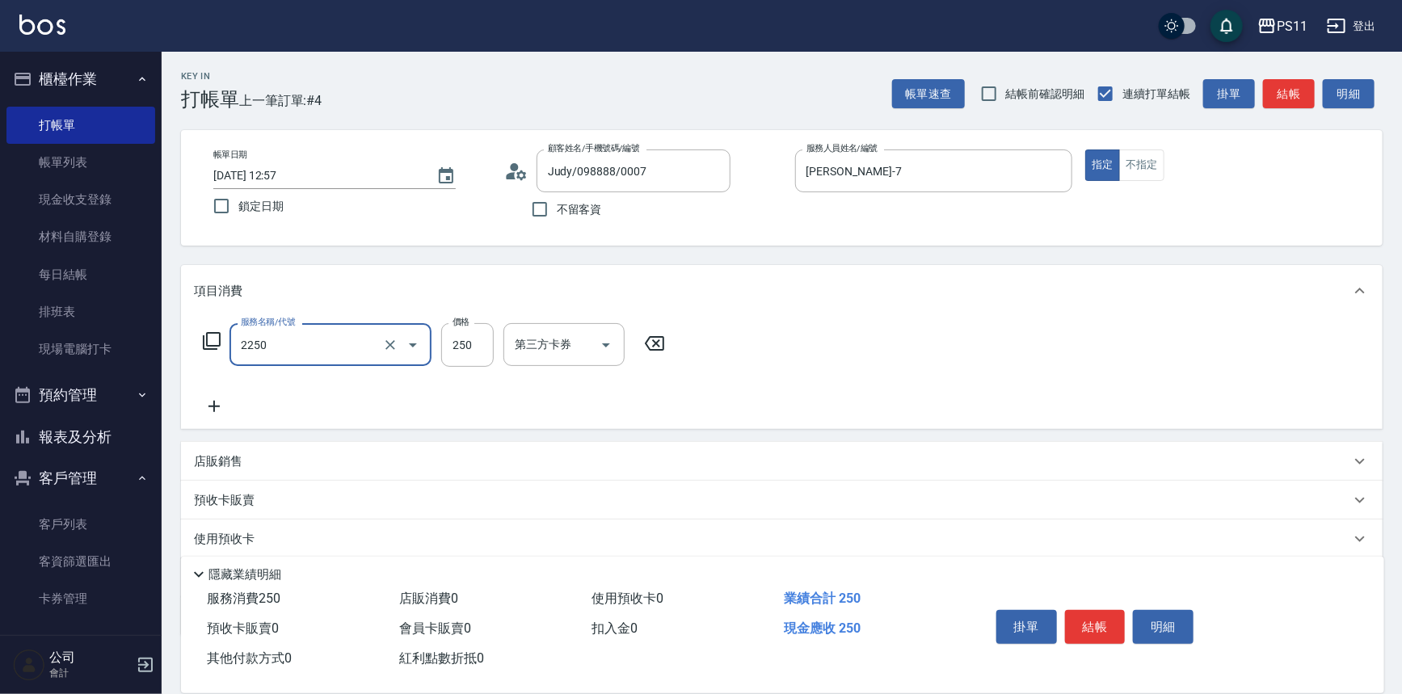
type input "指定剪髮優惠(2250)"
type input "199"
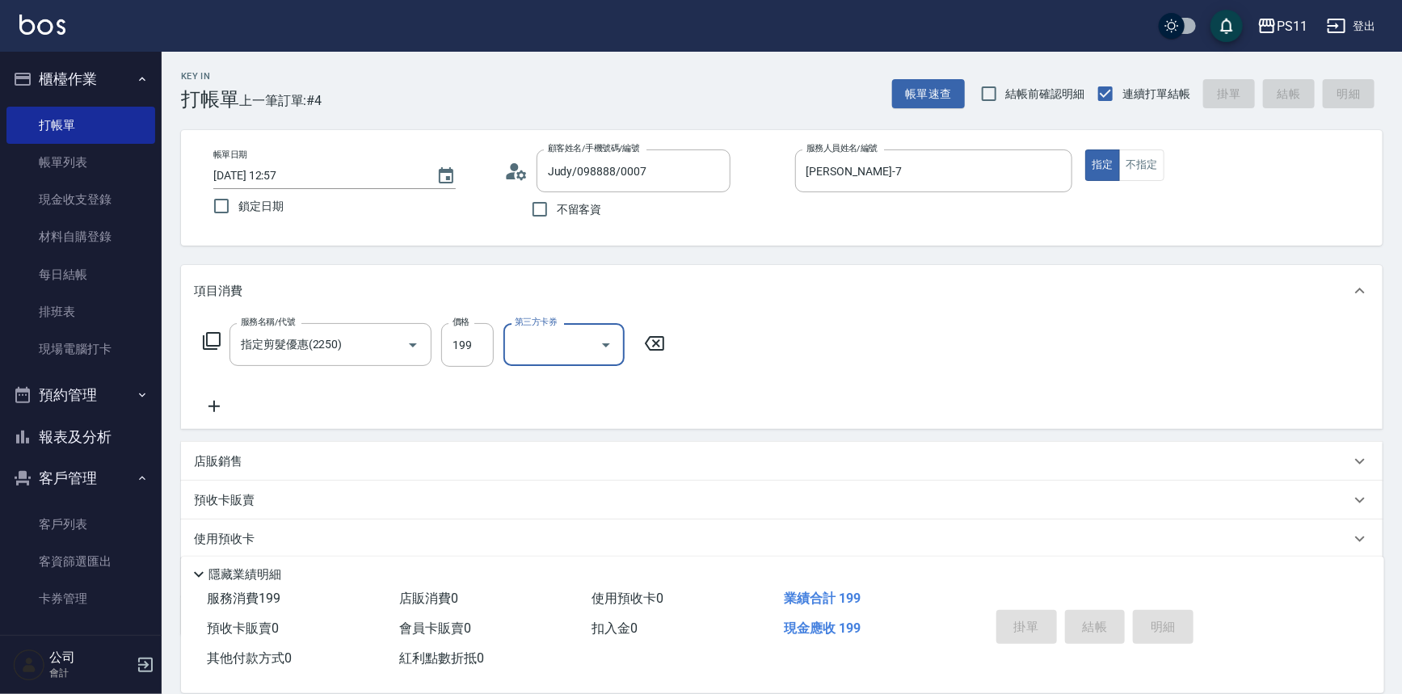
type input "[DATE] 12:58"
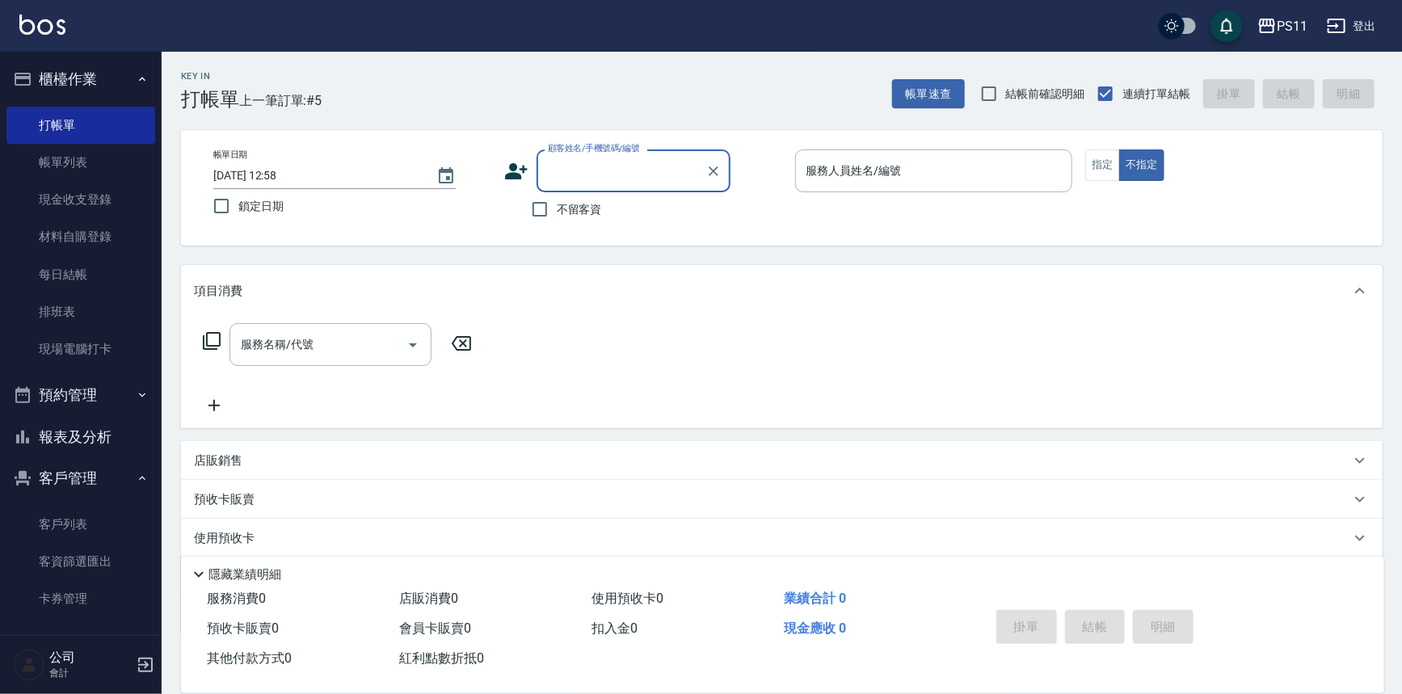
click at [560, 162] on input "顧客姓名/手機號碼/編號" at bounding box center [621, 171] width 155 height 28
click at [608, 200] on li "[PERSON_NAME]/0989380990/0074" at bounding box center [634, 212] width 194 height 27
type input "[PERSON_NAME]/0989380990/0074"
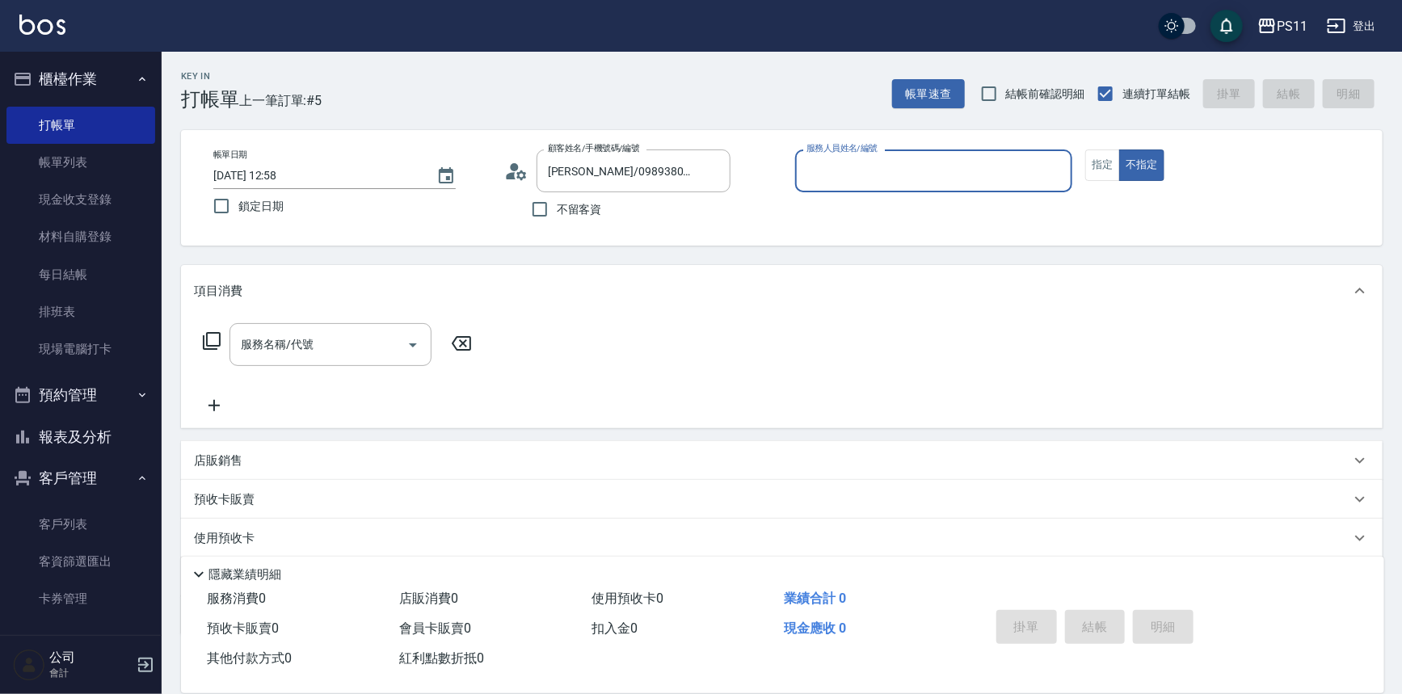
drag, startPoint x: 947, startPoint y: 137, endPoint x: 903, endPoint y: 137, distance: 44.4
click at [945, 137] on div "帳單日期 [DATE] 12:58 鎖定日期 顧客姓名/手機號碼/編號 [PERSON_NAME]/0989380990/0074 顧客姓名/手機號碼/編號 …" at bounding box center [782, 188] width 1202 height 116
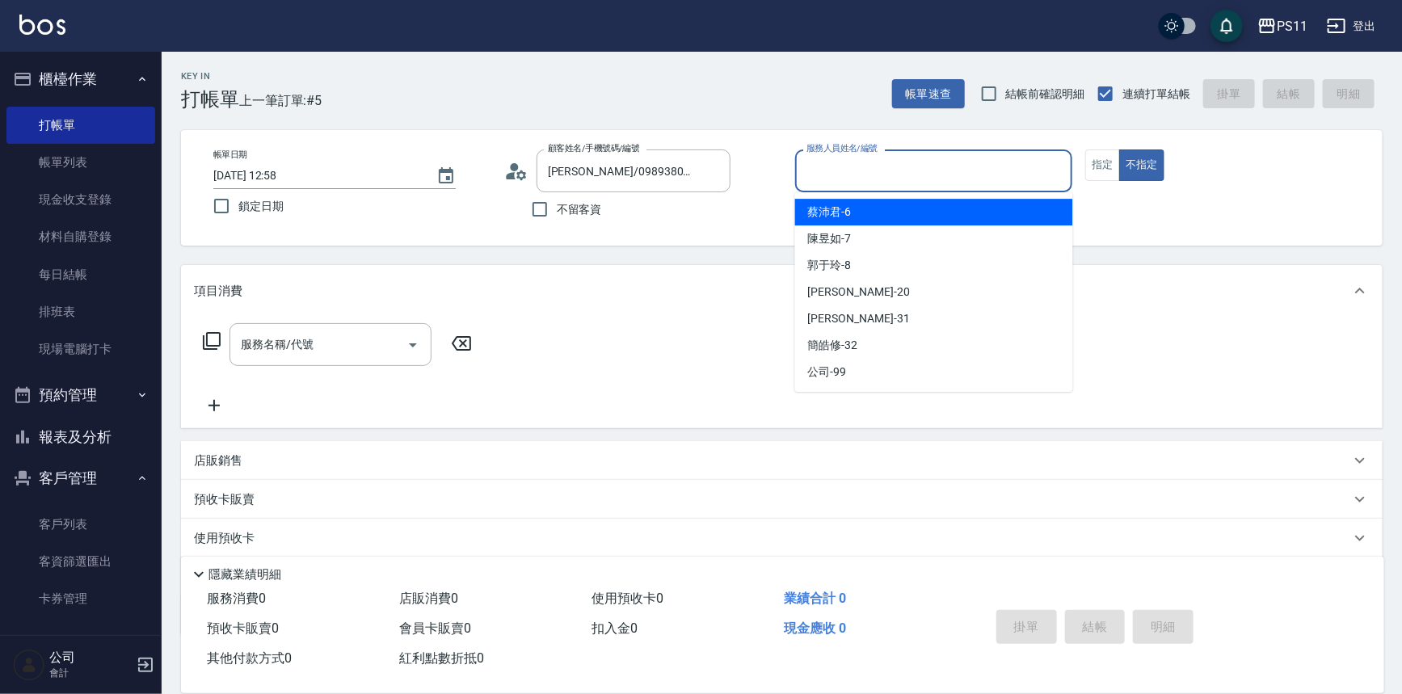
drag, startPoint x: 924, startPoint y: 163, endPoint x: 914, endPoint y: 187, distance: 26.1
click at [924, 166] on input "服務人員姓名/編號" at bounding box center [933, 171] width 263 height 28
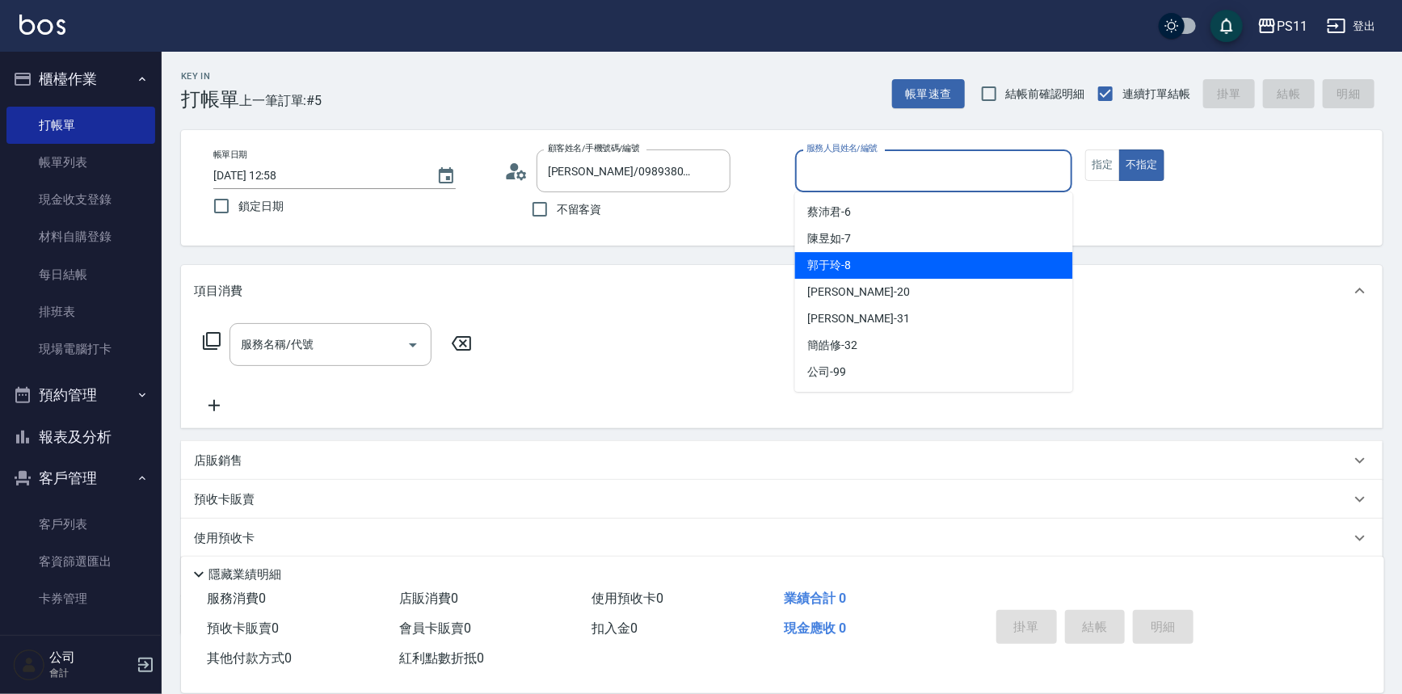
drag, startPoint x: 897, startPoint y: 267, endPoint x: 970, endPoint y: 252, distance: 74.2
click at [899, 266] on div "[PERSON_NAME]-8" at bounding box center [934, 265] width 278 height 27
type input "[PERSON_NAME]-8"
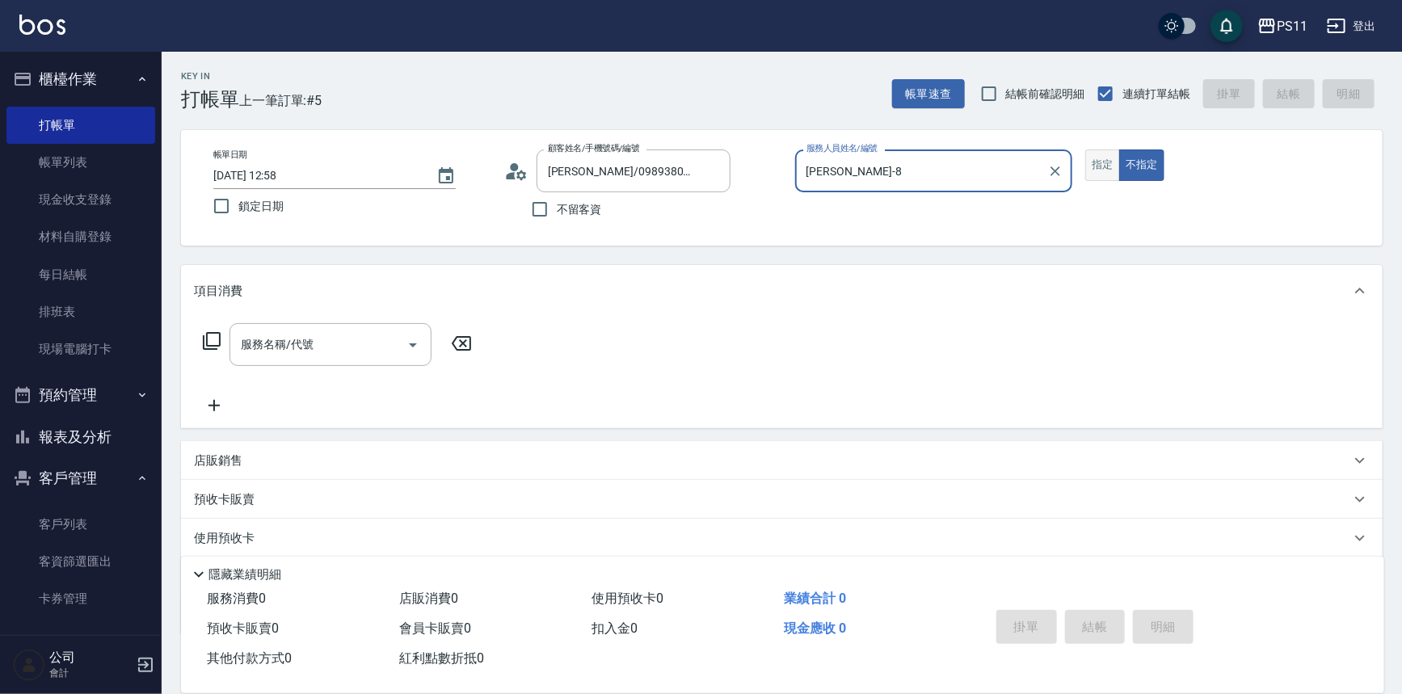
click at [1113, 163] on button "指定" at bounding box center [1102, 165] width 35 height 32
drag, startPoint x: 215, startPoint y: 330, endPoint x: 198, endPoint y: 356, distance: 30.9
click at [214, 330] on div "服務名稱/代號 服務名稱/代號" at bounding box center [338, 344] width 288 height 43
click at [204, 355] on div "服務名稱/代號 服務名稱/代號" at bounding box center [338, 344] width 288 height 43
click at [231, 335] on div "服務名稱/代號" at bounding box center [330, 344] width 202 height 43
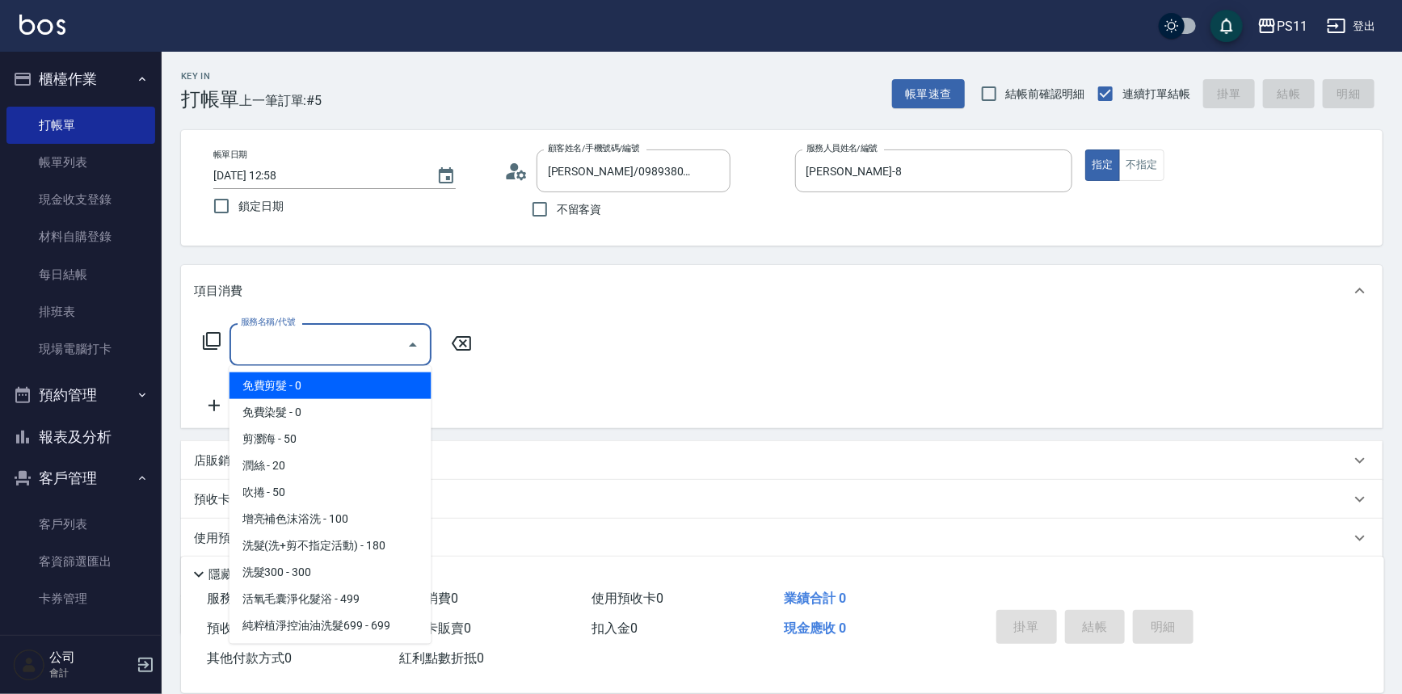
click at [202, 331] on icon at bounding box center [211, 340] width 19 height 19
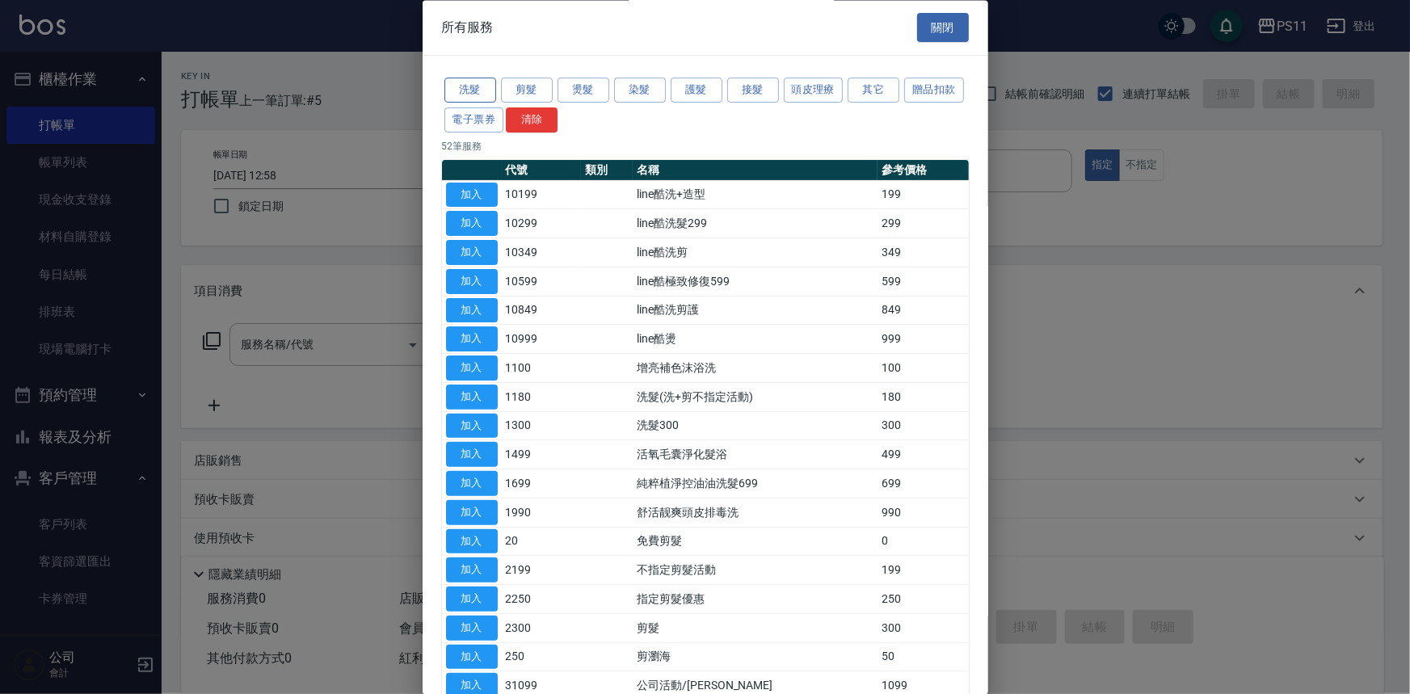
click at [482, 83] on button "洗髮" at bounding box center [470, 90] width 52 height 25
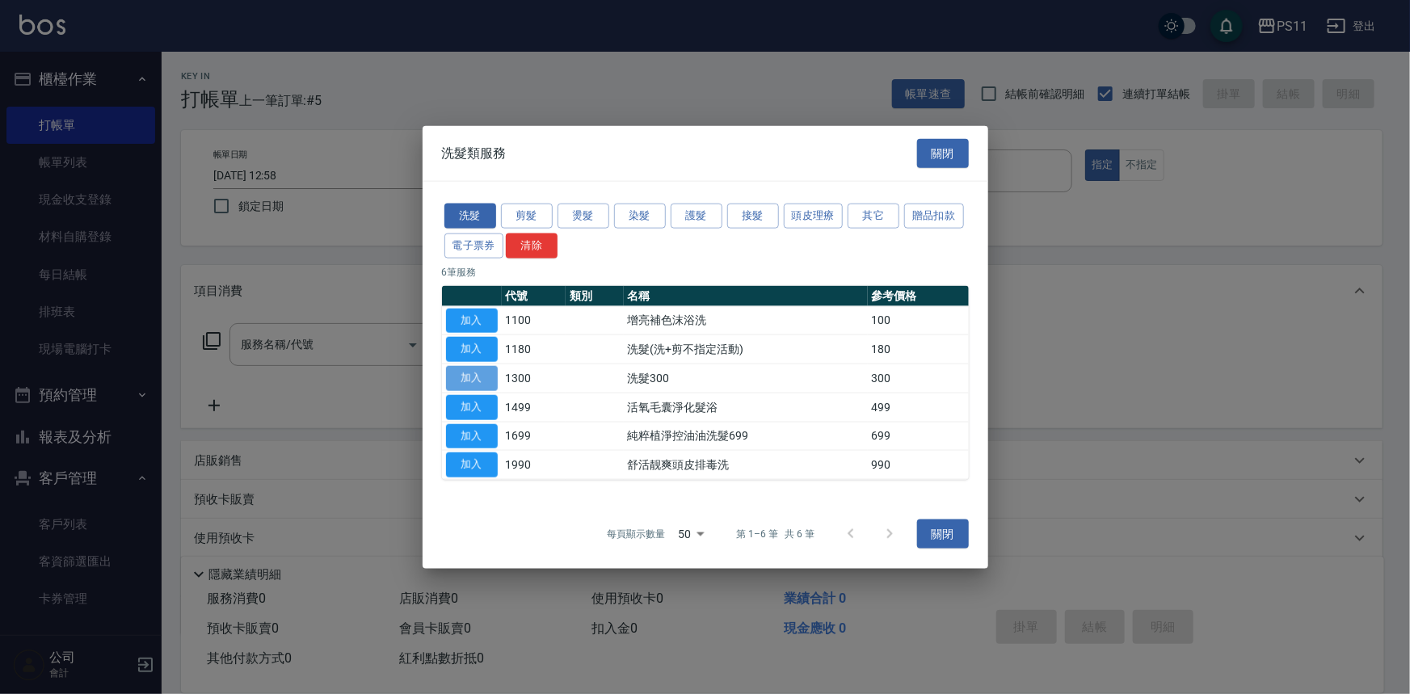
drag, startPoint x: 482, startPoint y: 378, endPoint x: 537, endPoint y: 378, distance: 54.9
click at [481, 378] on button "加入" at bounding box center [472, 378] width 52 height 25
type input "洗髮300(1300)"
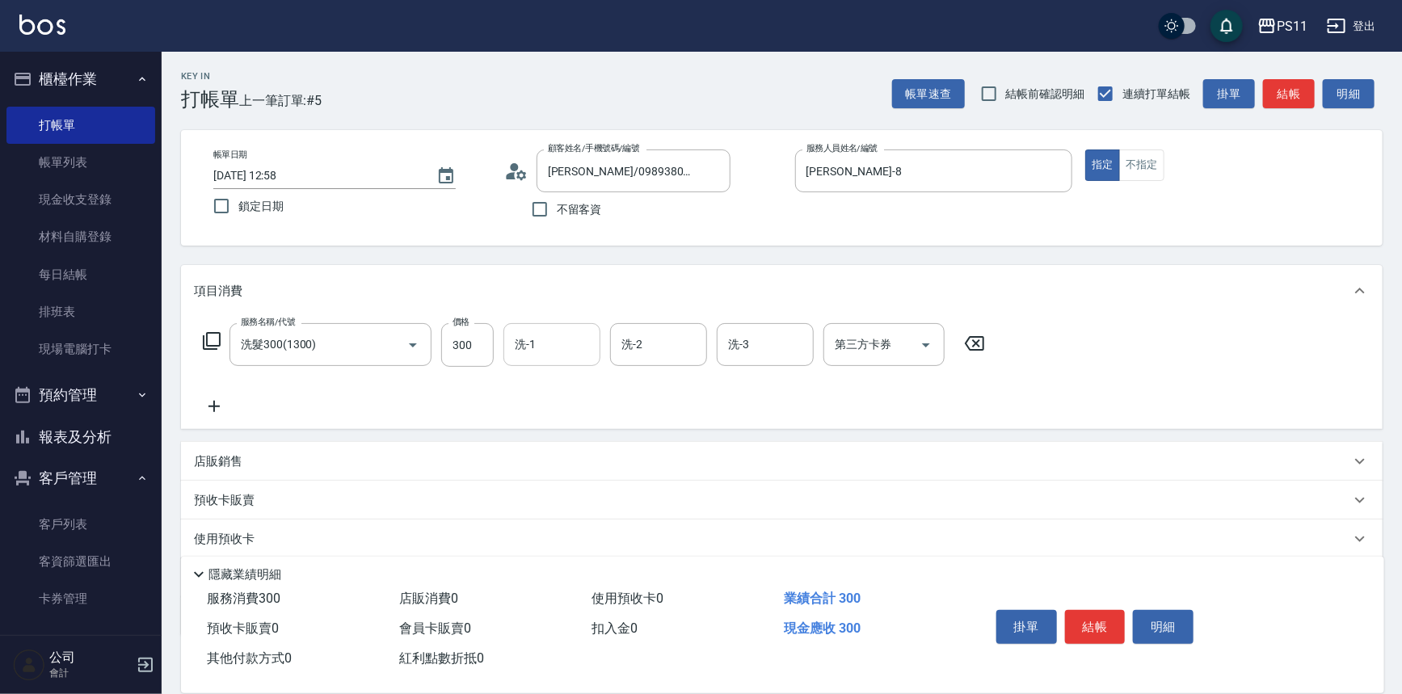
click at [557, 351] on input "洗-1" at bounding box center [552, 344] width 82 height 28
type input "[PERSON_NAME]-31"
click at [209, 406] on icon at bounding box center [214, 406] width 40 height 19
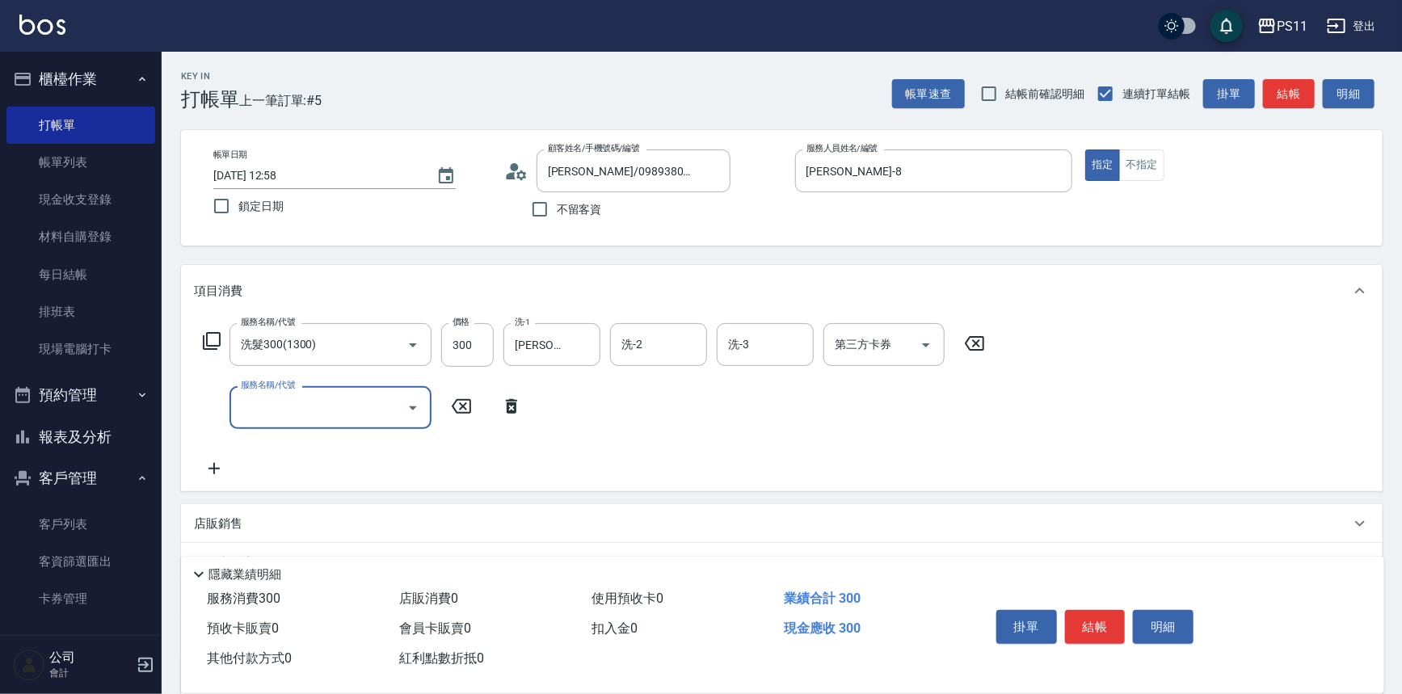
click at [267, 398] on input "服務名稱/代號" at bounding box center [318, 408] width 163 height 28
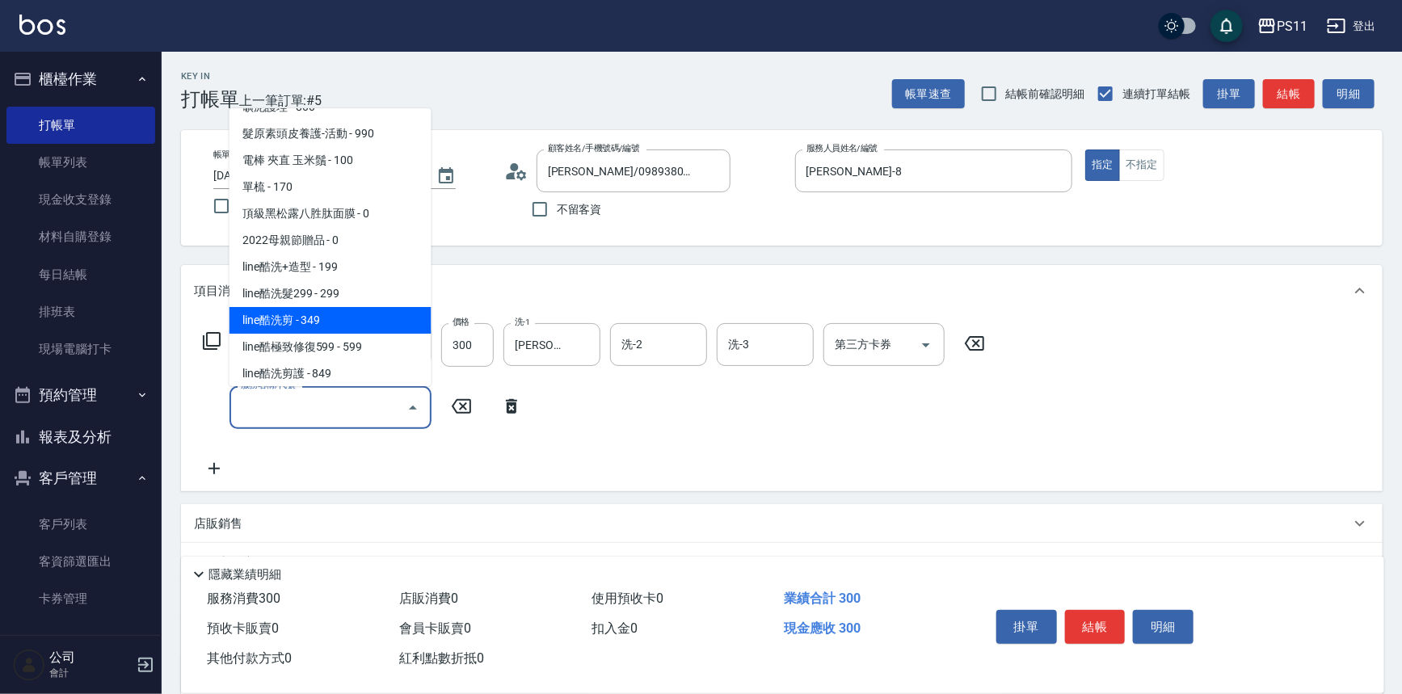
scroll to position [293, 0]
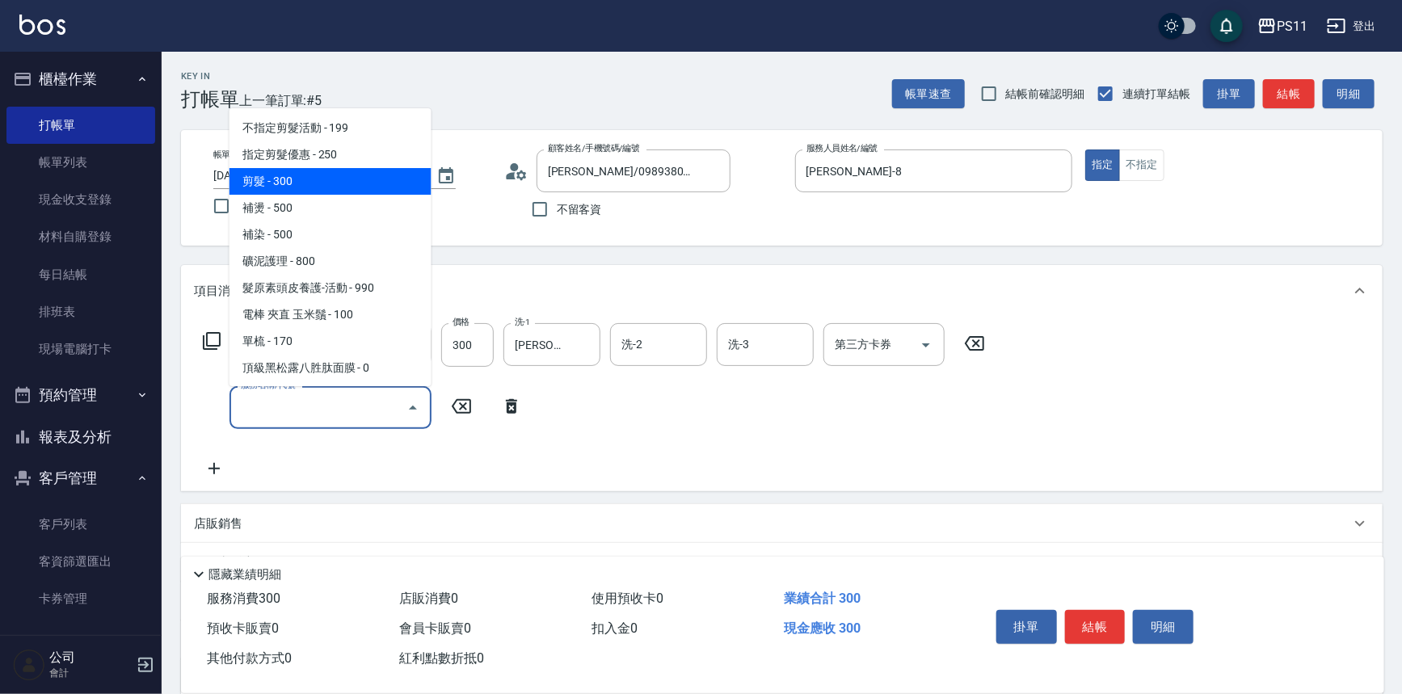
click at [373, 183] on span "剪髮 - 300" at bounding box center [330, 181] width 202 height 27
type input "剪髮(2300)"
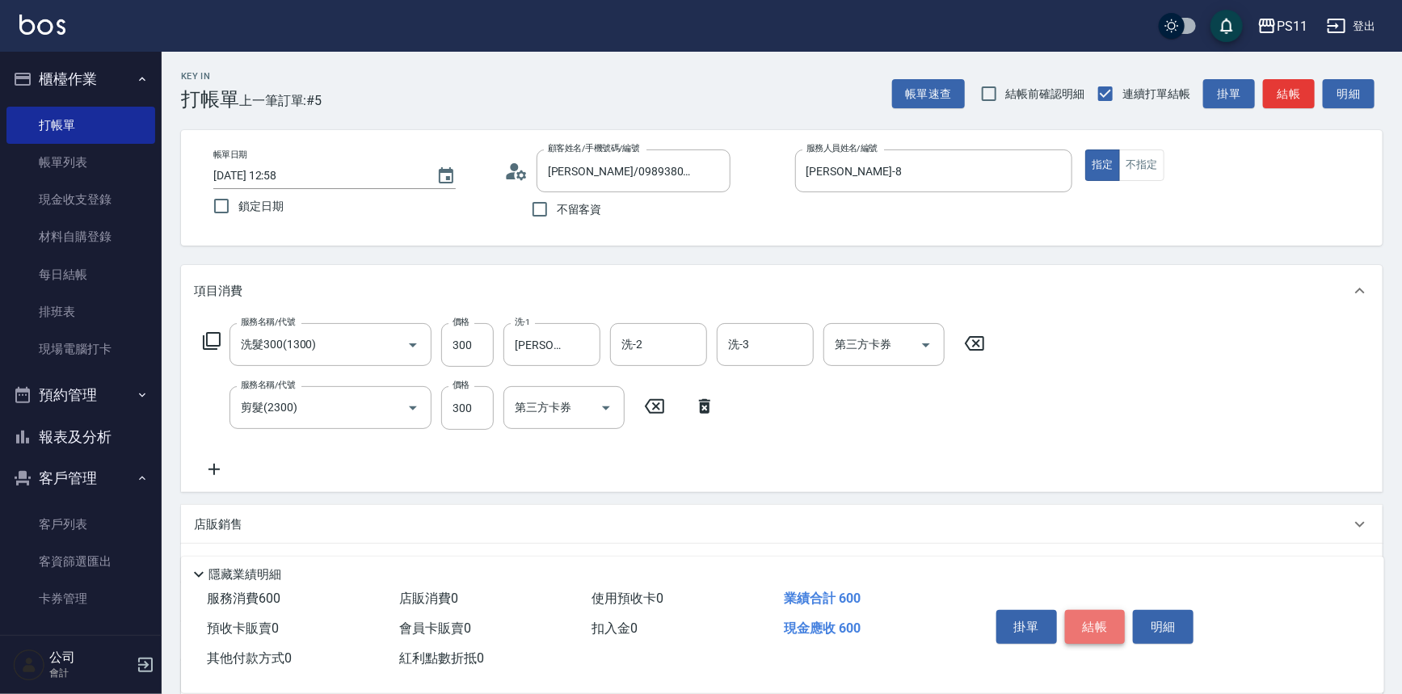
click at [1100, 621] on button "結帳" at bounding box center [1095, 627] width 61 height 34
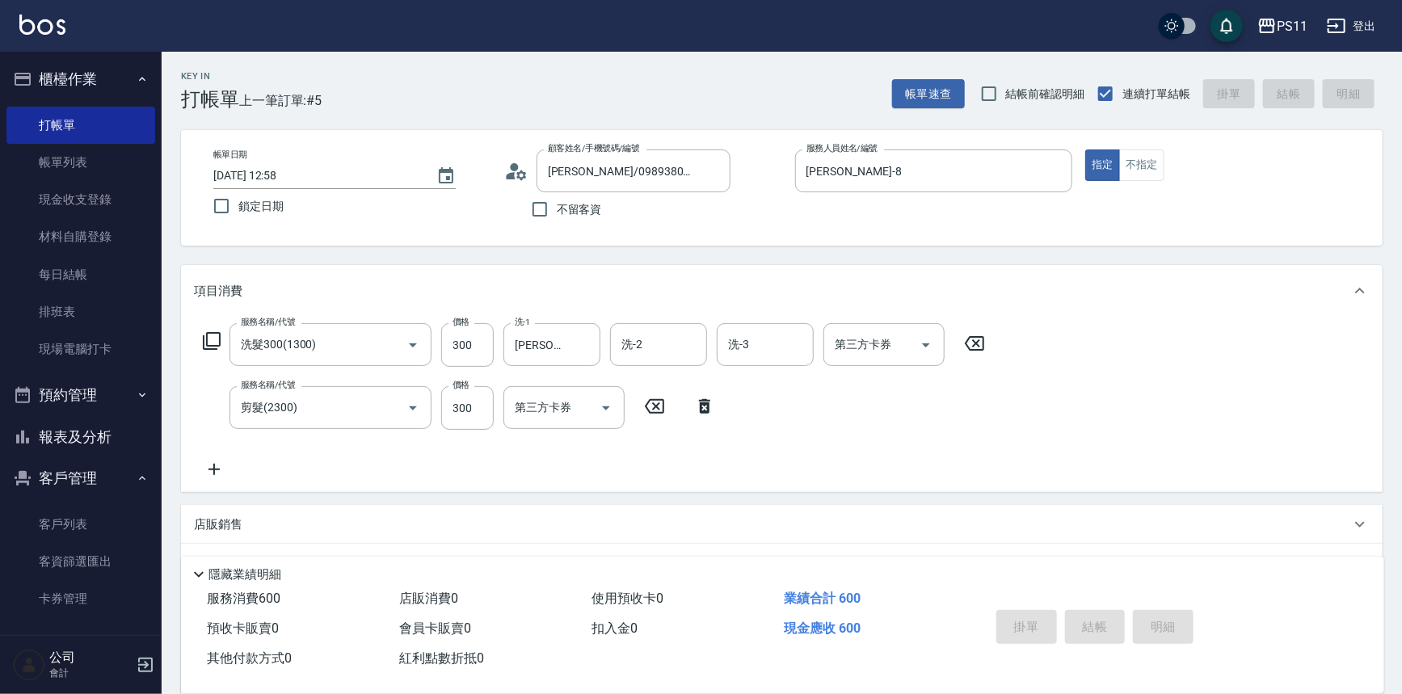
type input "[DATE] 13:27"
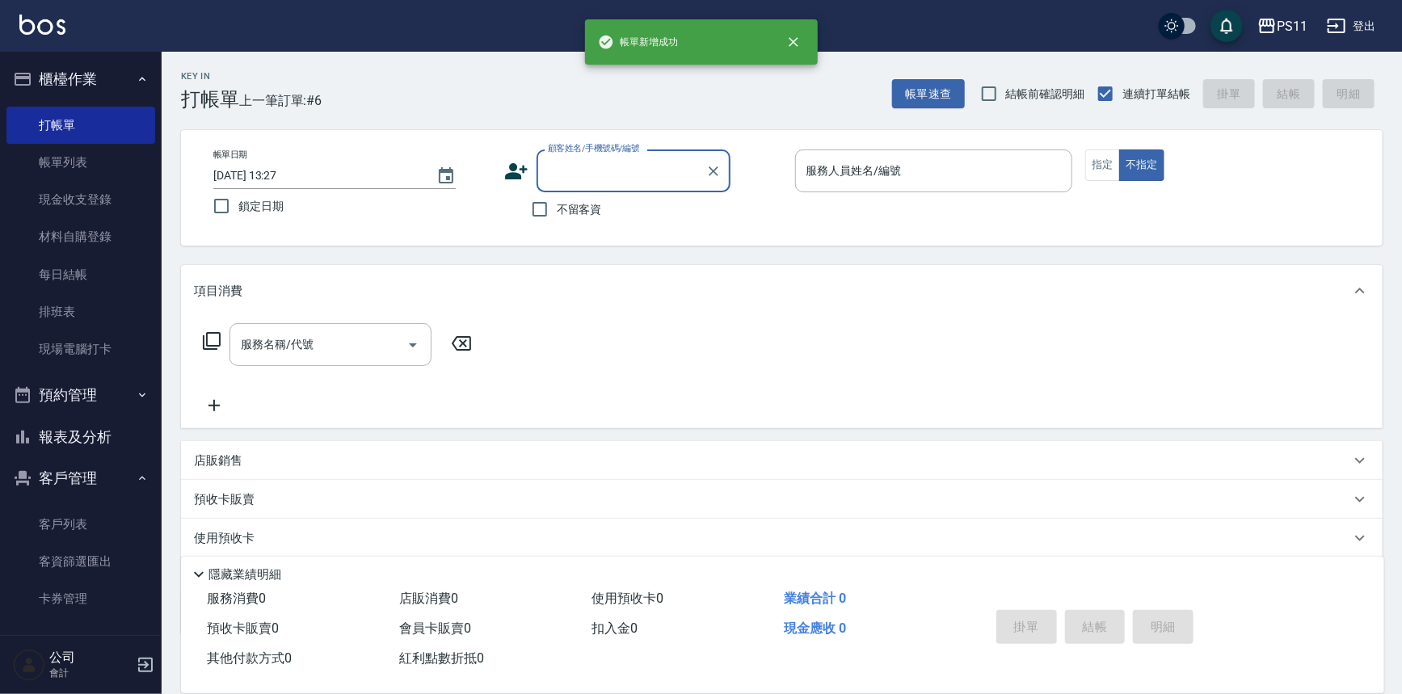
click at [82, 444] on button "報表及分析" at bounding box center [80, 437] width 149 height 42
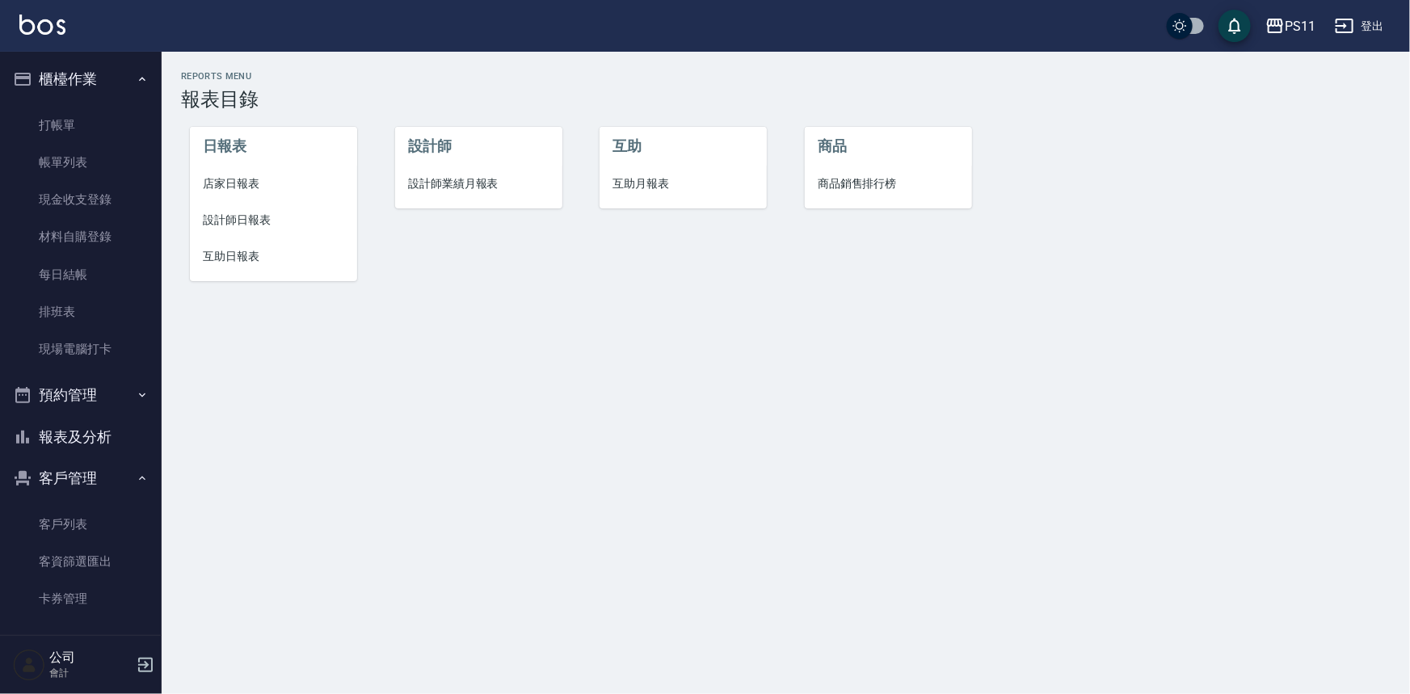
click at [235, 259] on span "互助日報表" at bounding box center [273, 256] width 141 height 17
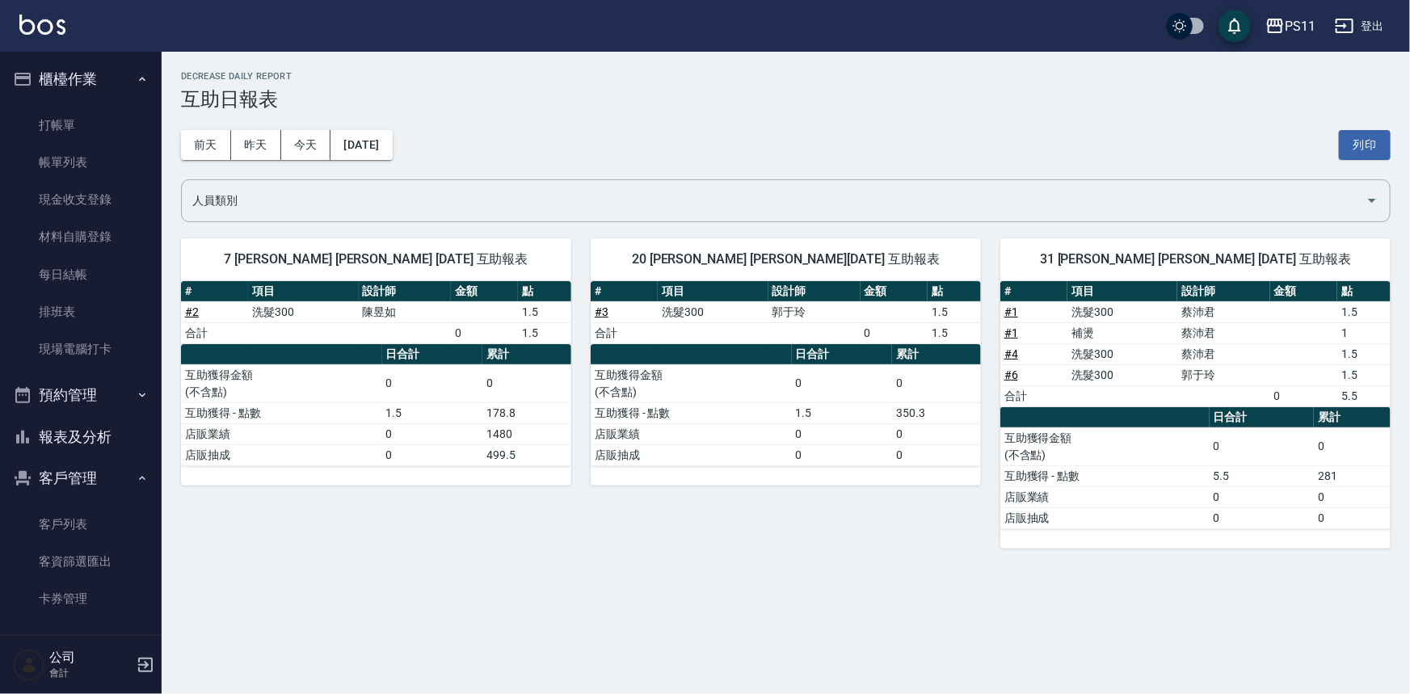
click at [815, 461] on td "0" at bounding box center [842, 454] width 100 height 21
click at [100, 441] on button "報表及分析" at bounding box center [80, 437] width 149 height 42
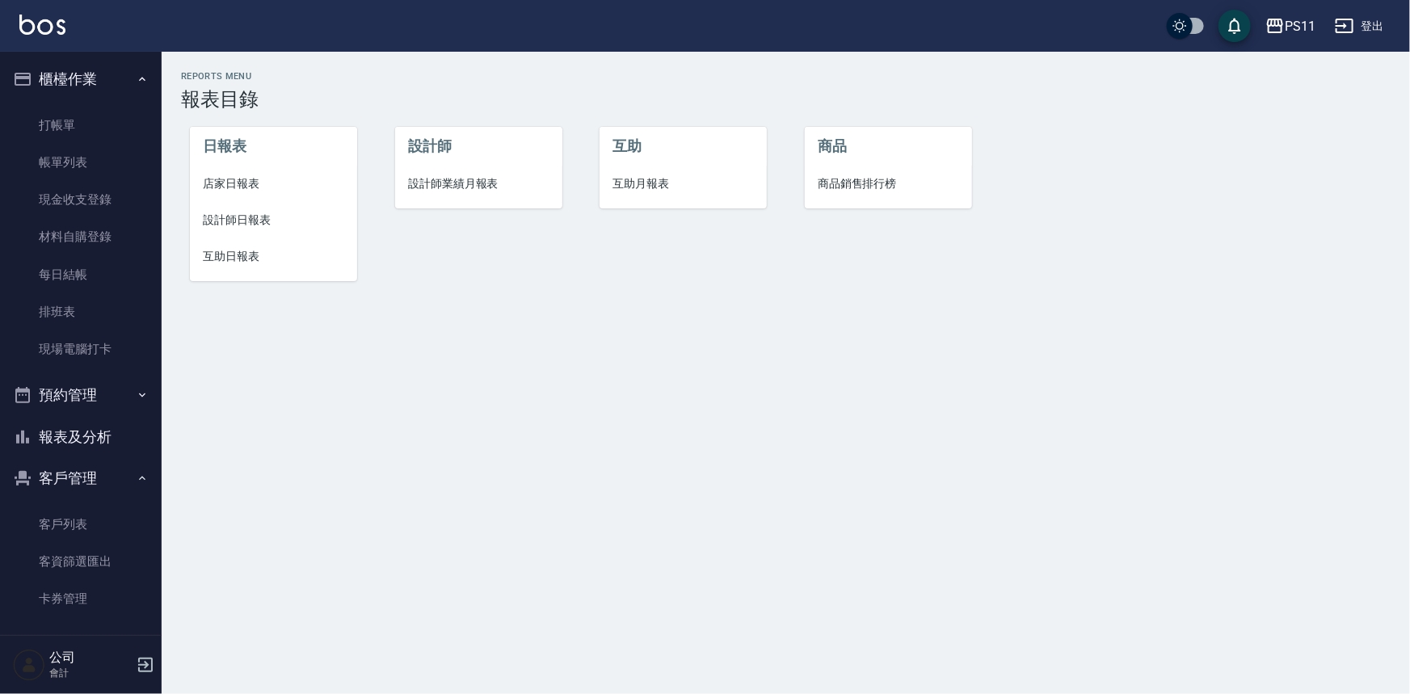
click at [254, 218] on span "設計師日報表" at bounding box center [273, 220] width 141 height 17
